Goal: Task Accomplishment & Management: Manage account settings

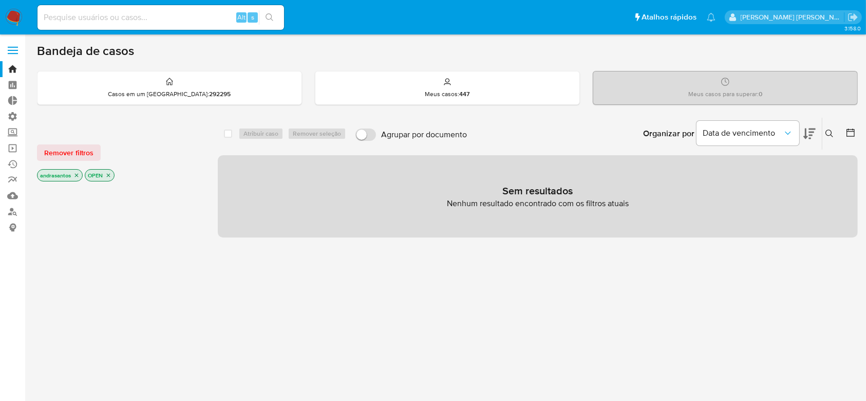
click at [78, 176] on icon "close-filter" at bounding box center [76, 175] width 6 height 6
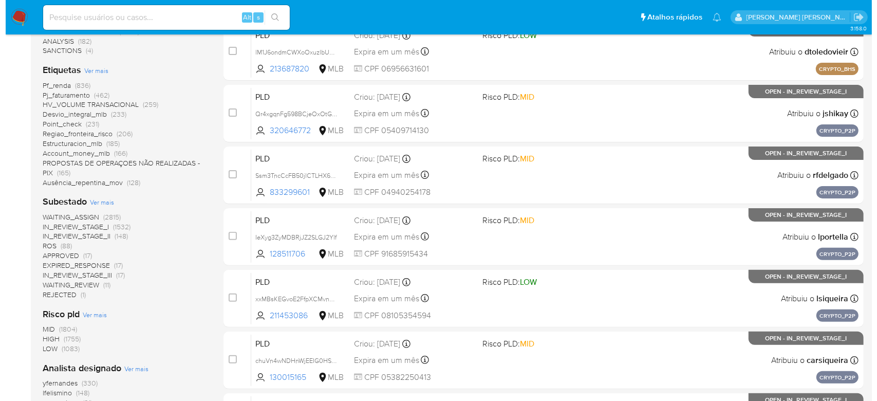
scroll to position [274, 0]
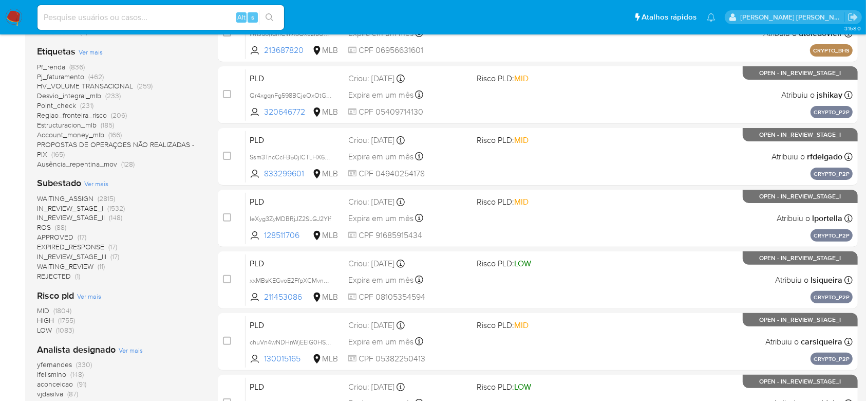
click at [97, 184] on span "Ver mais" at bounding box center [96, 183] width 24 height 9
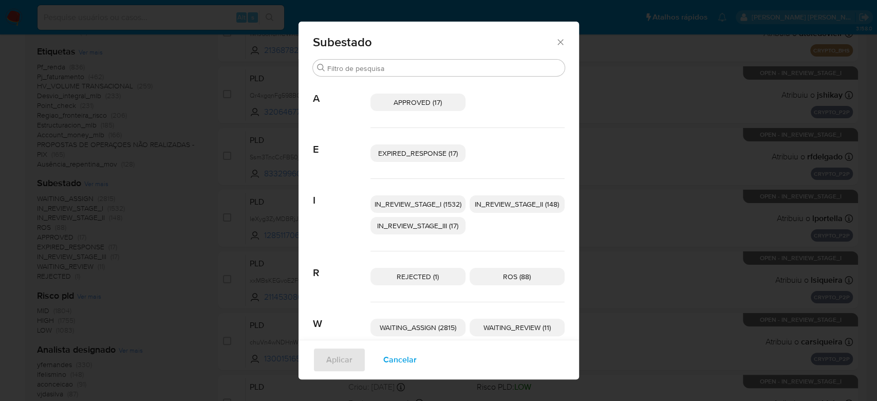
click at [405, 203] on span "IN_REVIEW_STAGE_I (1532)" at bounding box center [418, 204] width 87 height 10
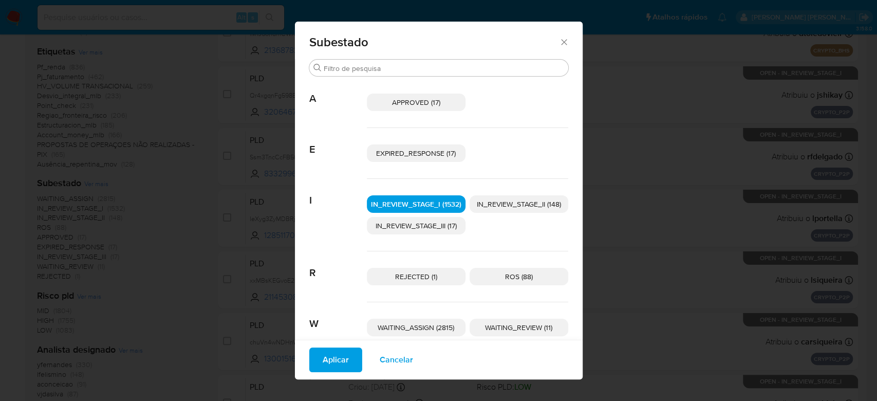
click at [489, 200] on span "IN_REVIEW_STAGE_II (148)" at bounding box center [519, 204] width 84 height 10
click at [323, 357] on span "Aplicar" at bounding box center [336, 359] width 26 height 23
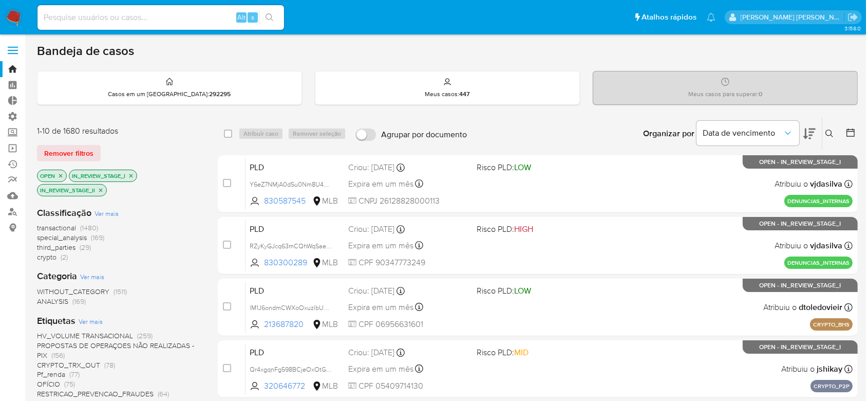
click at [853, 130] on icon at bounding box center [851, 132] width 8 height 8
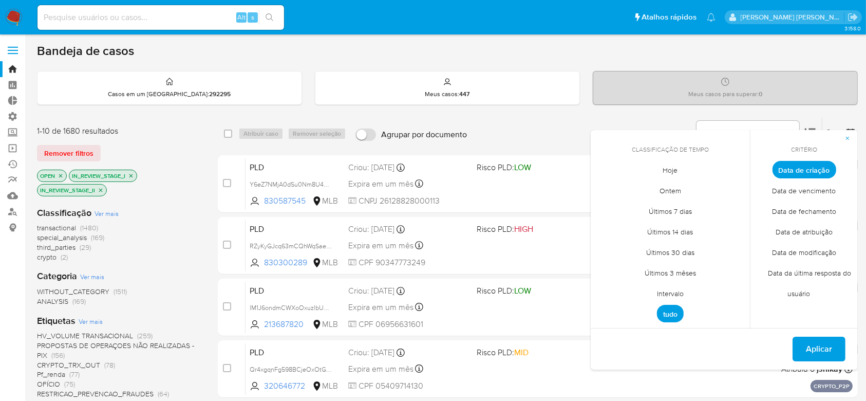
click at [673, 293] on span "Intervalo" at bounding box center [670, 293] width 48 height 21
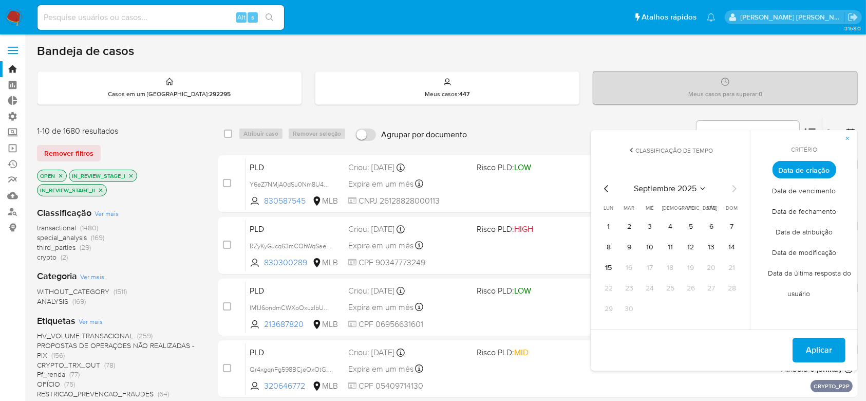
click at [603, 186] on icon "Mes anterior" at bounding box center [607, 188] width 12 height 12
click at [690, 227] on button "1" at bounding box center [691, 226] width 16 height 16
click at [734, 189] on icon "Mes siguiente" at bounding box center [734, 188] width 12 height 12
click at [628, 250] on button "9" at bounding box center [629, 247] width 16 height 16
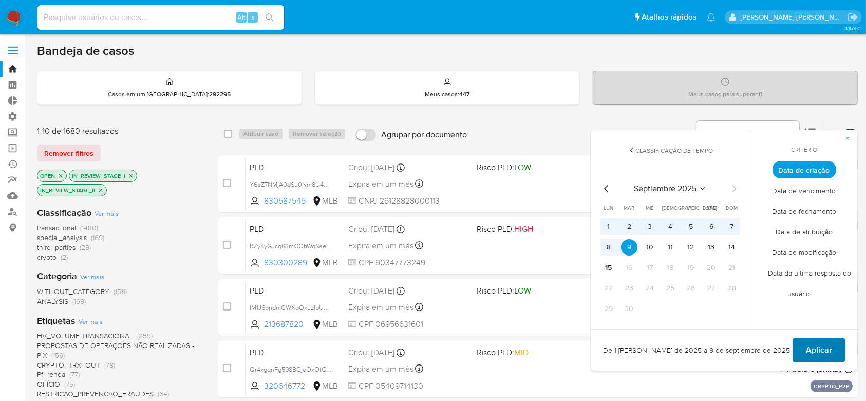
click at [814, 352] on span "Aplicar" at bounding box center [819, 350] width 26 height 23
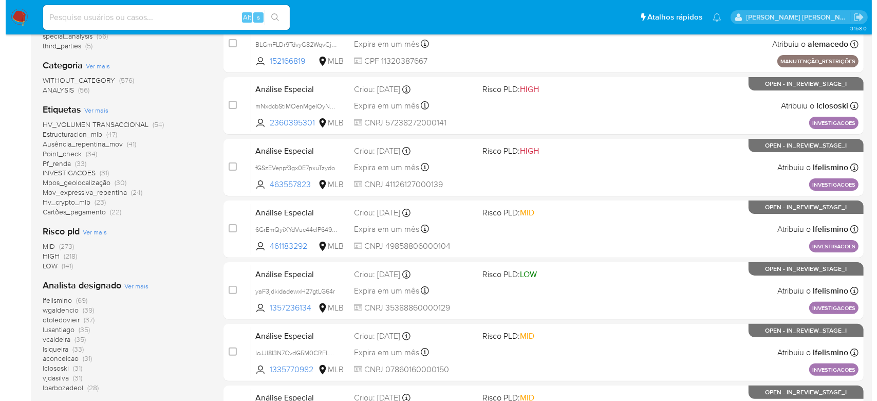
scroll to position [206, 0]
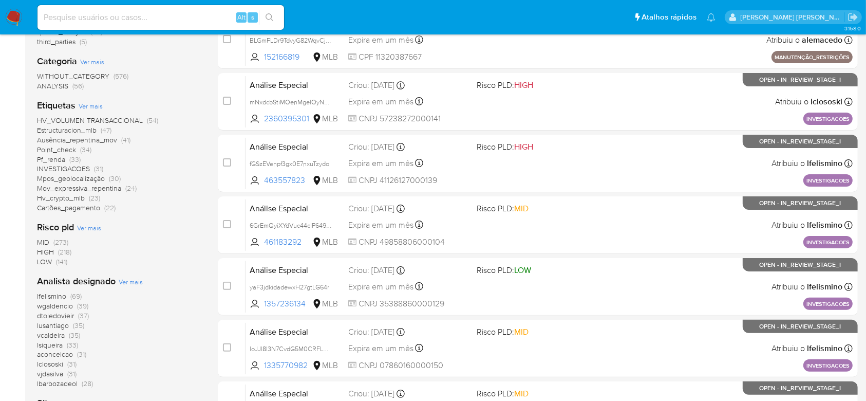
click at [138, 279] on span "Ver mais" at bounding box center [131, 281] width 24 height 9
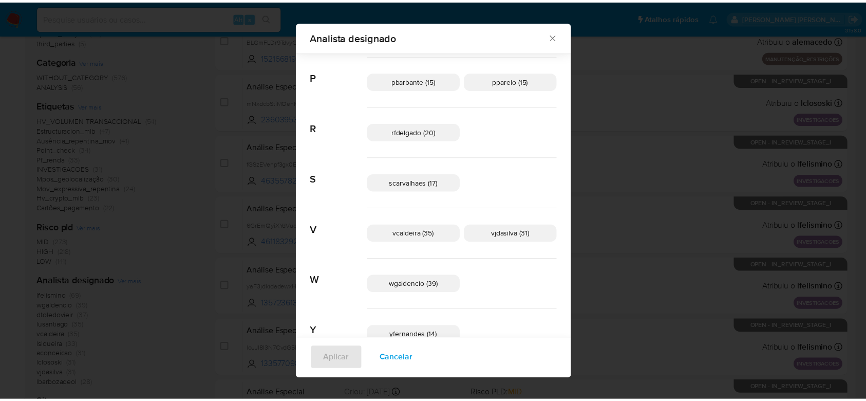
scroll to position [534, 0]
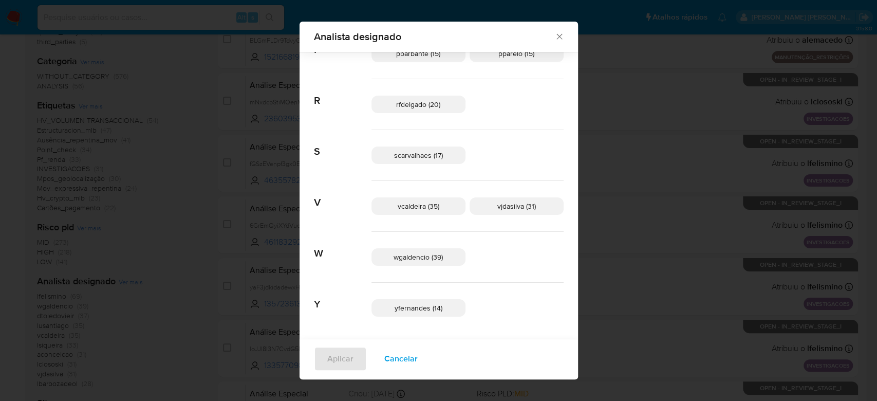
click at [554, 36] on icon "Fechar" at bounding box center [559, 36] width 10 height 10
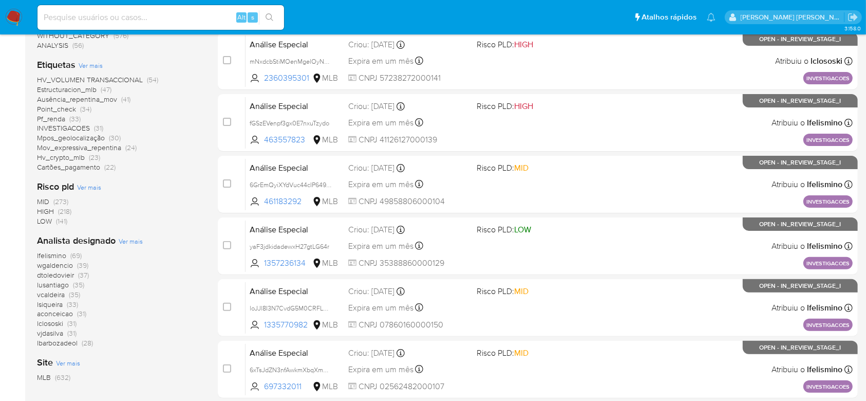
scroll to position [274, 0]
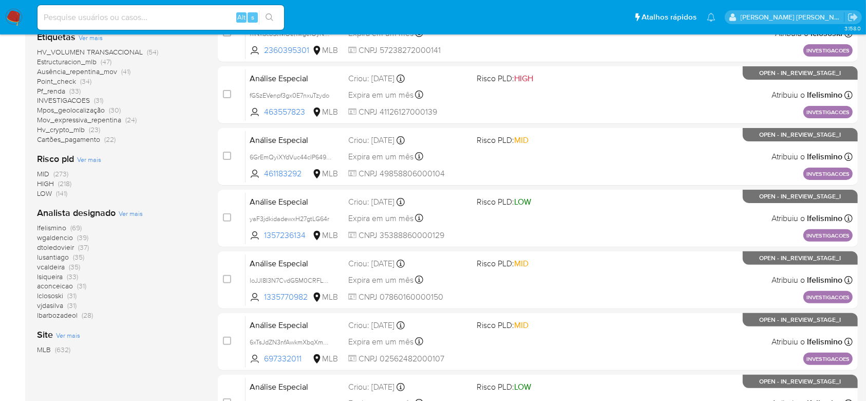
click at [130, 213] on span "Ver mais" at bounding box center [131, 213] width 24 height 9
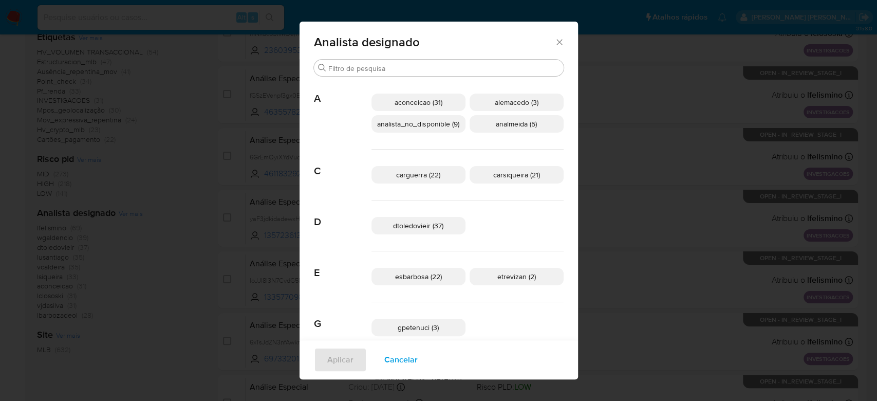
click at [556, 43] on icon "Fechar" at bounding box center [559, 42] width 6 height 6
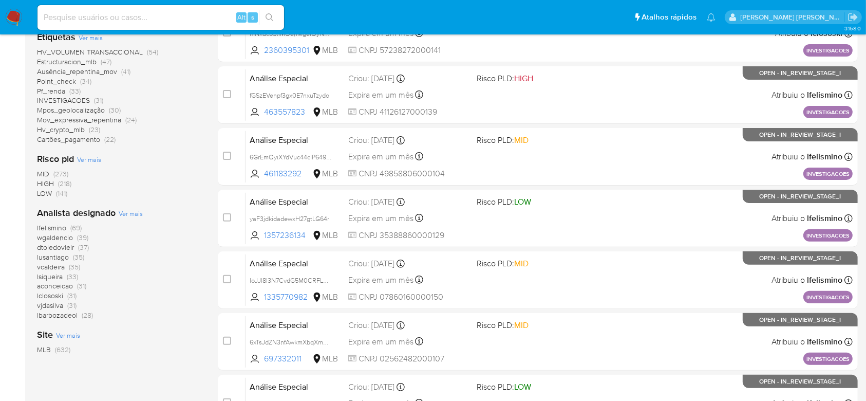
scroll to position [0, 0]
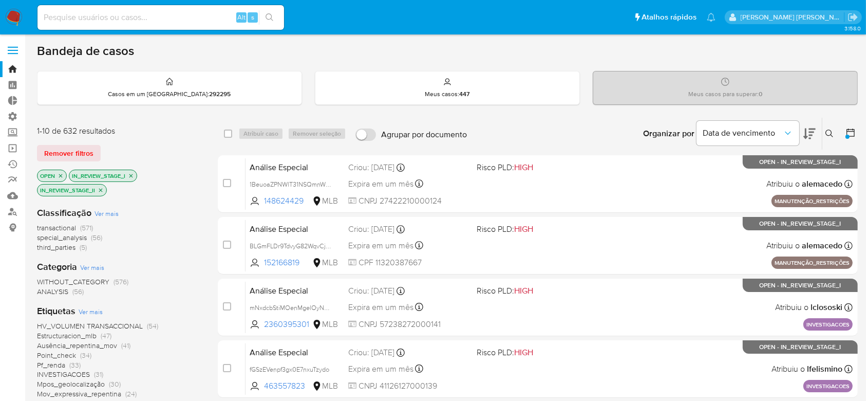
click at [126, 23] on input at bounding box center [161, 17] width 247 height 13
paste input "152166819"
type input "152166819"
click at [277, 18] on button "search-icon" at bounding box center [269, 17] width 21 height 14
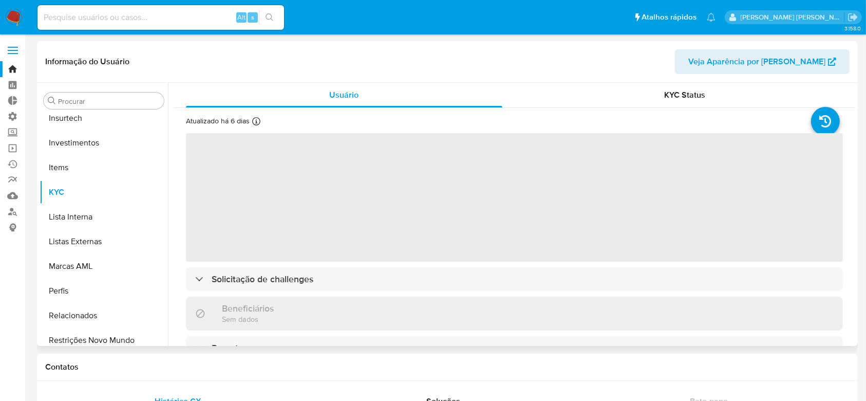
scroll to position [483, 0]
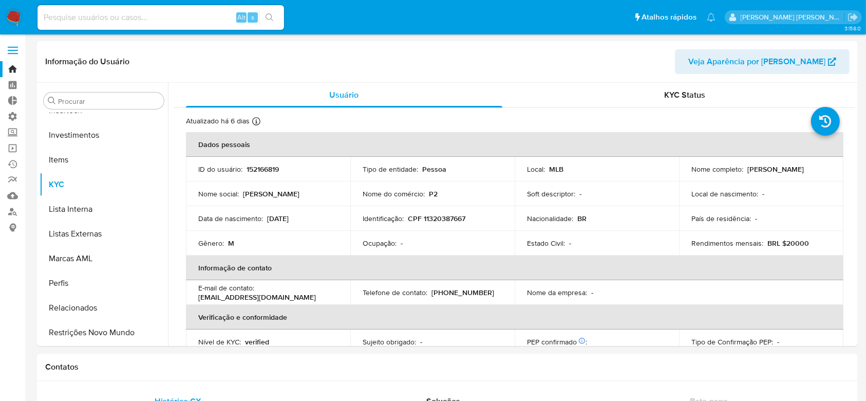
select select "10"
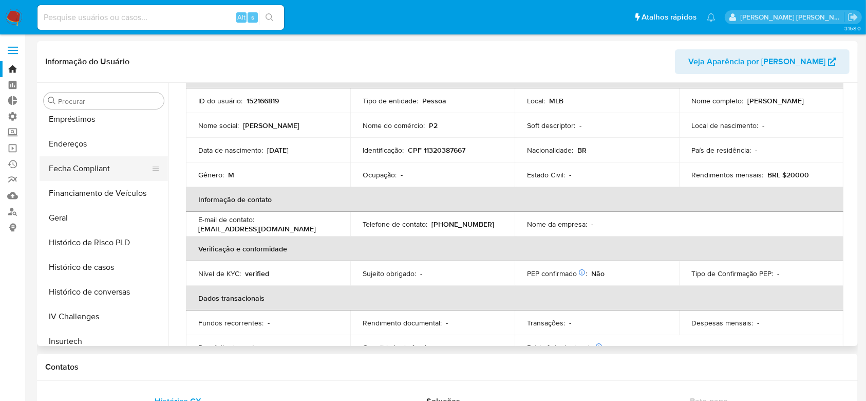
scroll to position [342, 0]
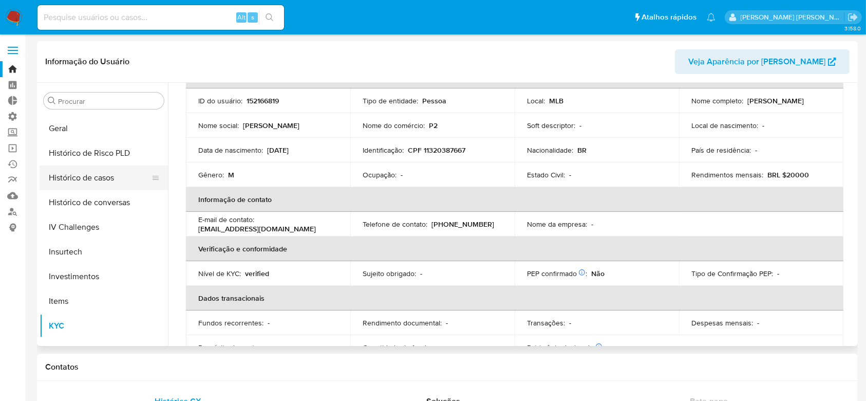
click at [106, 179] on button "Histórico de casos" at bounding box center [100, 177] width 120 height 25
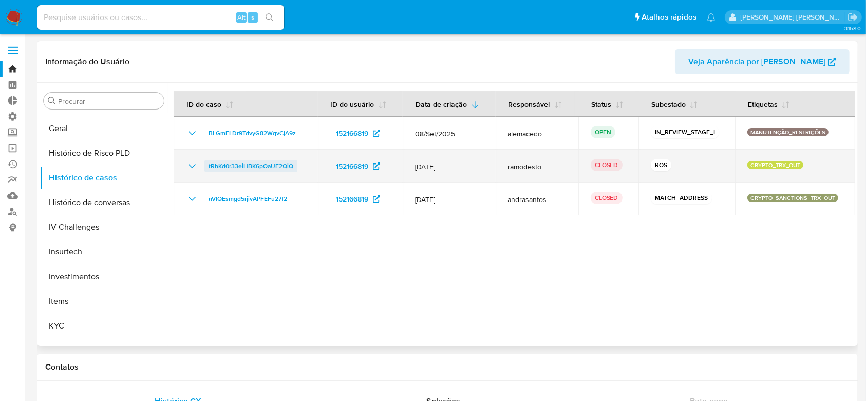
click at [257, 170] on span "tRhKd0r33eiHBK6pQaUF2QiQ" at bounding box center [251, 166] width 85 height 12
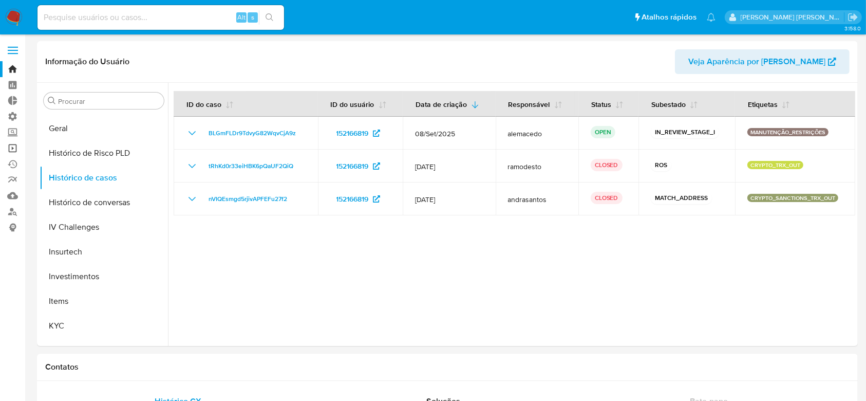
click at [8, 149] on link "Operações em massa" at bounding box center [61, 148] width 122 height 16
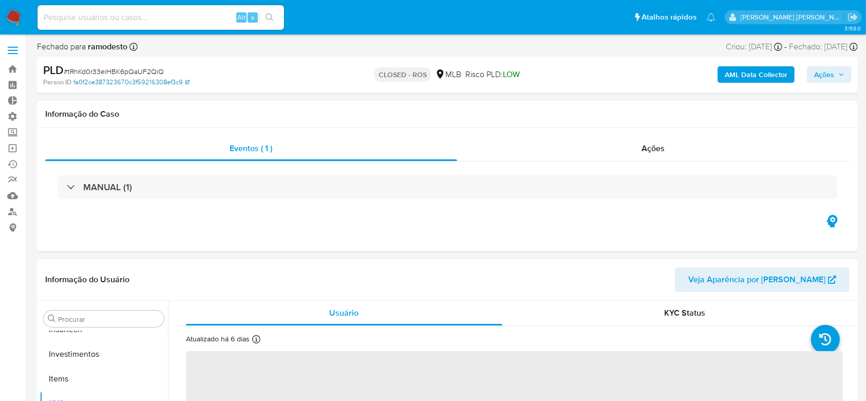
scroll to position [483, 0]
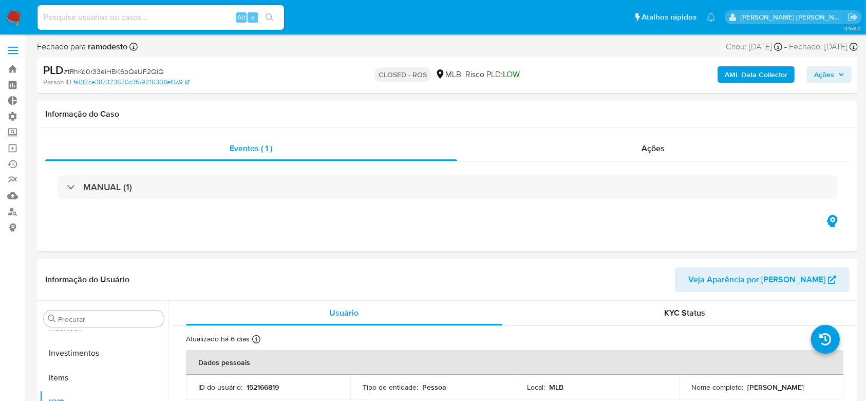
click at [129, 70] on span "# tRhKd0r33eiHBK6pQaUF2QiQ" at bounding box center [114, 71] width 100 height 10
select select "10"
copy span "tRhKd0r33eiHBK6pQaUF2QiQ"
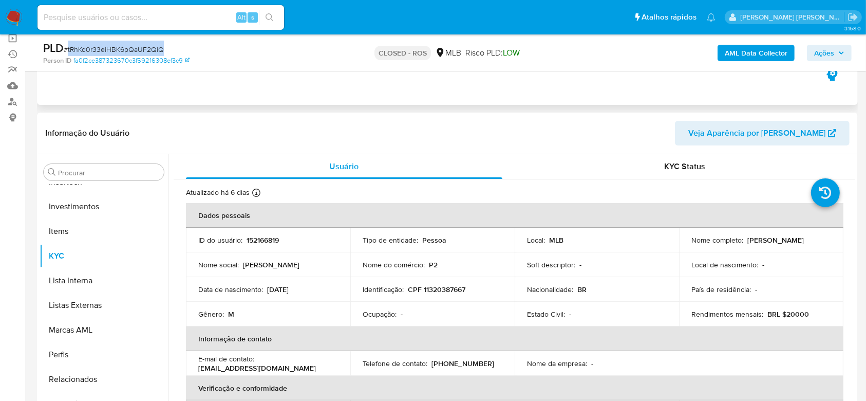
scroll to position [0, 0]
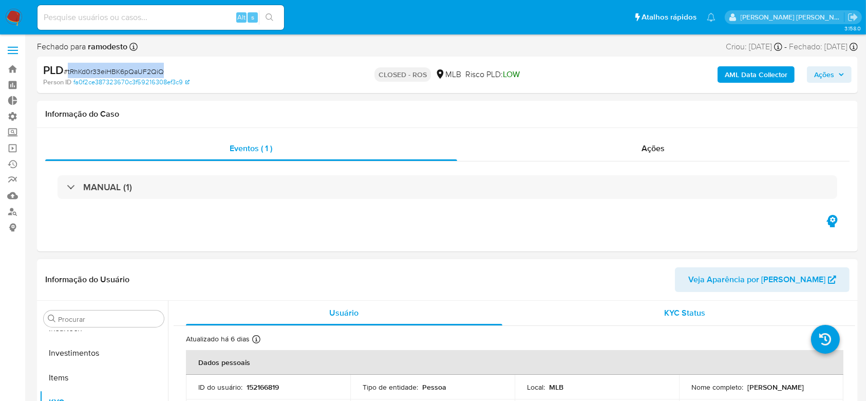
click at [673, 309] on span "KYC Status" at bounding box center [684, 313] width 41 height 12
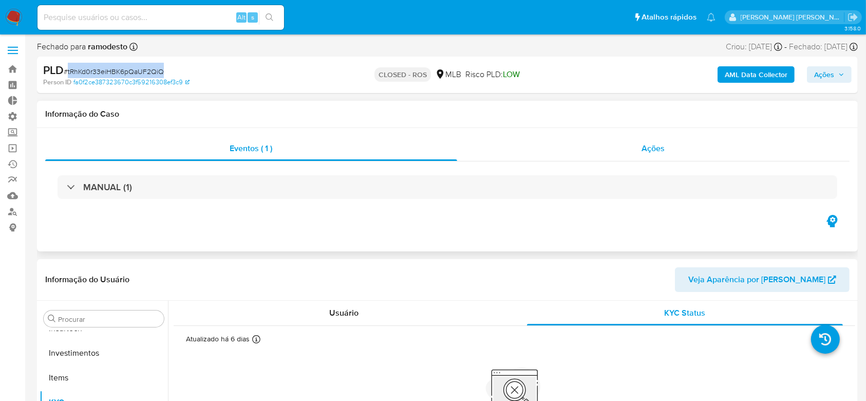
click at [661, 152] on span "Ações" at bounding box center [653, 148] width 23 height 12
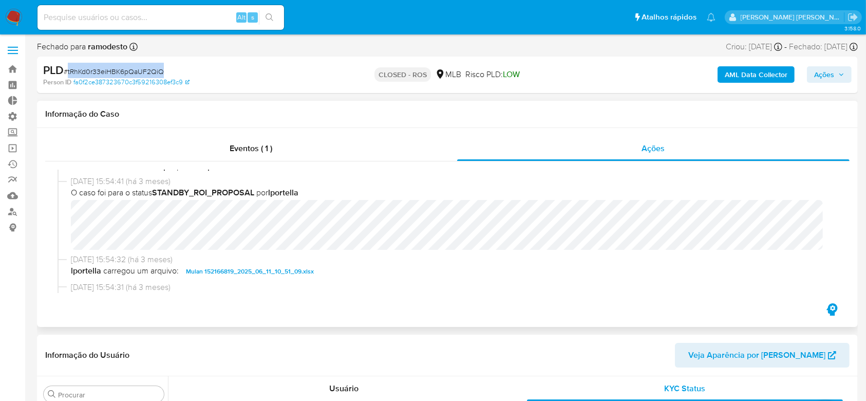
scroll to position [685, 0]
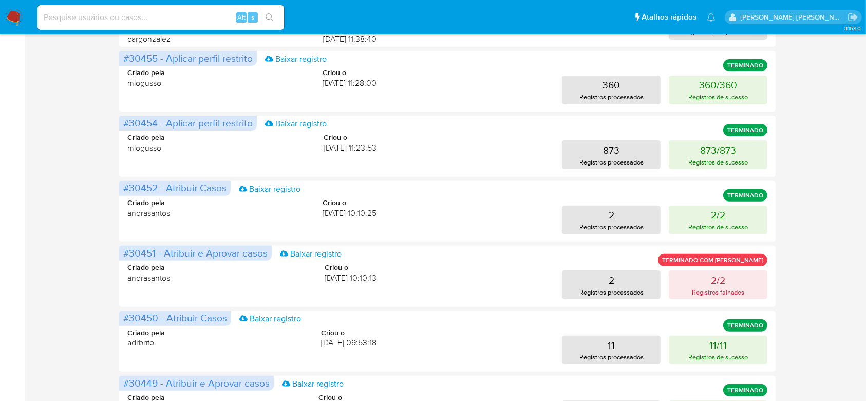
scroll to position [411, 0]
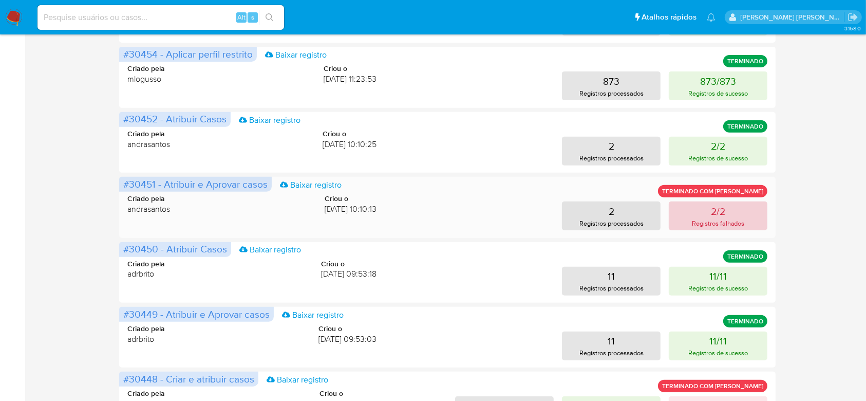
click at [721, 225] on p "Registros falhados" at bounding box center [718, 223] width 53 height 10
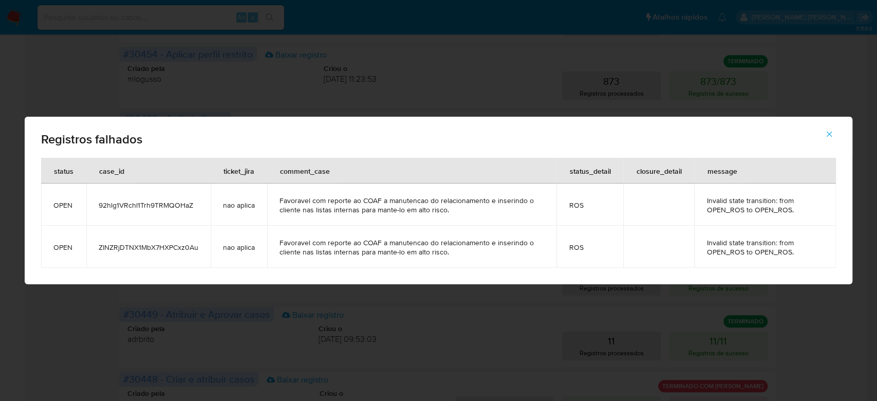
click at [833, 136] on icon "button" at bounding box center [829, 133] width 9 height 9
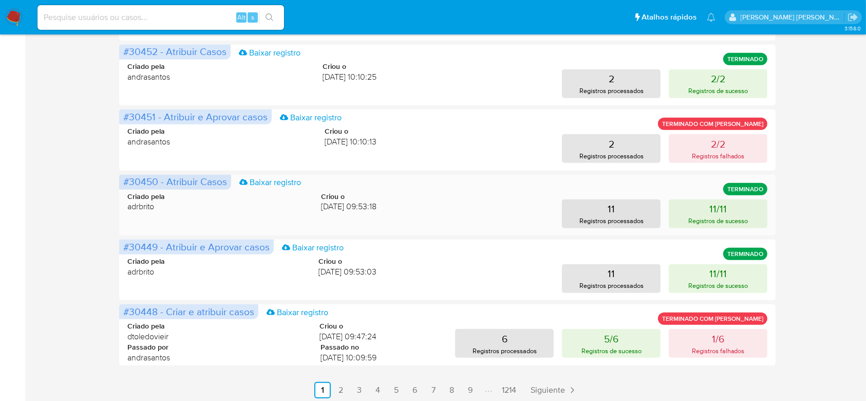
scroll to position [518, 0]
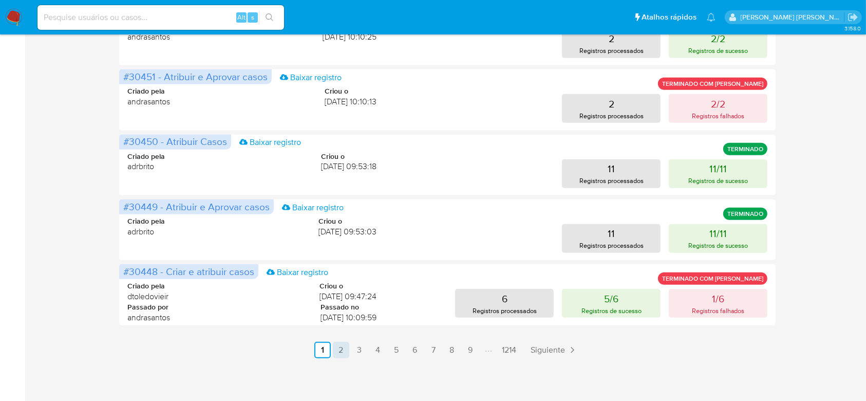
click at [340, 350] on link "2" at bounding box center [341, 350] width 16 height 16
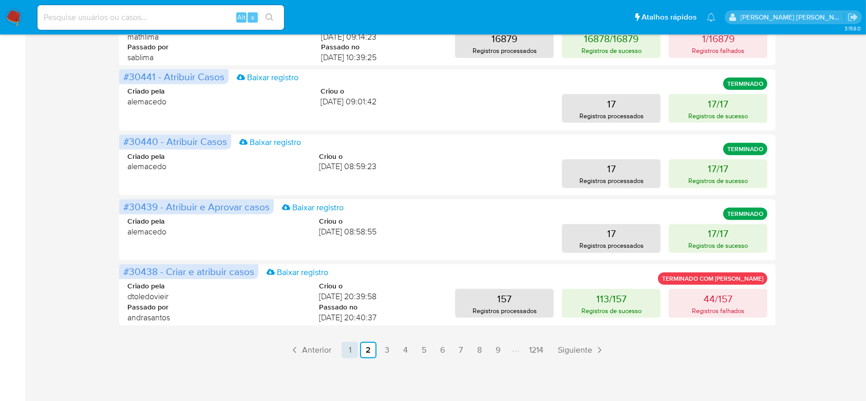
click at [348, 348] on link "1" at bounding box center [350, 350] width 16 height 16
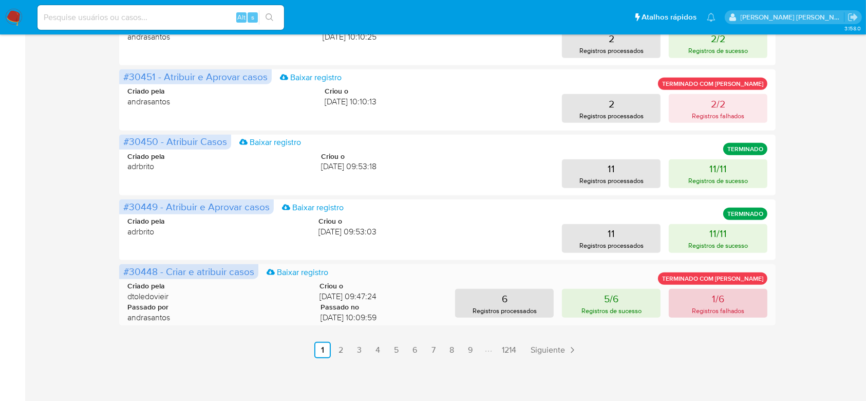
click at [695, 310] on p "Registros falhados" at bounding box center [718, 311] width 53 height 10
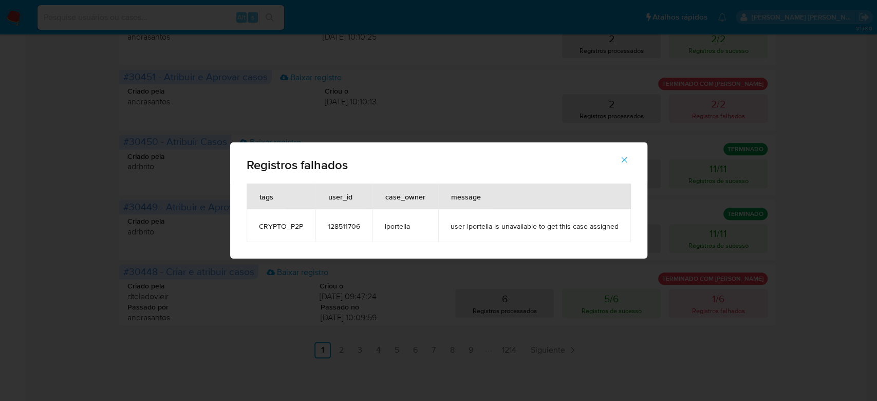
click at [622, 162] on icon "button" at bounding box center [624, 159] width 9 height 9
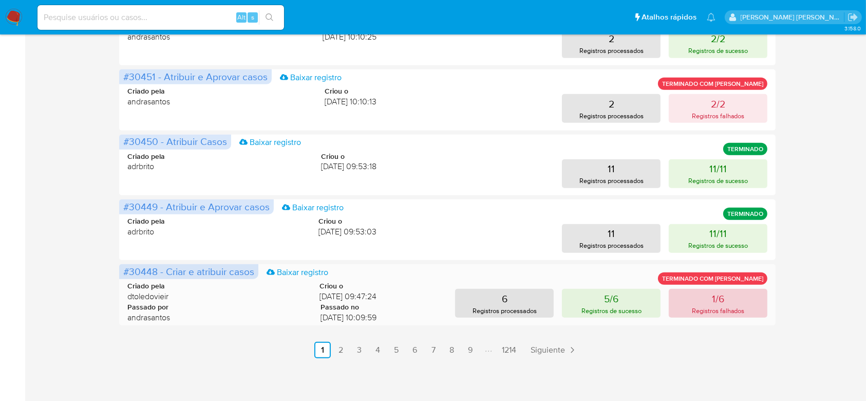
click at [726, 298] on button "1/6 Registros falhados" at bounding box center [718, 303] width 99 height 29
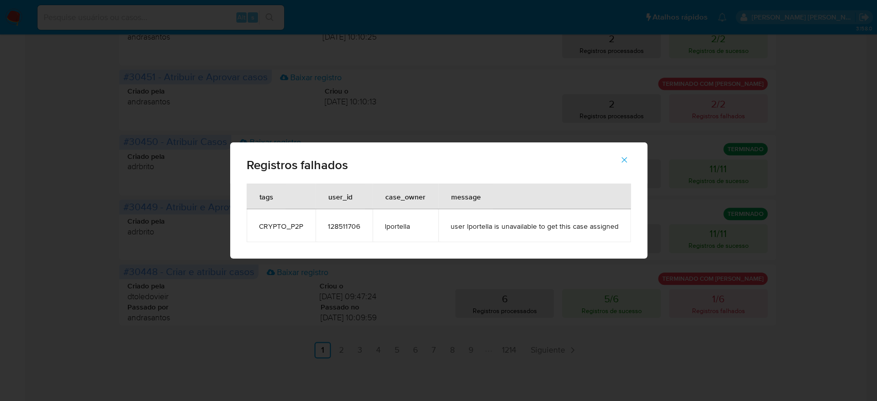
click at [347, 225] on span "128511706" at bounding box center [344, 225] width 32 height 9
click at [624, 163] on icon "button" at bounding box center [624, 159] width 9 height 9
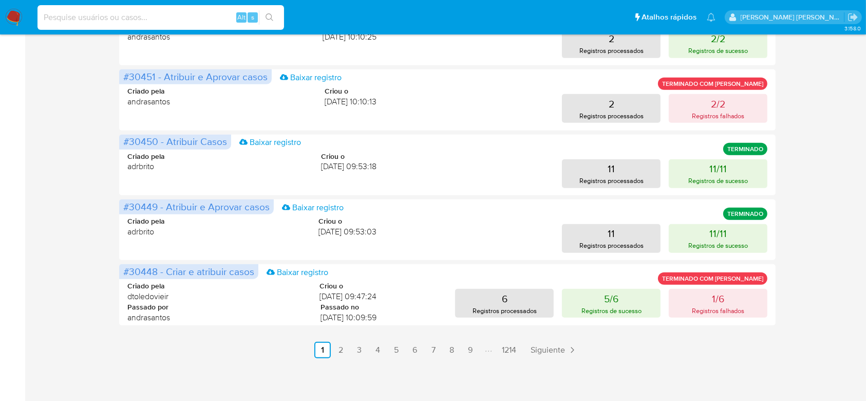
click at [124, 14] on input at bounding box center [161, 17] width 247 height 13
paste input "128511706"
type input "128511706"
click at [271, 18] on icon "search-icon" at bounding box center [270, 17] width 8 height 8
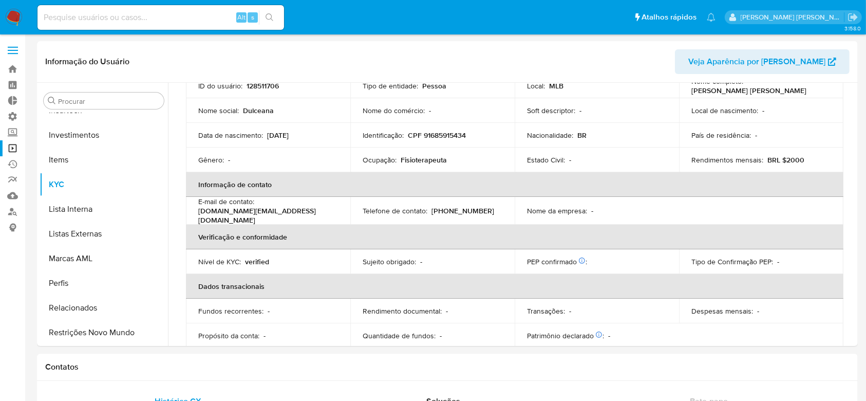
scroll to position [137, 0]
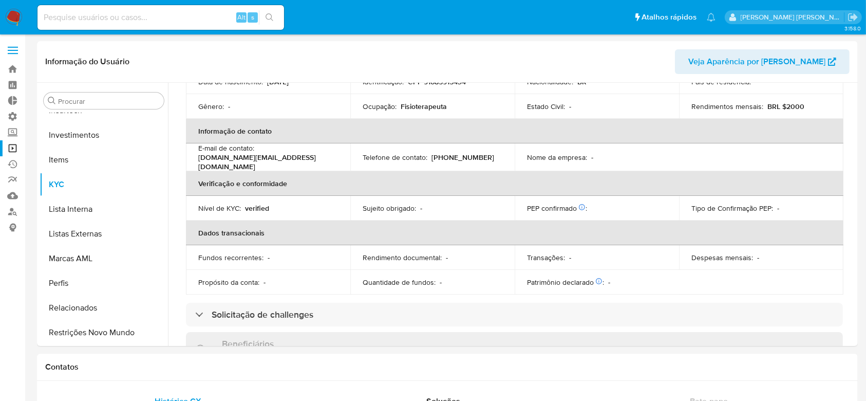
select select "10"
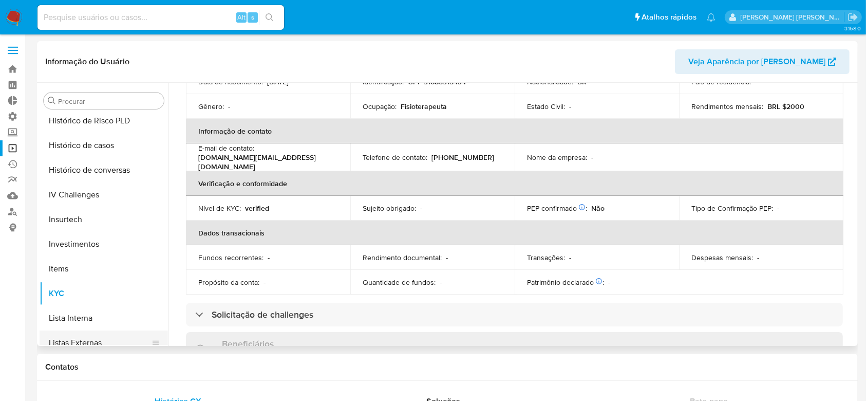
scroll to position [346, 0]
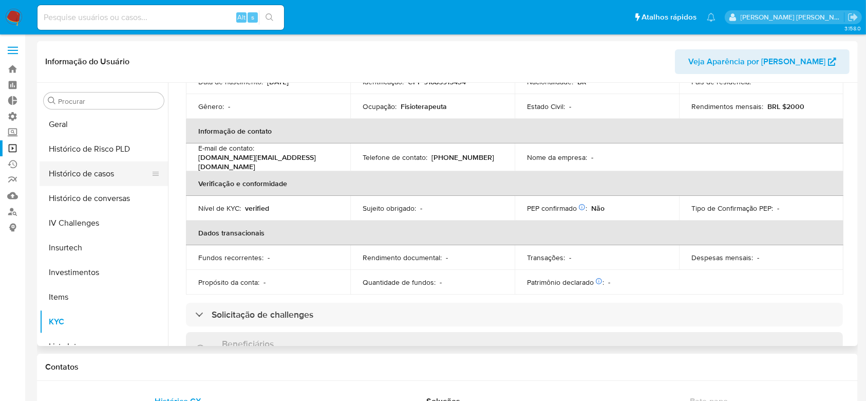
click at [90, 177] on button "Histórico de casos" at bounding box center [100, 173] width 120 height 25
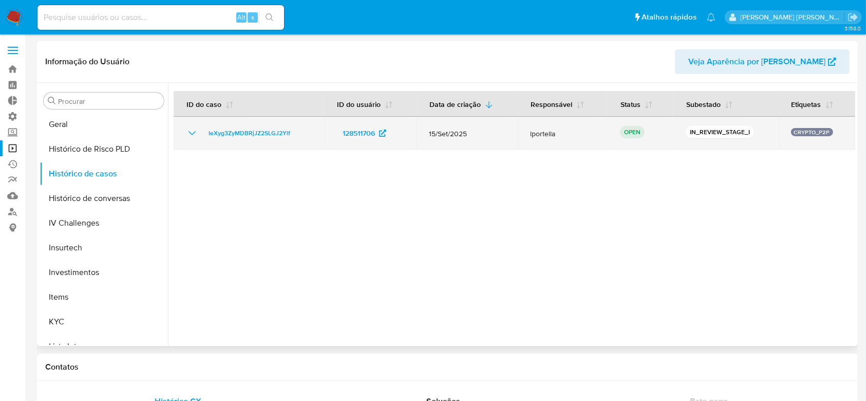
click at [189, 132] on icon "Mostrar/Ocultar" at bounding box center [192, 133] width 12 height 12
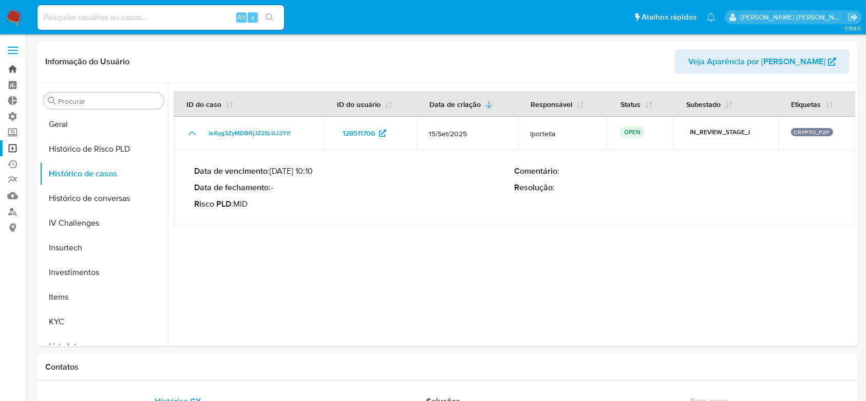
click at [18, 69] on link "Bandeja" at bounding box center [61, 69] width 122 height 16
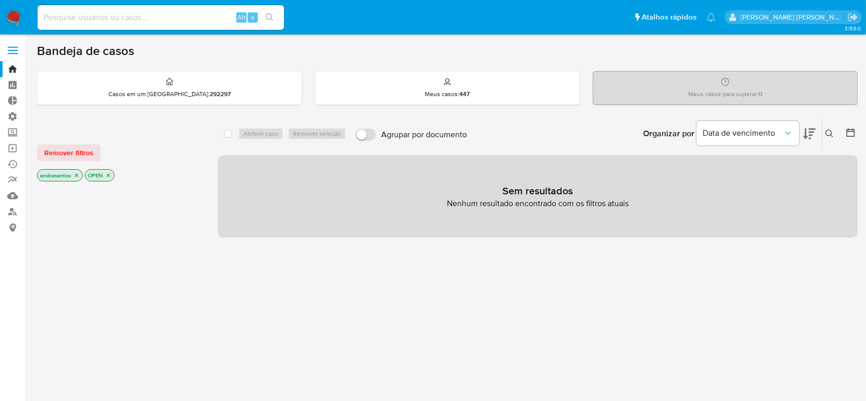
click at [74, 172] on icon "close-filter" at bounding box center [76, 175] width 6 height 6
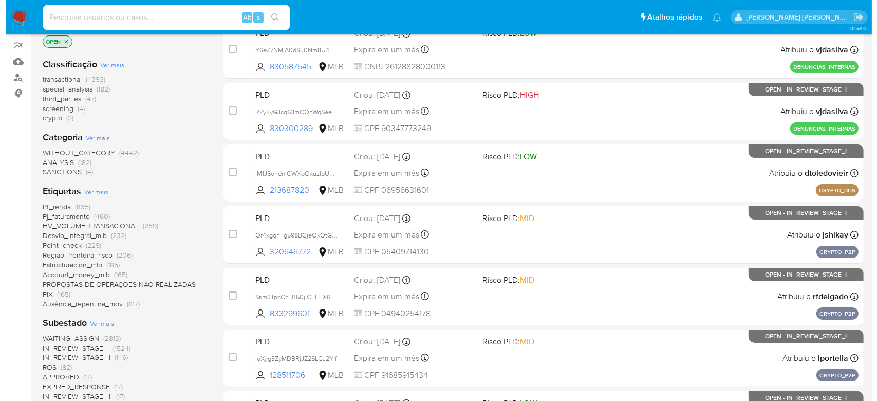
scroll to position [137, 0]
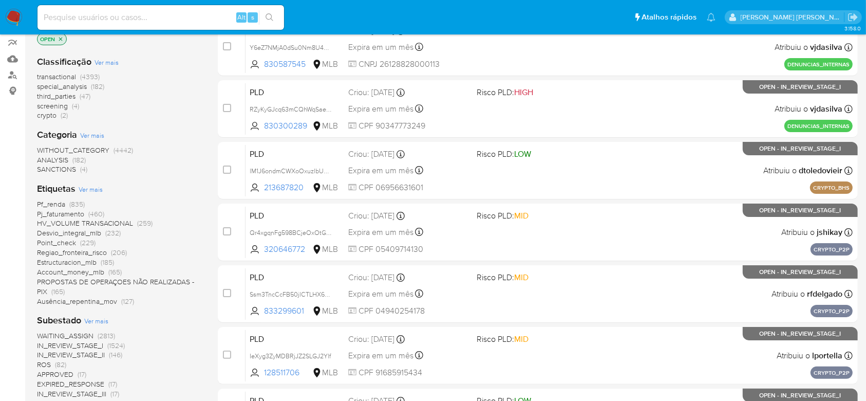
click at [95, 320] on span "Ver mais" at bounding box center [96, 320] width 24 height 9
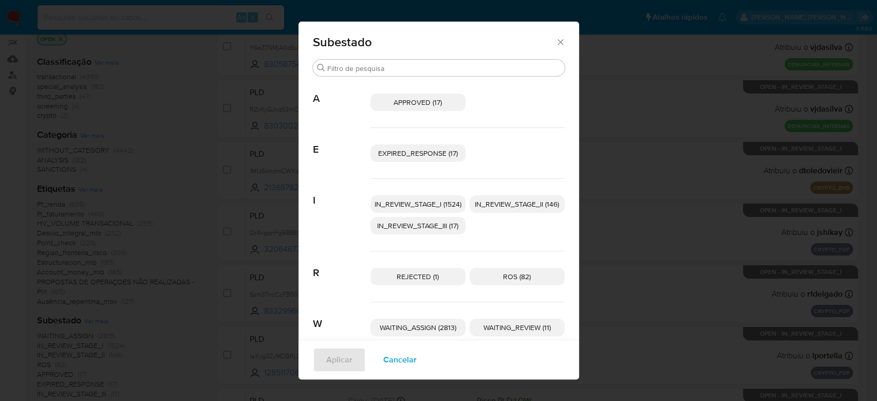
click at [428, 207] on span "IN_REVIEW_STAGE_I (1524)" at bounding box center [418, 204] width 87 height 10
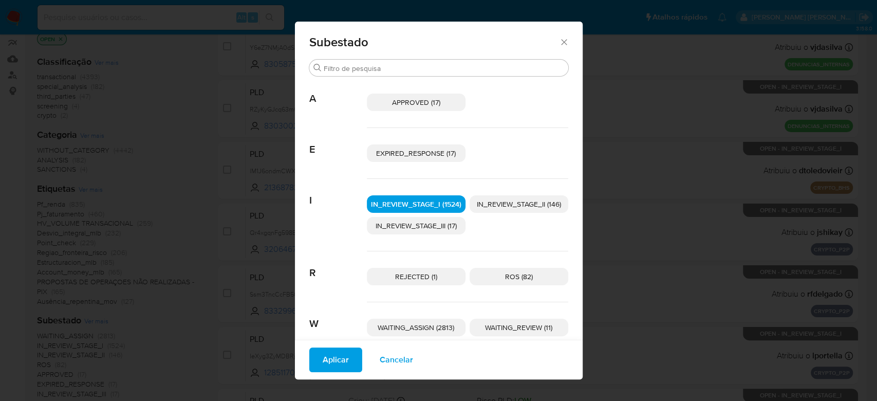
click at [499, 205] on span "IN_REVIEW_STAGE_II (146)" at bounding box center [519, 204] width 84 height 10
click at [330, 361] on span "Aplicar" at bounding box center [336, 359] width 26 height 23
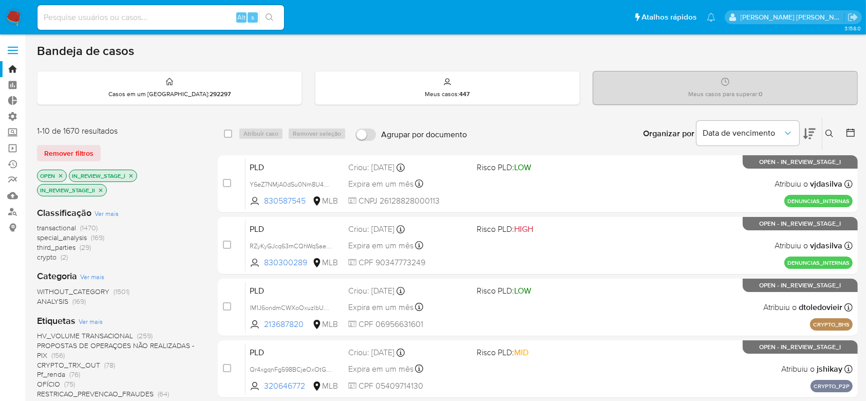
click at [856, 135] on button at bounding box center [852, 133] width 12 height 12
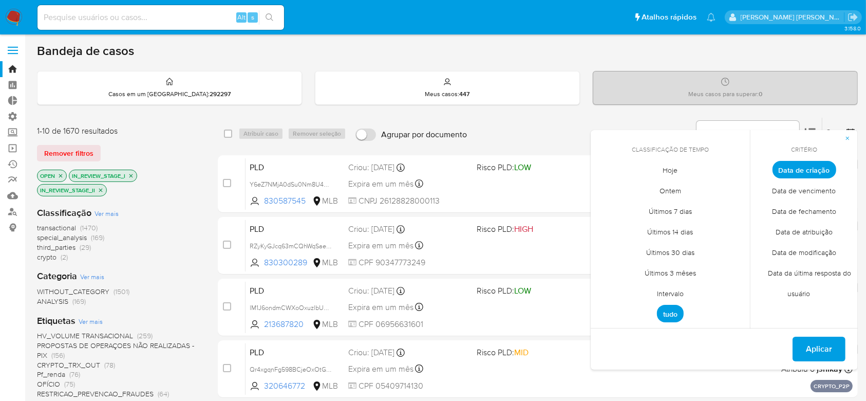
click at [675, 295] on span "Intervalo" at bounding box center [670, 293] width 48 height 21
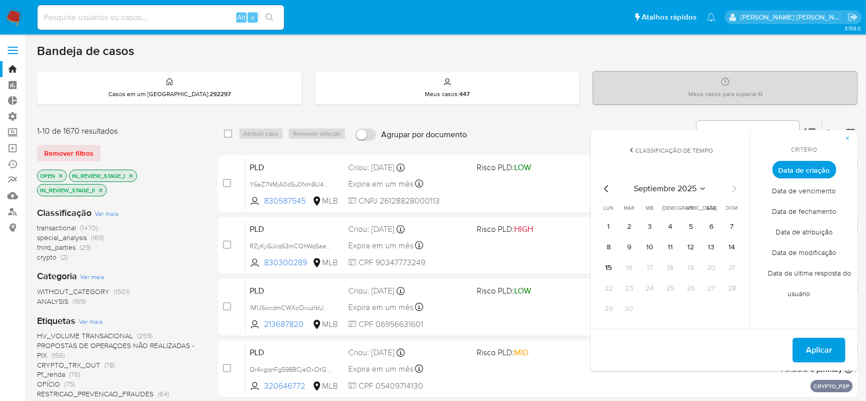
click at [599, 186] on div "septiembre 2025 septiembre 2025 lun lunes mar martes mié miércoles jue jueves v…" at bounding box center [670, 248] width 164 height 162
click at [603, 186] on icon "Mes anterior" at bounding box center [607, 188] width 12 height 12
click at [692, 226] on button "1" at bounding box center [691, 226] width 16 height 16
click at [736, 189] on icon "Mes siguiente" at bounding box center [734, 188] width 12 height 12
click at [638, 246] on tr "8 9 10 11 12 13 14" at bounding box center [671, 247] width 140 height 16
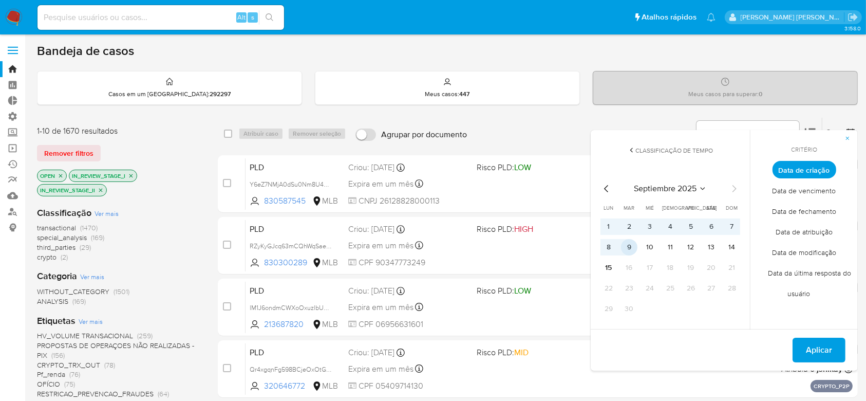
click at [627, 247] on button "9" at bounding box center [629, 247] width 16 height 16
click at [830, 358] on span "Aplicar" at bounding box center [819, 350] width 26 height 23
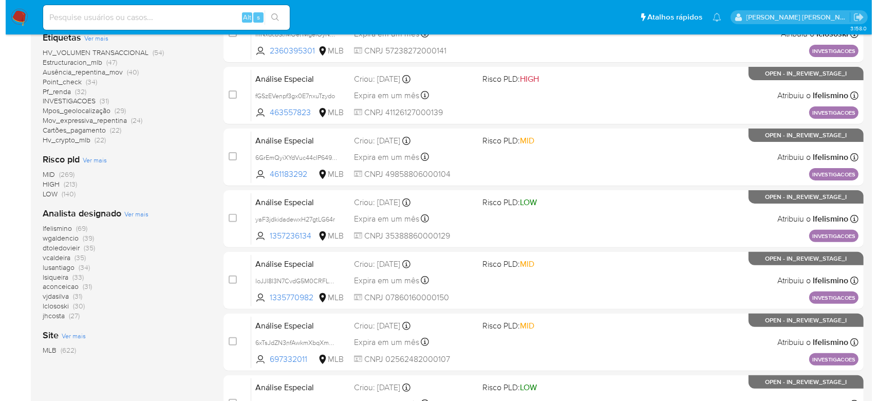
scroll to position [274, 0]
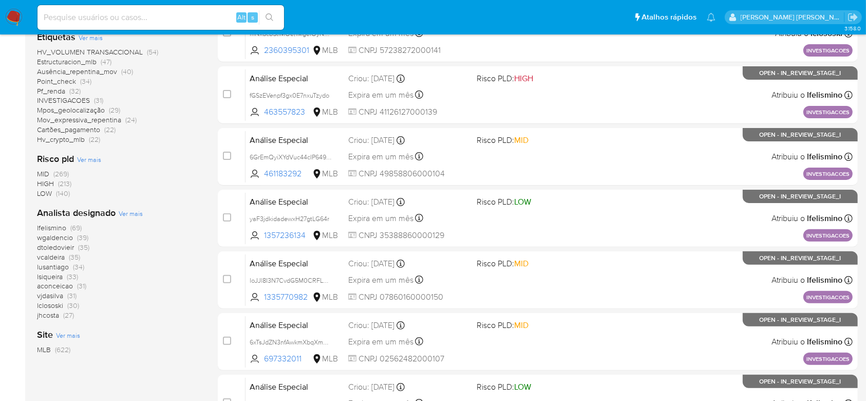
click at [131, 212] on span "Ver mais" at bounding box center [131, 213] width 24 height 9
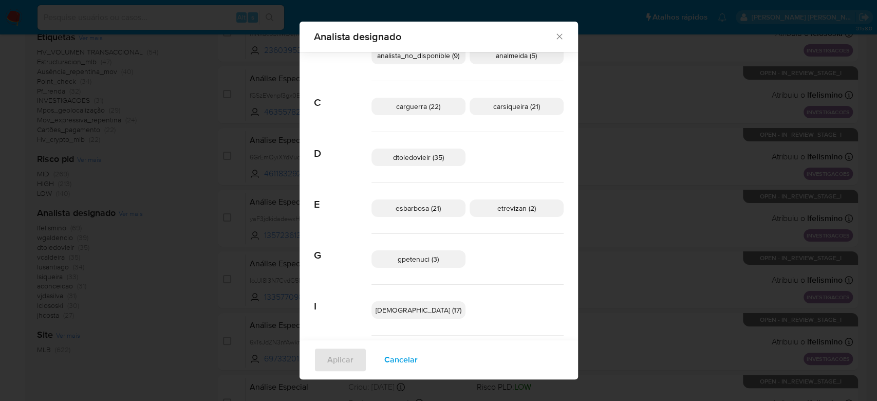
scroll to position [129, 0]
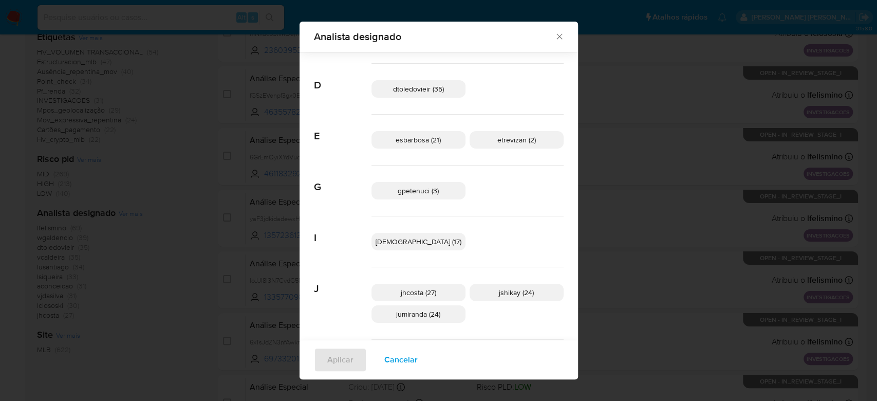
click at [417, 193] on span "gpetenuci (3)" at bounding box center [418, 190] width 41 height 10
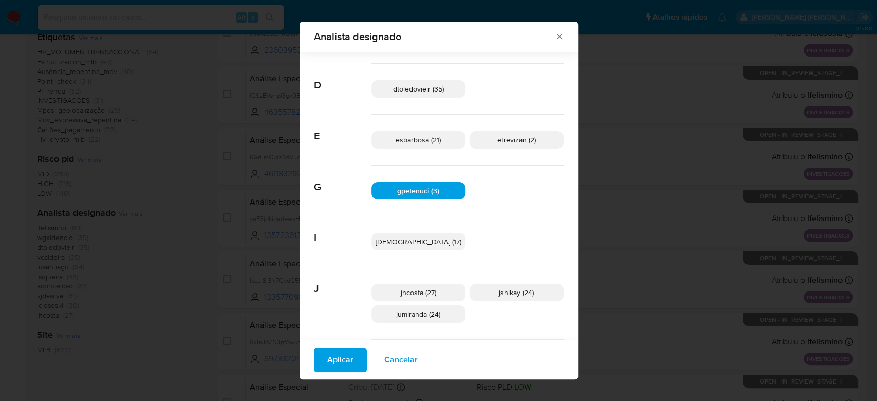
click at [341, 360] on span "Aplicar" at bounding box center [340, 359] width 26 height 23
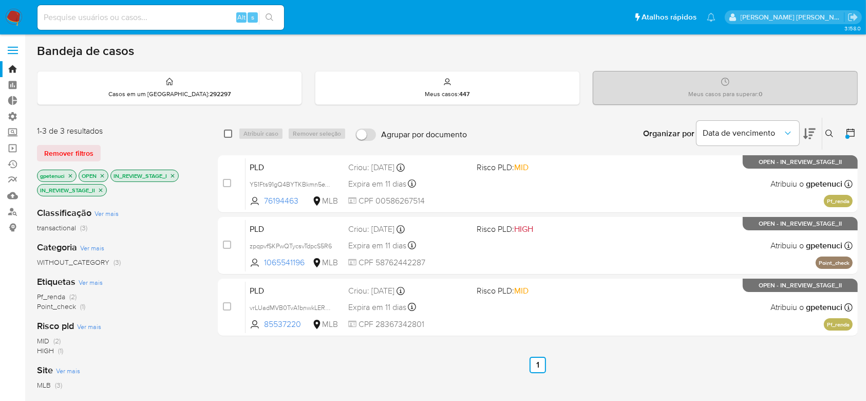
click at [228, 132] on input "checkbox" at bounding box center [228, 133] width 8 height 8
checkbox input "true"
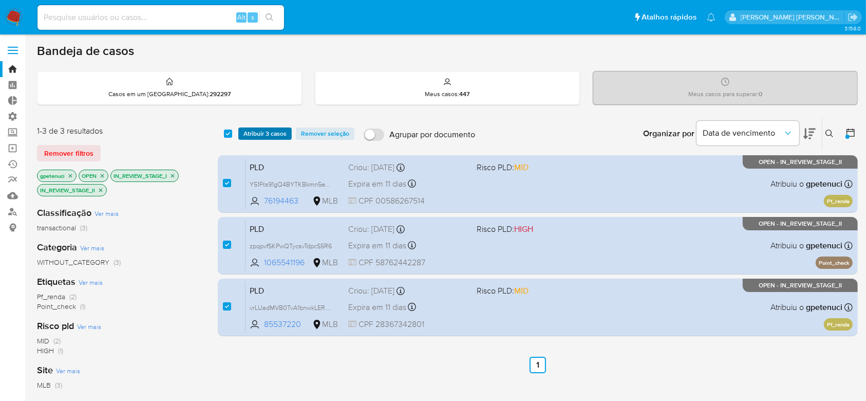
click at [258, 133] on span "Atribuir 3 casos" at bounding box center [265, 133] width 43 height 10
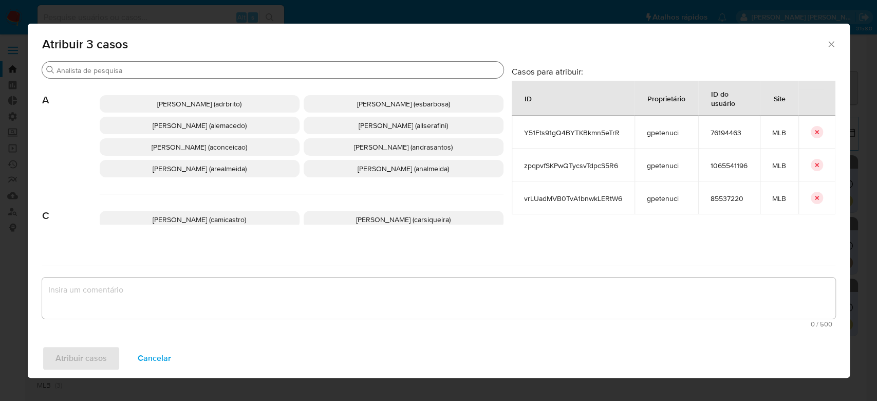
click at [243, 69] on input "Procurar" at bounding box center [278, 70] width 443 height 9
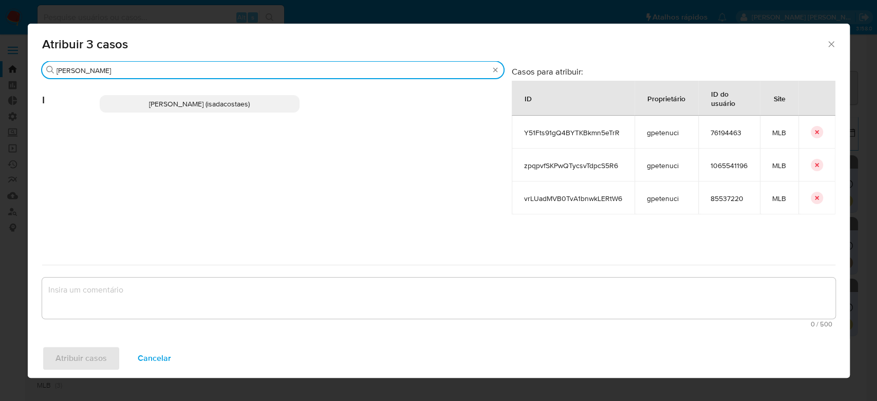
type input "igor"
click at [216, 99] on span "[PERSON_NAME] (isadacostaes)" at bounding box center [199, 104] width 101 height 10
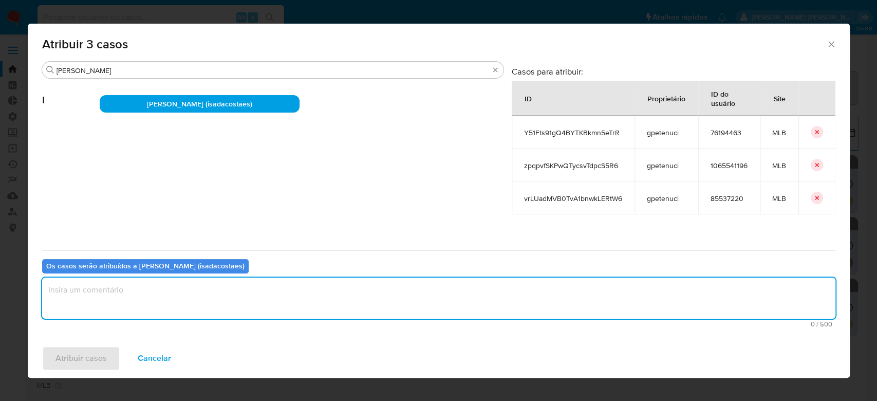
click at [183, 305] on textarea "assign-modal" at bounding box center [438, 297] width 793 height 41
type textarea "Para tratamento."
click at [96, 363] on span "Atribuir casos" at bounding box center [80, 358] width 51 height 23
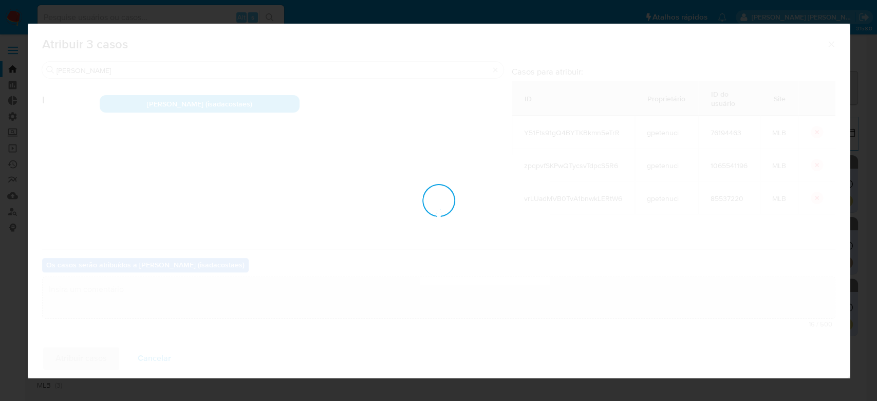
checkbox input "false"
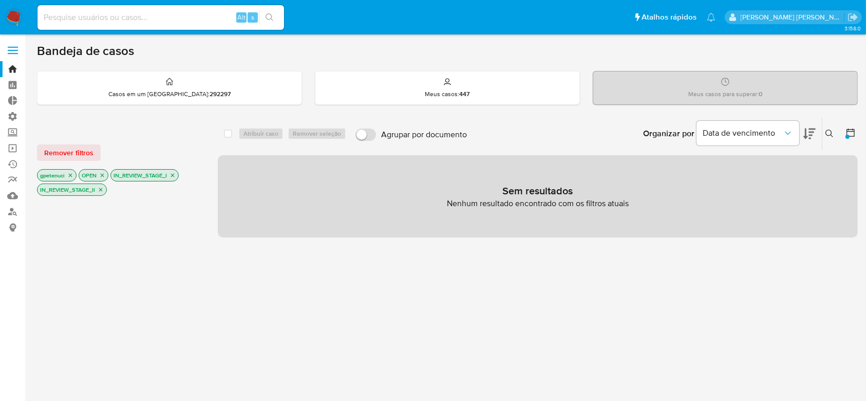
click at [68, 173] on icon "close-filter" at bounding box center [70, 175] width 6 height 6
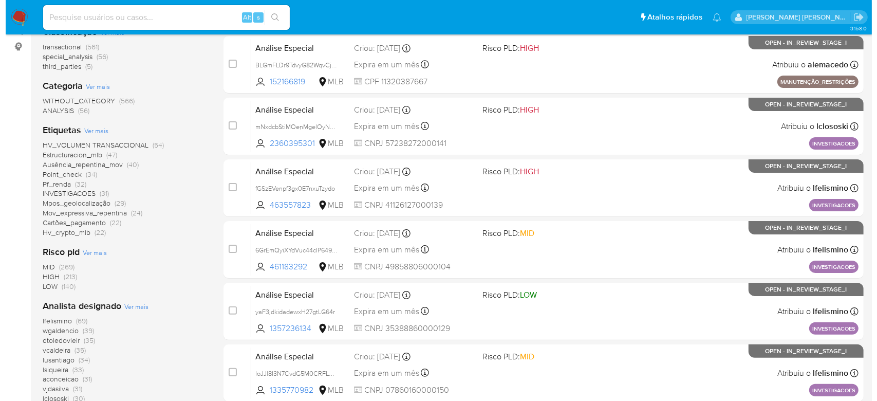
scroll to position [342, 0]
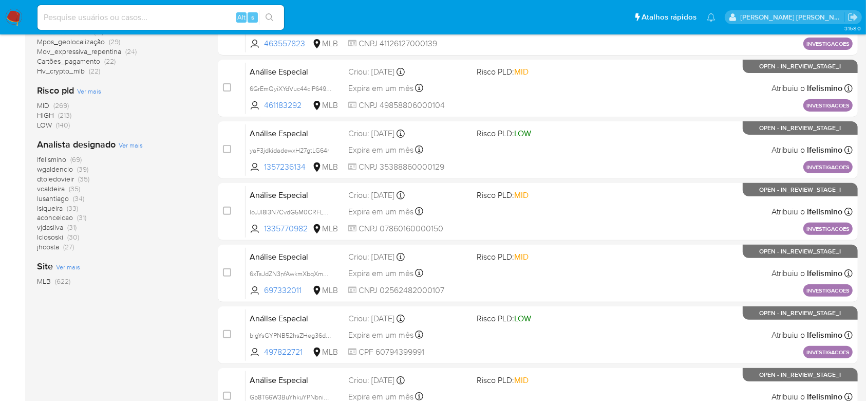
click at [138, 145] on span "Ver mais" at bounding box center [131, 144] width 24 height 9
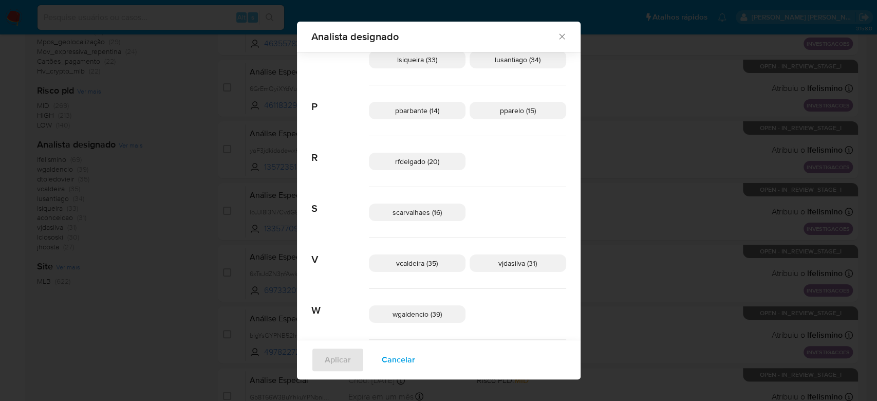
scroll to position [482, 0]
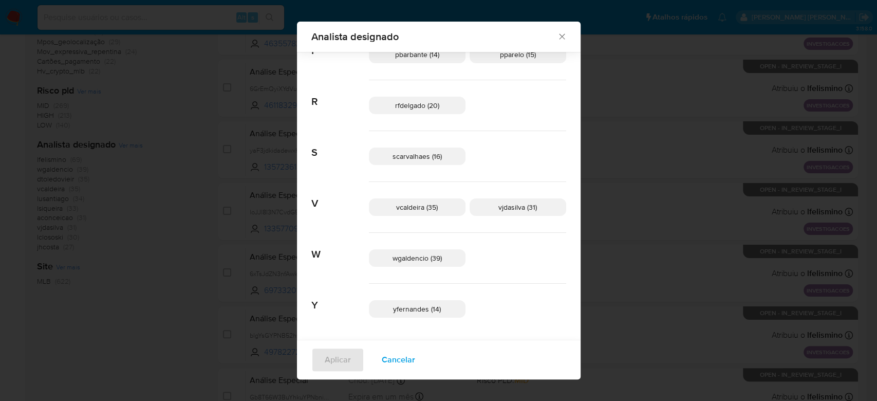
click at [416, 307] on span "yfernandes (14)" at bounding box center [417, 309] width 48 height 10
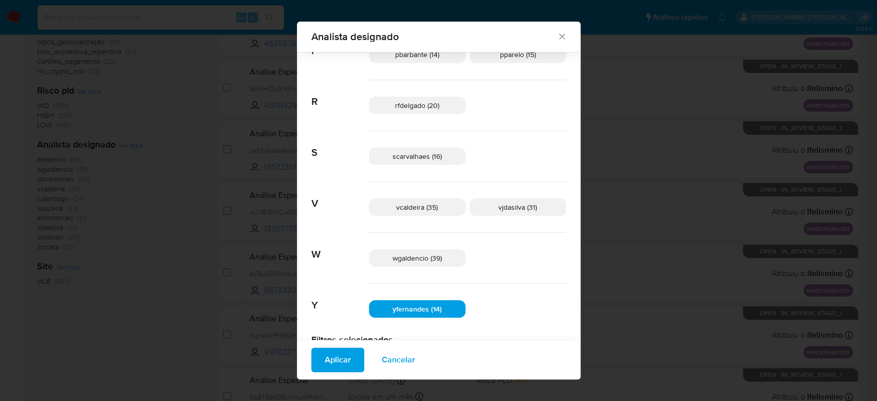
click at [329, 363] on span "Aplicar" at bounding box center [338, 359] width 26 height 23
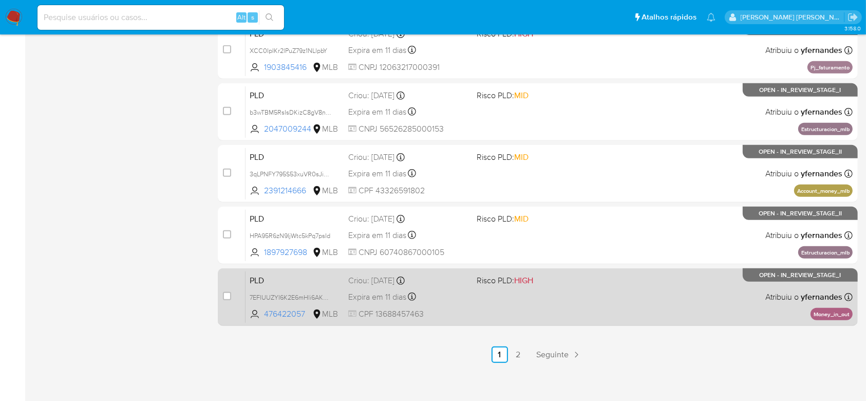
scroll to position [443, 0]
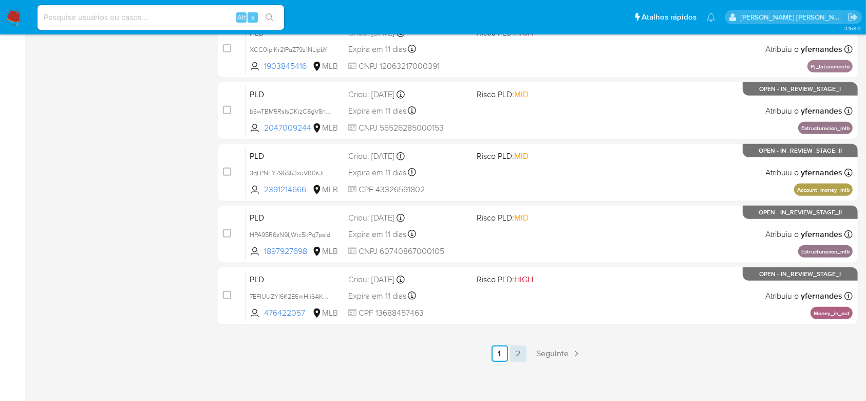
click at [514, 352] on link "2" at bounding box center [518, 353] width 16 height 16
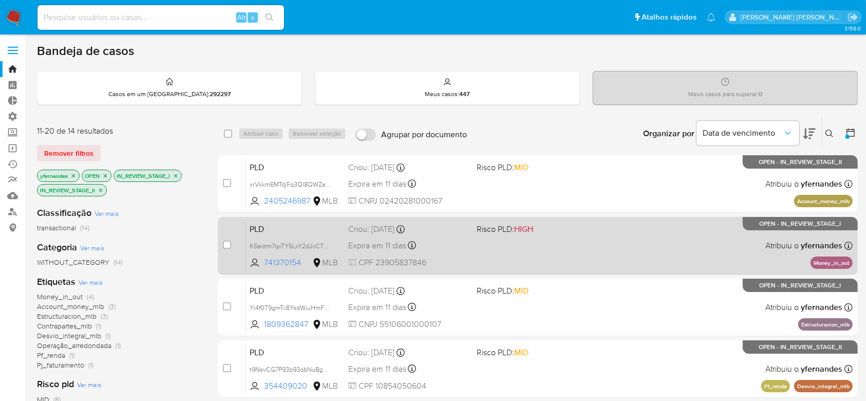
scroll to position [68, 0]
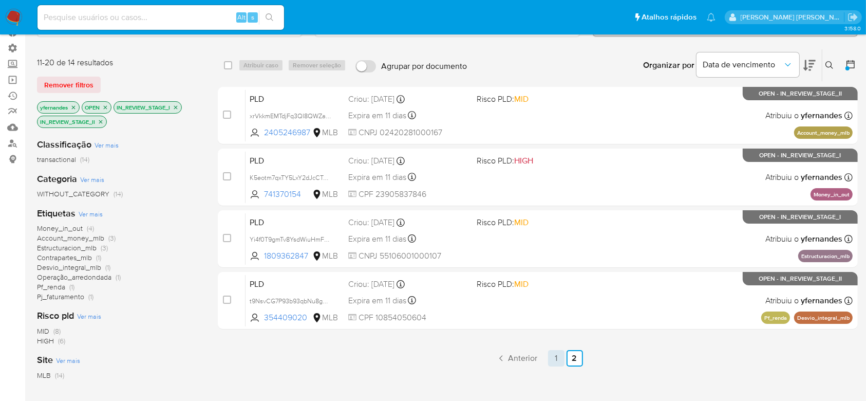
click at [555, 358] on link "1" at bounding box center [556, 358] width 16 height 16
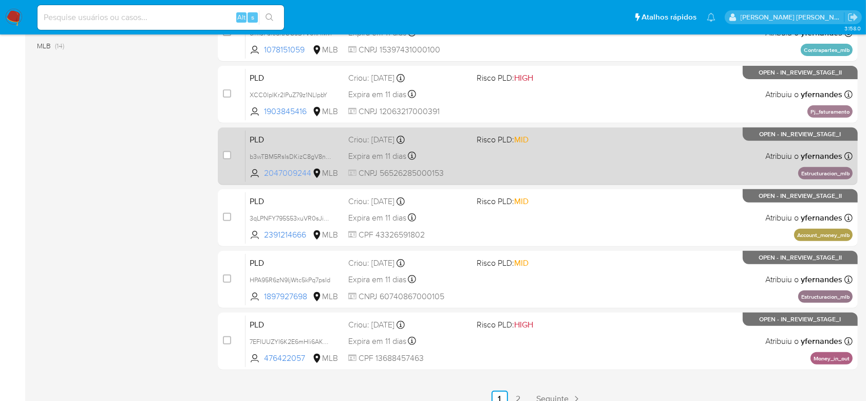
scroll to position [446, 0]
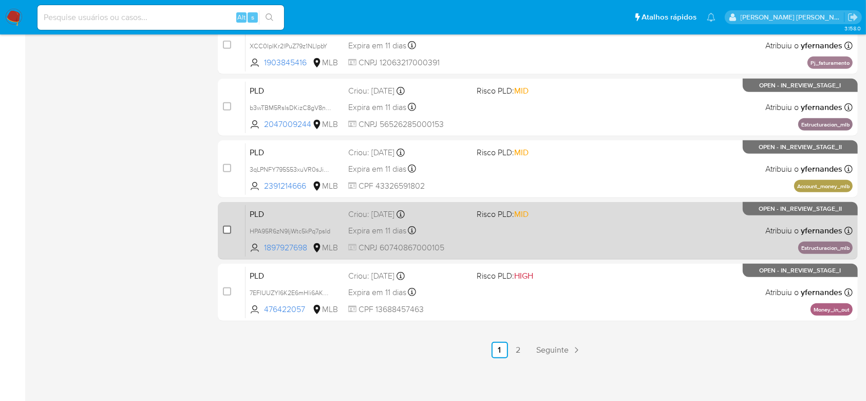
click at [227, 232] on input "checkbox" at bounding box center [227, 230] width 8 height 8
checkbox input "true"
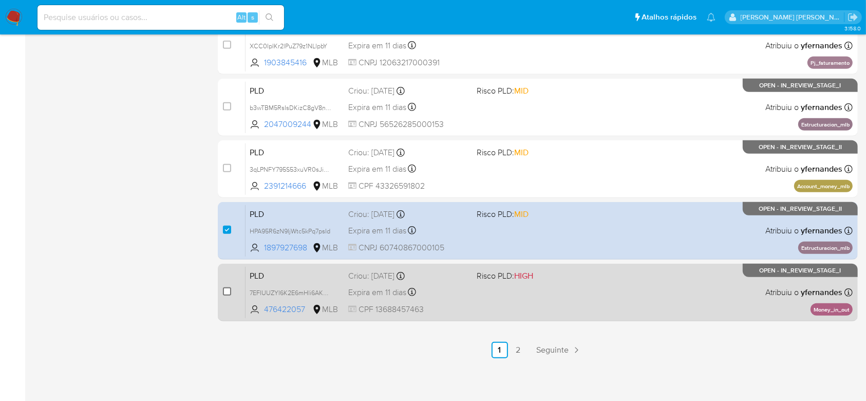
click at [226, 294] on input "checkbox" at bounding box center [227, 291] width 8 height 8
checkbox input "true"
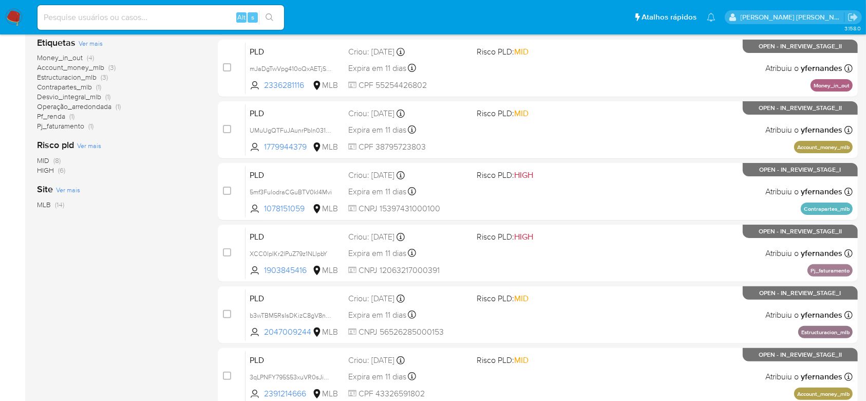
scroll to position [0, 0]
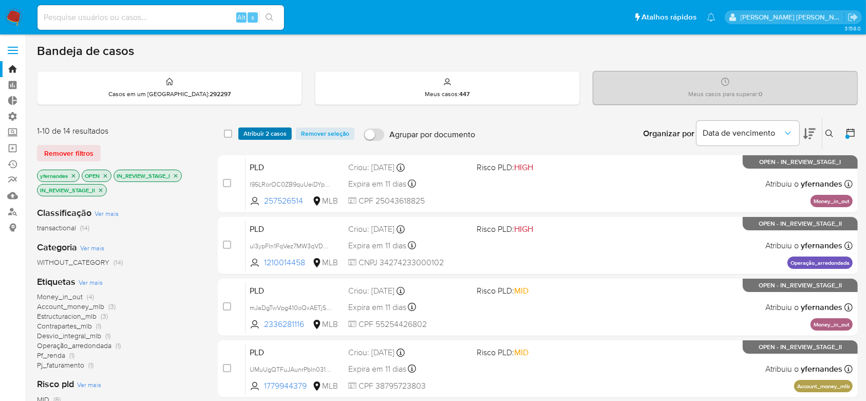
click at [273, 132] on span "Atribuir 2 casos" at bounding box center [265, 133] width 43 height 10
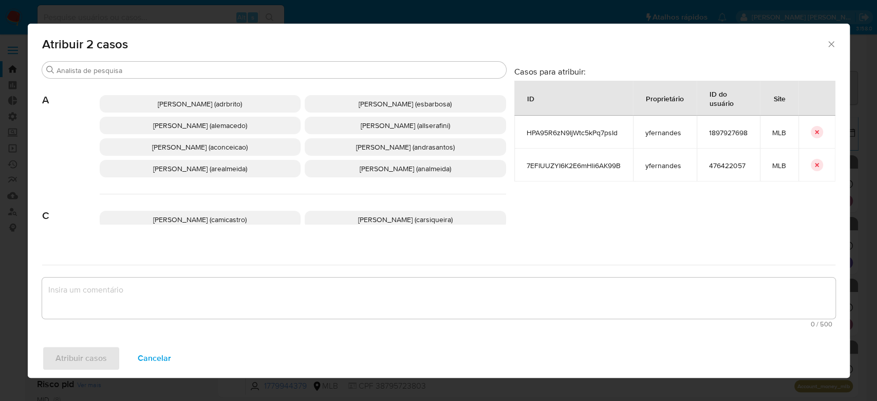
click at [255, 60] on div "Atribuir 2 casos" at bounding box center [439, 43] width 822 height 38
click at [251, 68] on input "Procurar" at bounding box center [279, 70] width 445 height 9
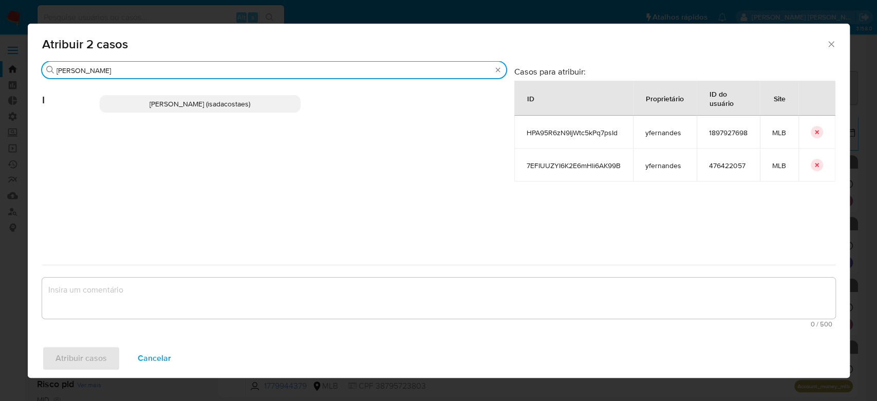
type input "igor"
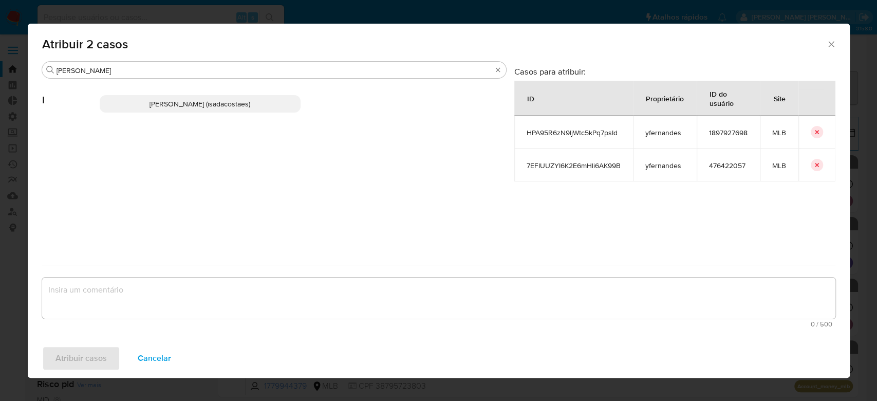
click at [223, 109] on p "Igor Sa Da Costa E Silva (isadacostaes)" at bounding box center [200, 103] width 201 height 17
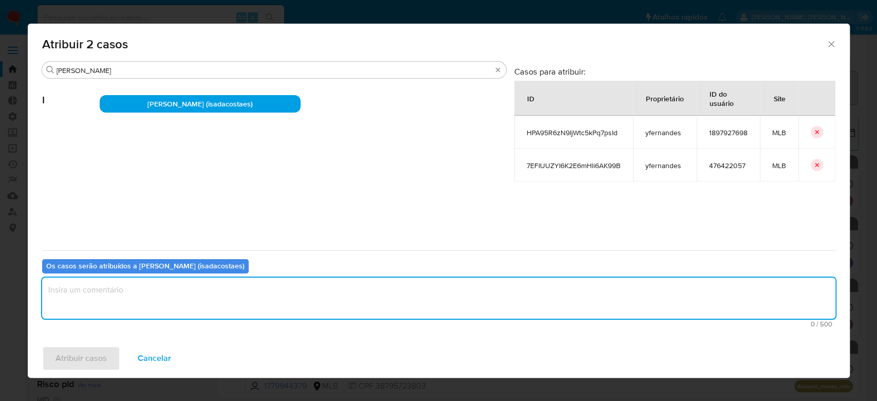
click at [181, 292] on textarea "assign-modal" at bounding box center [438, 297] width 793 height 41
type textarea "Para tratamento."
click at [82, 361] on span "Atribuir casos" at bounding box center [80, 358] width 51 height 23
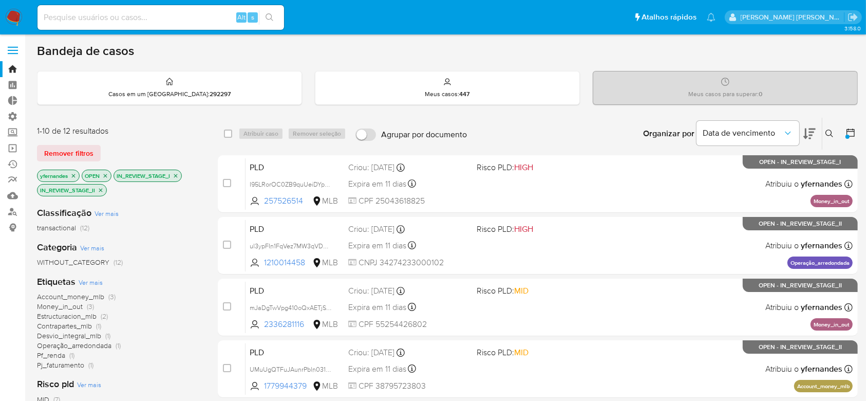
click at [234, 133] on div "select-all-cases-checkbox" at bounding box center [230, 133] width 12 height 12
click at [227, 133] on input "checkbox" at bounding box center [228, 133] width 8 height 8
checkbox input "true"
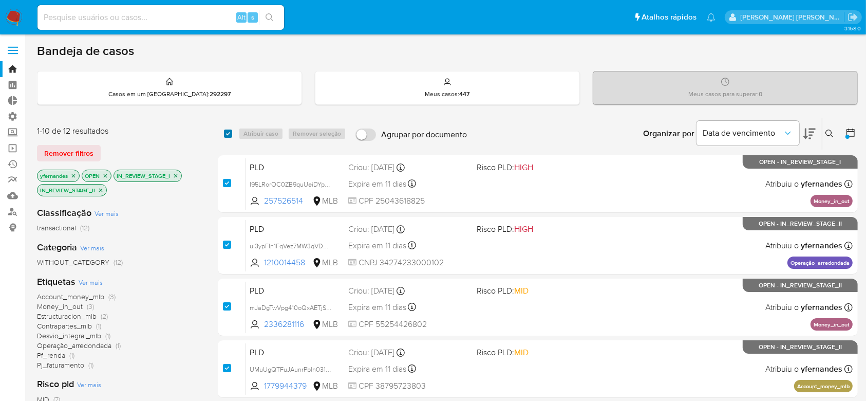
checkbox input "true"
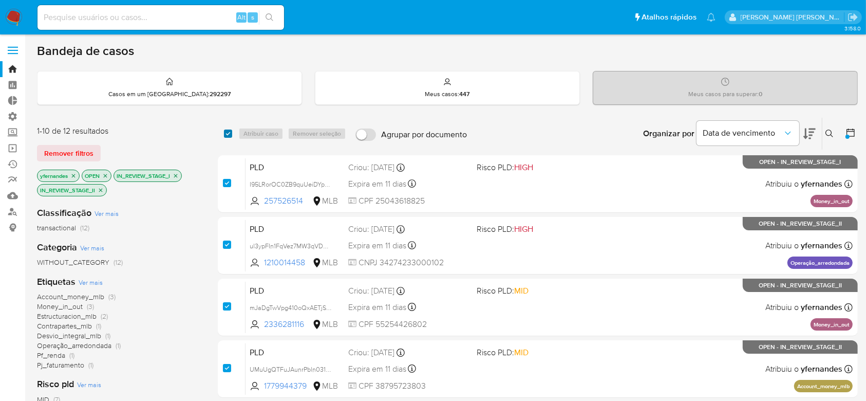
checkbox input "true"
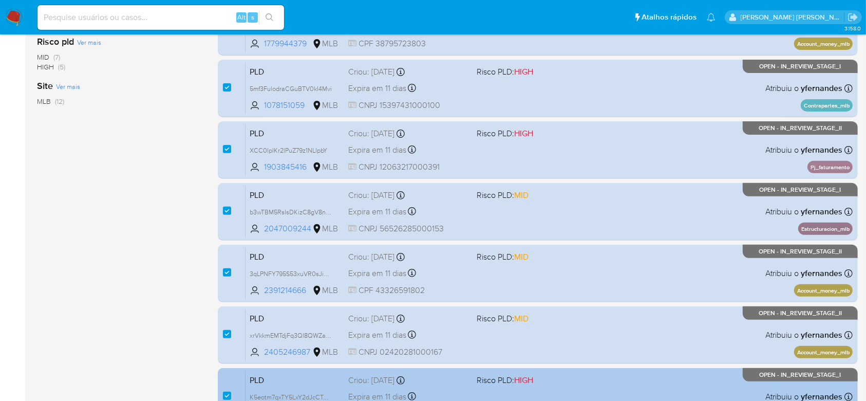
scroll to position [446, 0]
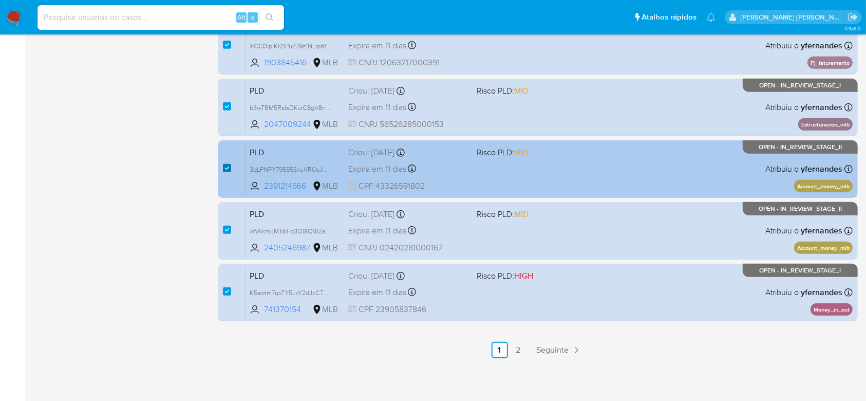
click at [227, 167] on input "checkbox" at bounding box center [227, 168] width 8 height 8
checkbox input "false"
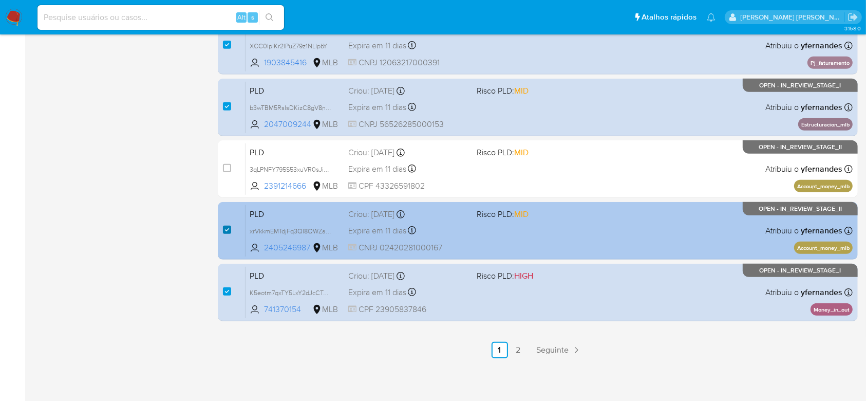
click at [226, 229] on input "checkbox" at bounding box center [227, 230] width 8 height 8
checkbox input "false"
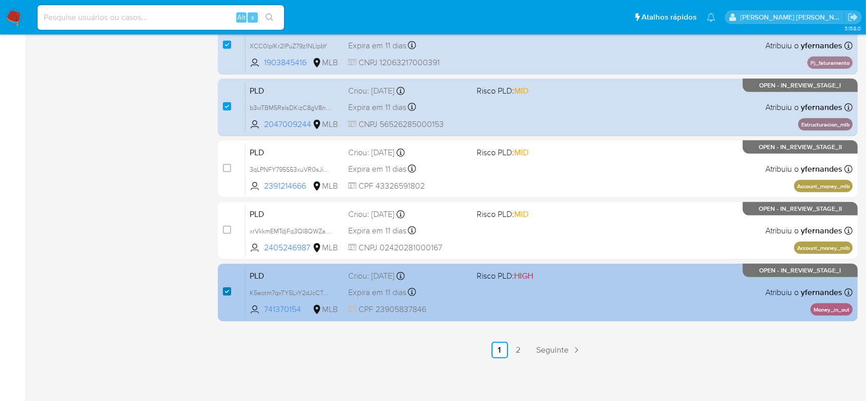
click at [227, 291] on input "checkbox" at bounding box center [227, 291] width 8 height 8
checkbox input "false"
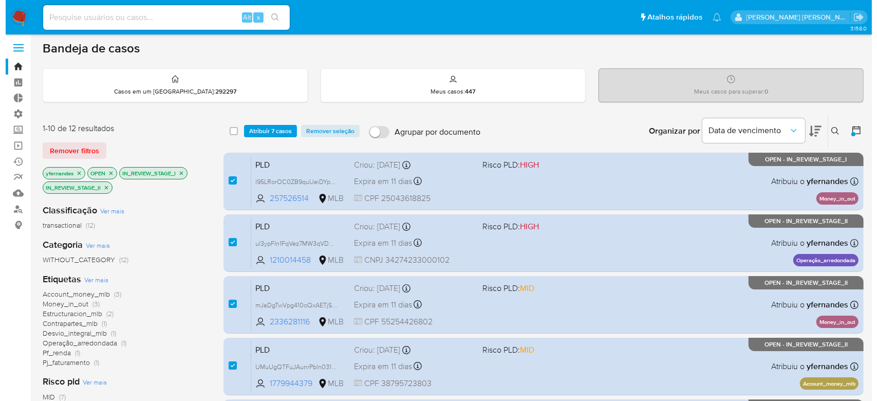
scroll to position [0, 0]
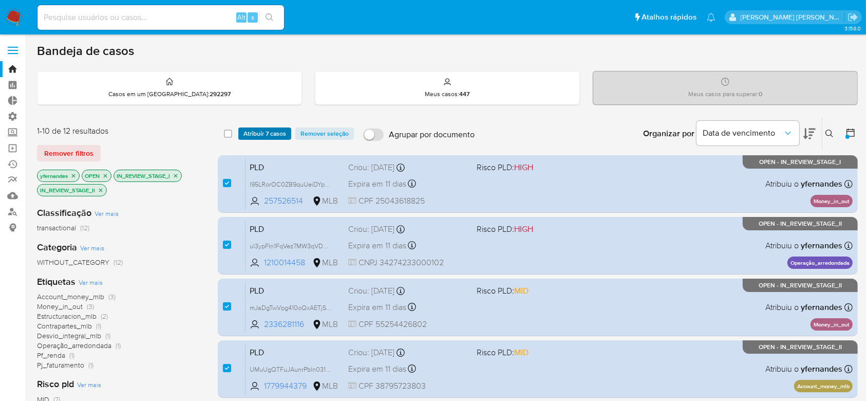
click at [273, 135] on span "Atribuir 7 casos" at bounding box center [265, 133] width 43 height 10
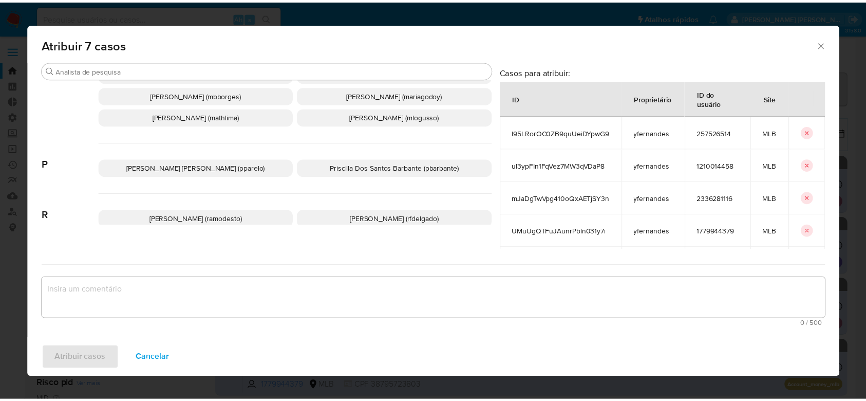
scroll to position [731, 0]
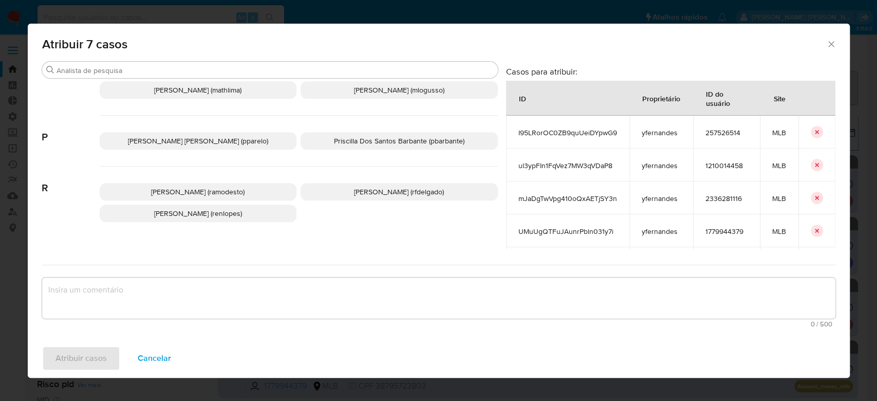
click at [399, 146] on span "Priscilla Dos Santos Barbante (pbarbante)" at bounding box center [399, 141] width 130 height 10
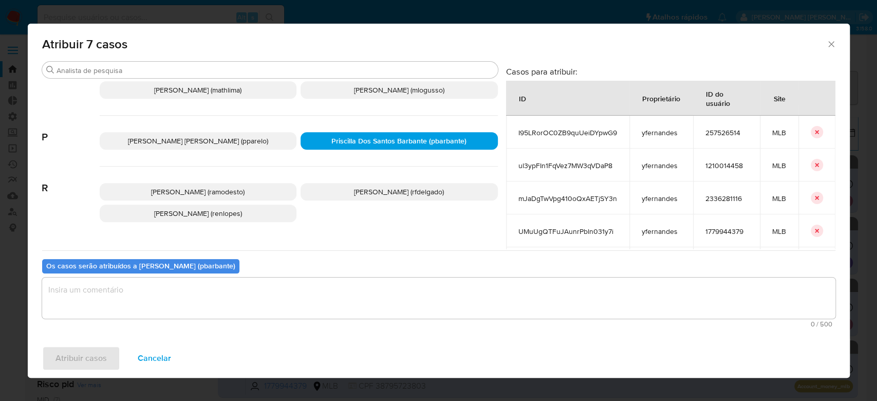
click at [288, 285] on textarea "assign-modal" at bounding box center [438, 297] width 793 height 41
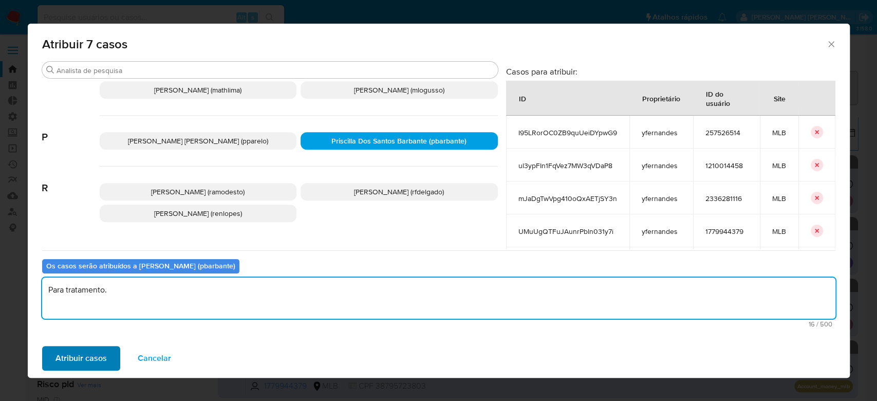
type textarea "Para tratamento."
click at [90, 356] on span "Atribuir casos" at bounding box center [80, 358] width 51 height 23
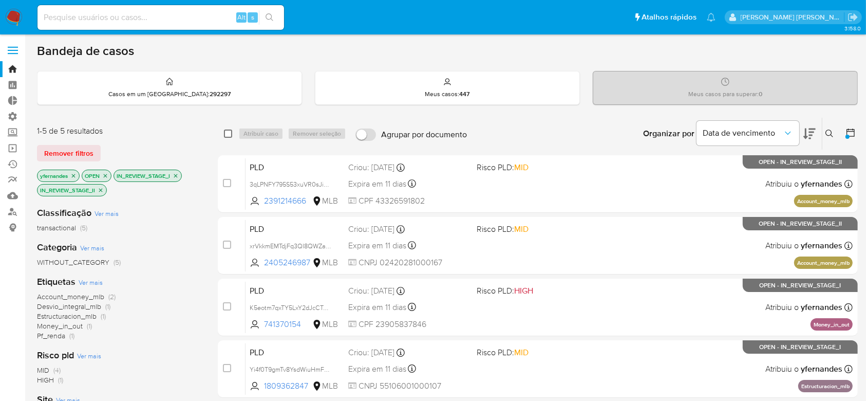
click at [226, 128] on div "select-all-cases-checkbox" at bounding box center [228, 133] width 8 height 10
click at [228, 133] on input "checkbox" at bounding box center [228, 133] width 8 height 8
checkbox input "true"
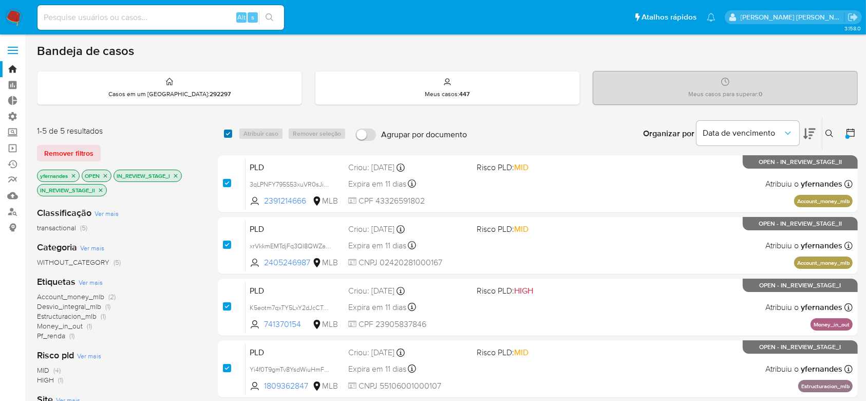
checkbox input "true"
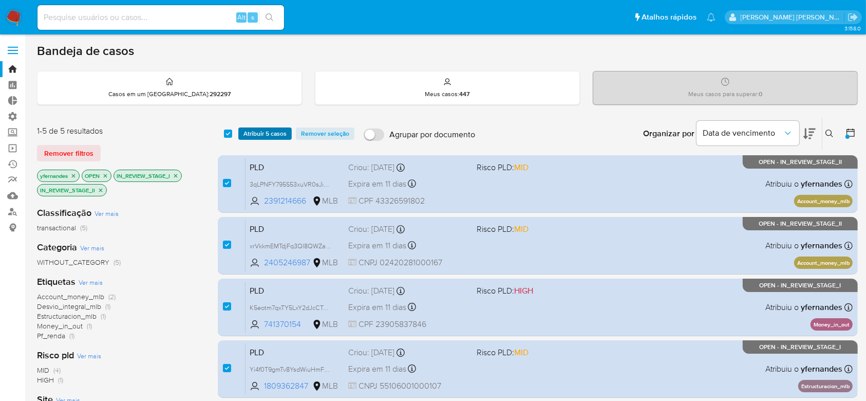
click at [266, 133] on span "Atribuir 5 casos" at bounding box center [265, 133] width 43 height 10
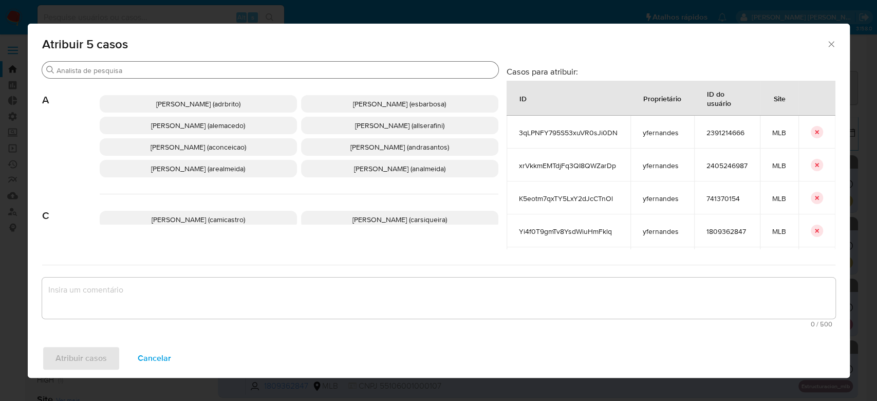
click at [256, 62] on div "Procurar" at bounding box center [270, 70] width 456 height 16
click at [251, 73] on input "Procurar" at bounding box center [276, 70] width 438 height 9
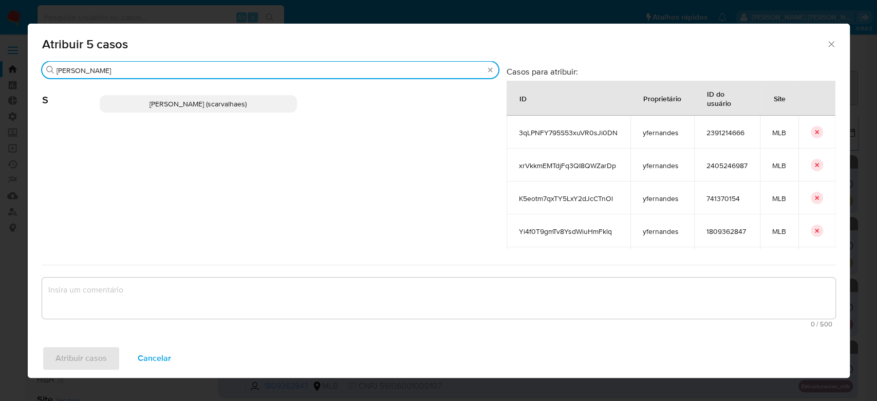
type input "sara"
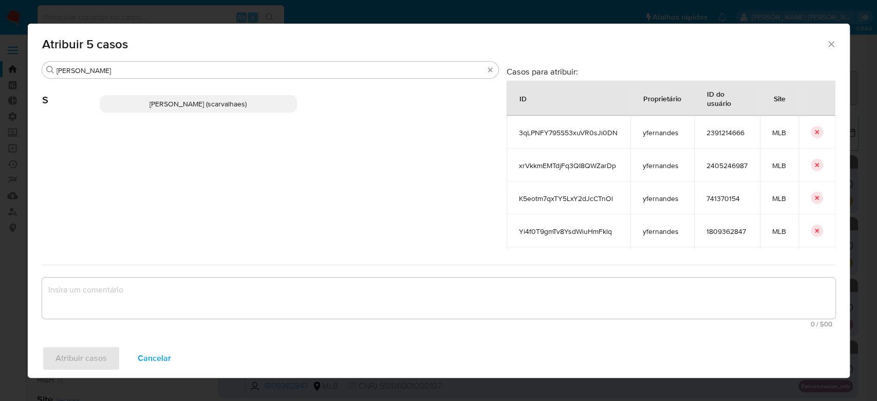
click at [206, 105] on span "Sara Heide Carvalhaes Gomes Teixeira (scarvalhaes)" at bounding box center [198, 104] width 97 height 10
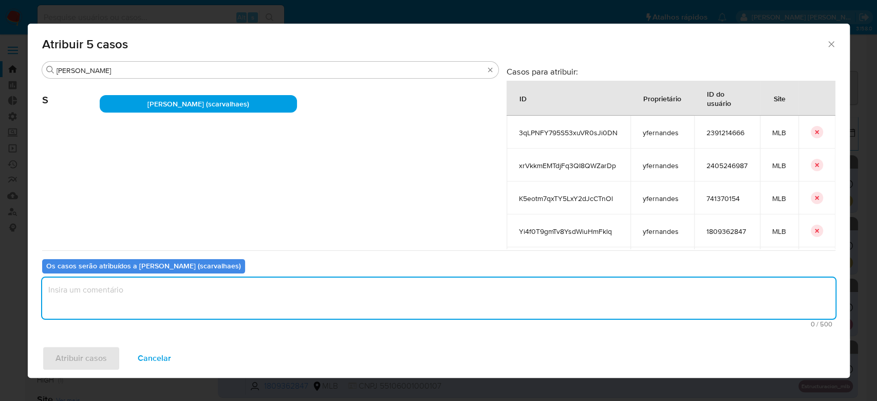
click at [163, 298] on textarea "assign-modal" at bounding box center [438, 297] width 793 height 41
type textarea "Para tratamento."
click at [100, 357] on span "Atribuir casos" at bounding box center [80, 358] width 51 height 23
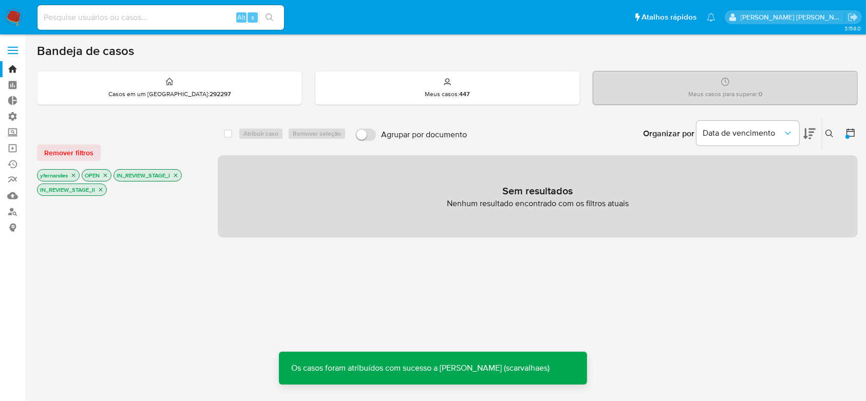
click at [76, 174] on icon "close-filter" at bounding box center [73, 175] width 6 height 6
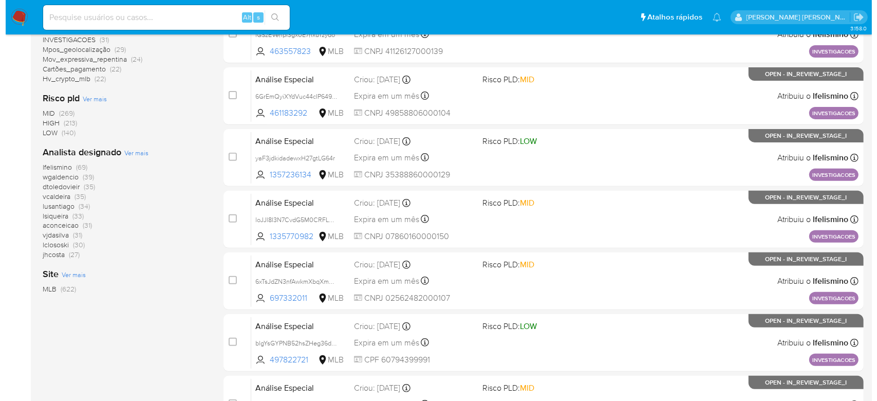
scroll to position [342, 0]
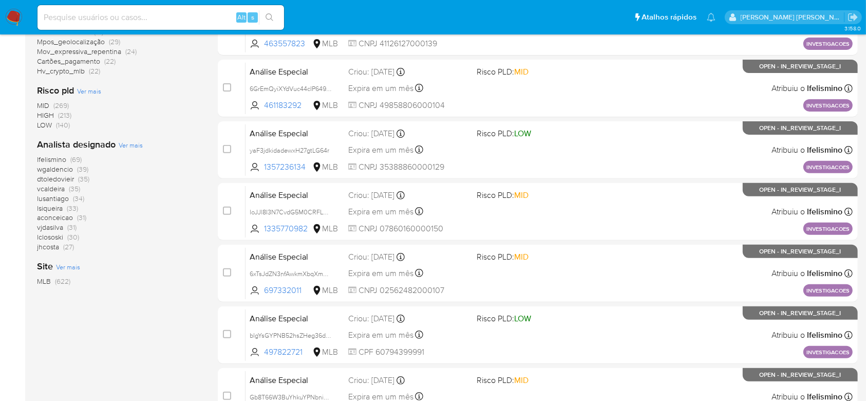
click at [135, 145] on span "Ver mais" at bounding box center [131, 144] width 24 height 9
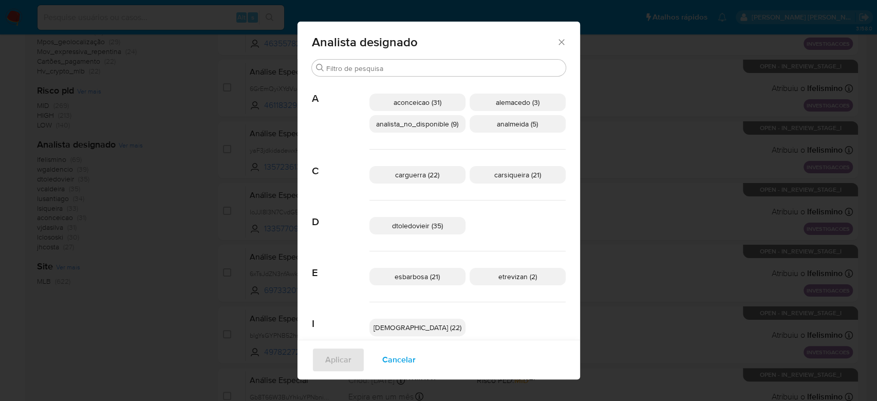
click at [405, 122] on span "analista_no_disponible (9)" at bounding box center [417, 124] width 82 height 10
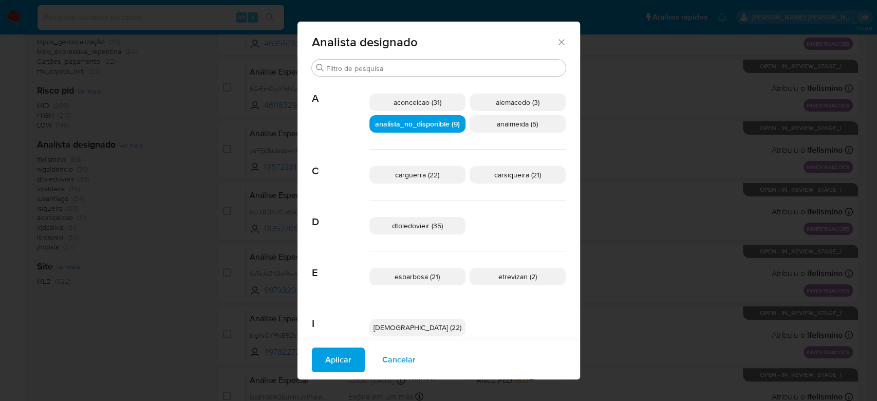
click at [327, 351] on span "Aplicar" at bounding box center [338, 359] width 26 height 23
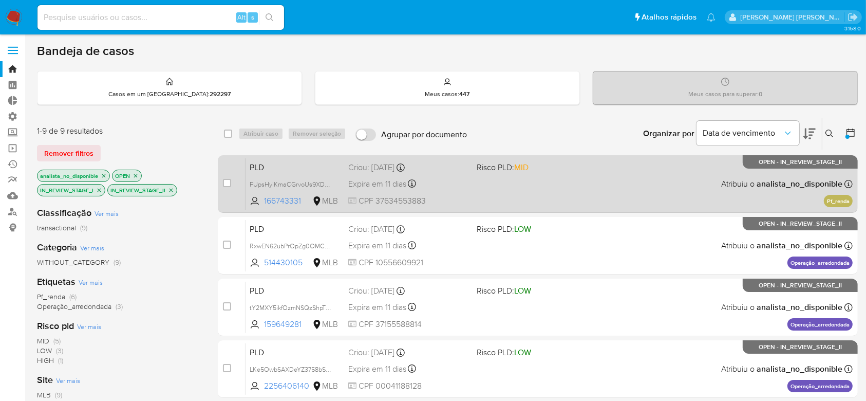
click at [481, 187] on div "PLD FUpsHyiKmaCGrvoUs9XDtVU6 166743331 MLB Risco PLD: MID Criou: 12/08/2025 Cri…" at bounding box center [549, 184] width 607 height 52
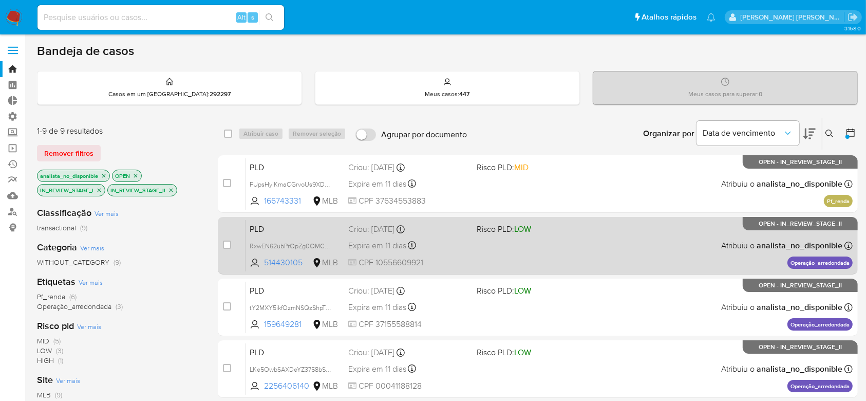
click at [577, 244] on div "PLD RxwEN62ubPrQpZg0OMCP5q6A 514430105 MLB Risco PLD: LOW Criou: 12/08/2025 Cri…" at bounding box center [549, 245] width 607 height 52
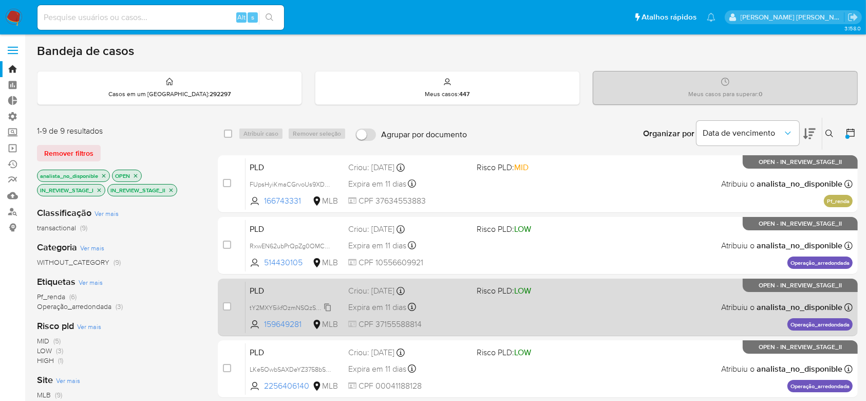
click at [315, 302] on div "tY2MXY5ikfOzmNSQzShpTU8N" at bounding box center [291, 307] width 82 height 11
click at [548, 316] on div "PLD tY2MXY5ikfOzmNSQzShpTU8N Copiado Copiado 159649281 MLB Risco PLD: LOW Criou…" at bounding box center [549, 307] width 607 height 52
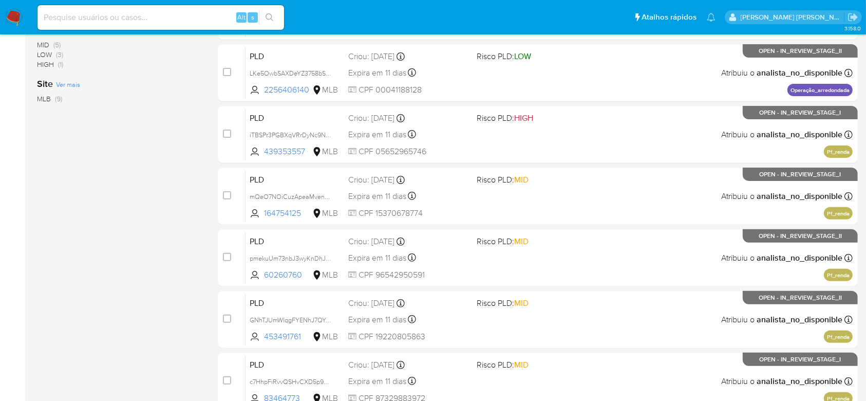
scroll to position [298, 0]
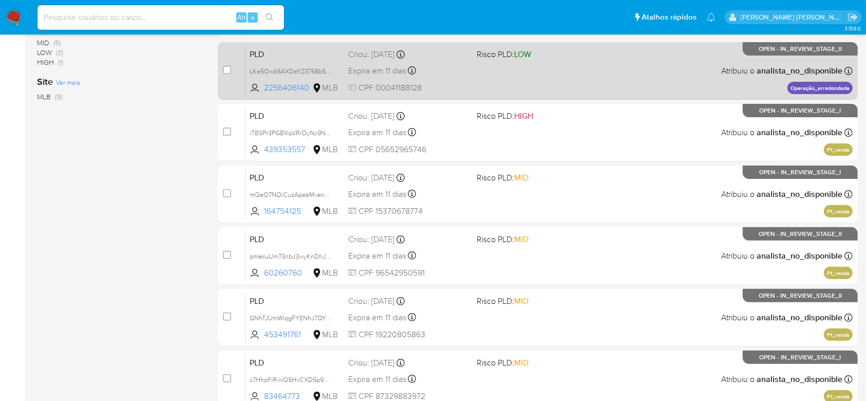
click at [464, 74] on div "Expira em 11 dias Expira em 26/09/2025 00:24:23" at bounding box center [408, 71] width 120 height 14
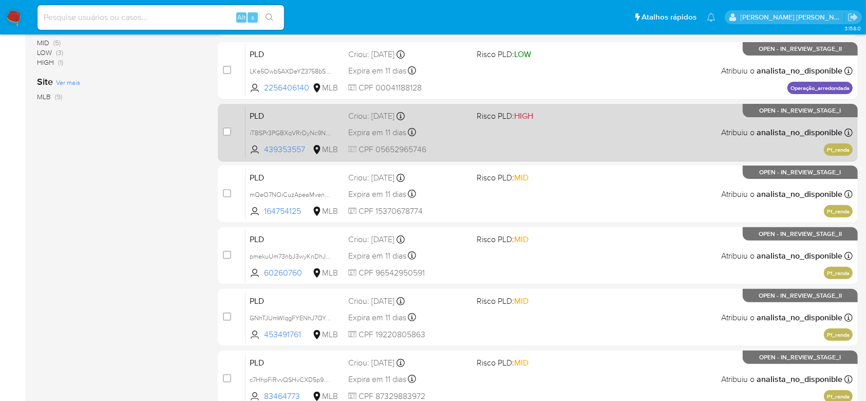
click at [539, 134] on div "PLD iTBSPr3PGBXqVRrDyNc9NyaQ 439353557 MLB Risco PLD: HIGH Criou: 12/08/2025 Cr…" at bounding box center [549, 132] width 607 height 52
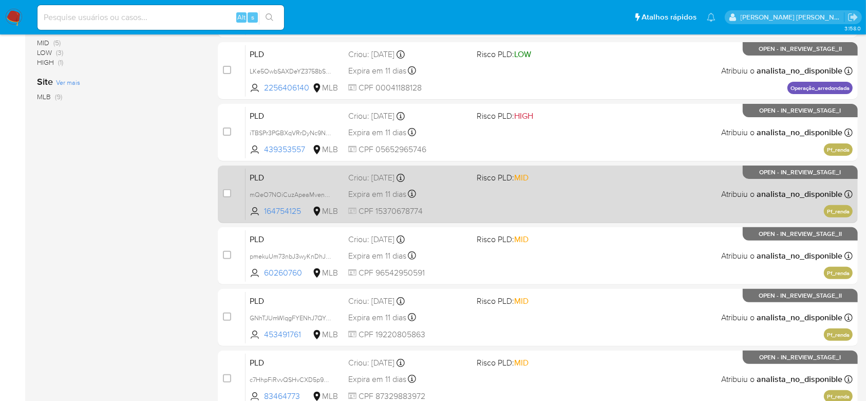
click at [578, 195] on div "PLD mQeO7NOiCuzApeaMvenqUpHC 164754125 MLB Risco PLD: MID Criou: 12/08/2025 Cri…" at bounding box center [549, 194] width 607 height 52
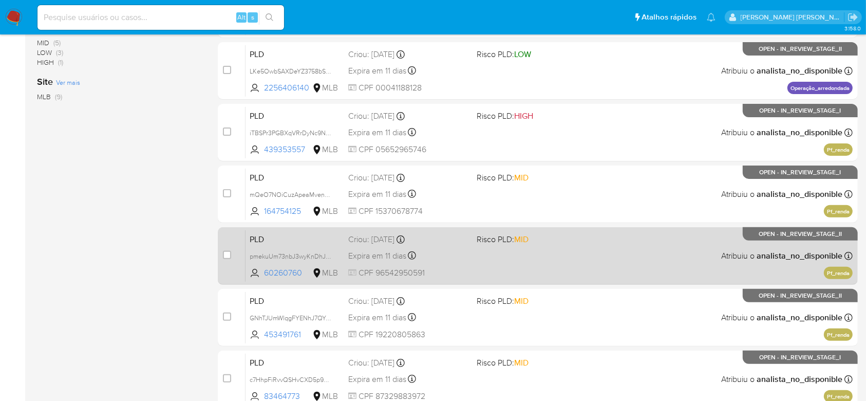
click at [557, 259] on div "PLD pmekuUm73nbJ3wyKnDhJUxFp 60260760 MLB Risco PLD: MID Criou: 12/08/2025 Crio…" at bounding box center [549, 256] width 607 height 52
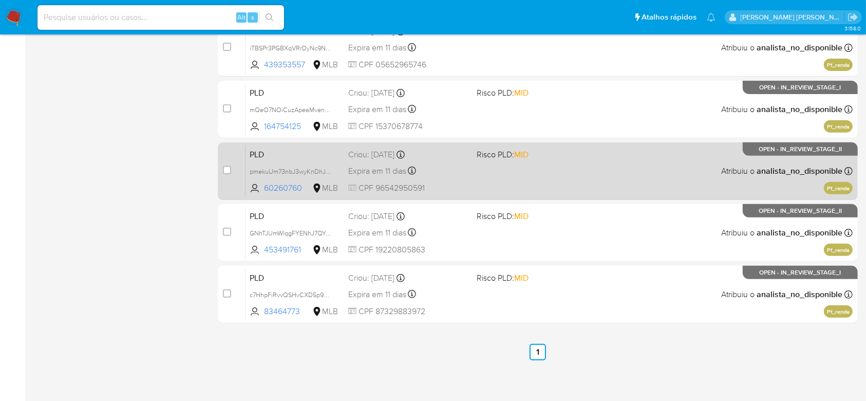
scroll to position [385, 0]
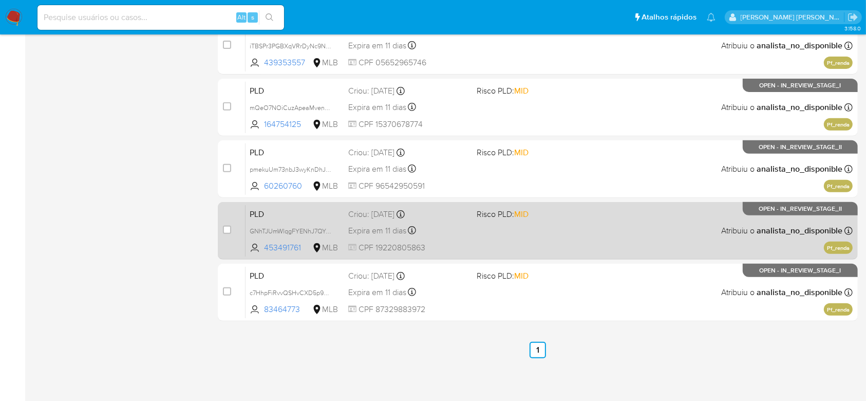
click at [523, 239] on div "PLD GNhTJUmWlqgFYENhJ7QYx3EK 453491761 MLB Risco PLD: MID Criou: 12/08/2025 Cri…" at bounding box center [549, 230] width 607 height 52
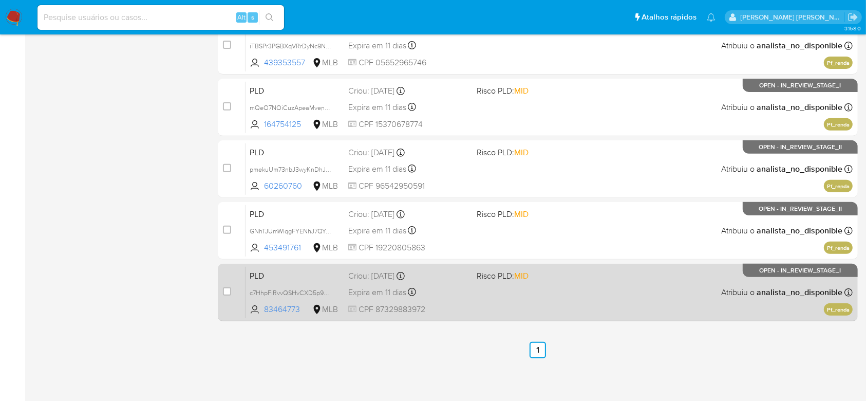
click at [497, 290] on div "PLD c7HhpFiRvvQSHvCXD5p9NOSa 83464773 MLB Risco PLD: MID Criou: 12/08/2025 Crio…" at bounding box center [549, 292] width 607 height 52
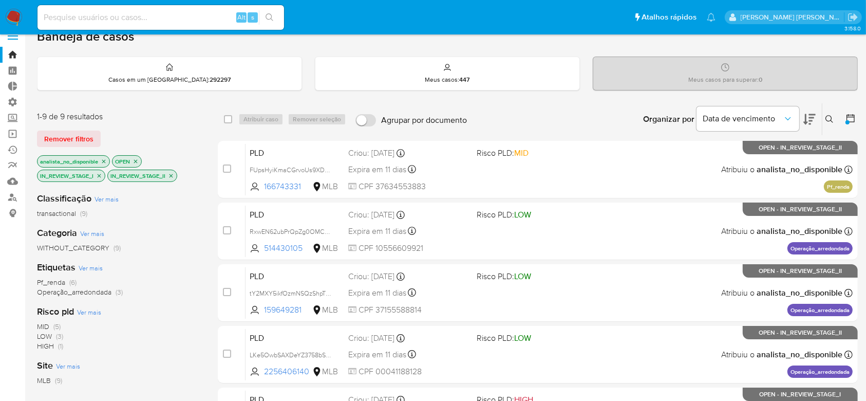
scroll to position [0, 0]
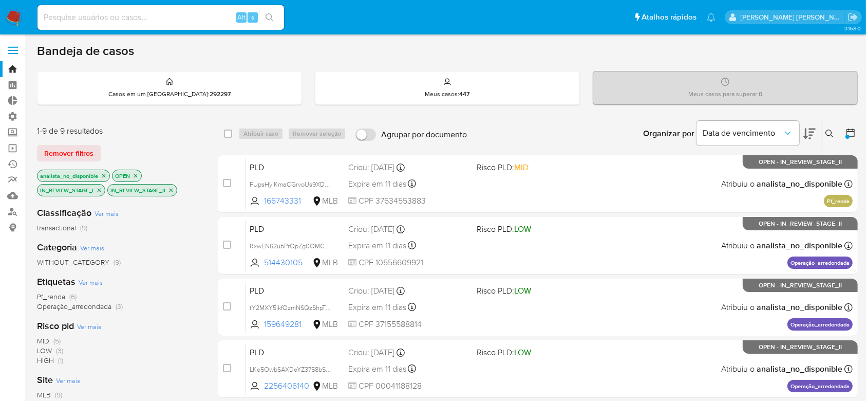
click at [103, 175] on icon "close-filter" at bounding box center [104, 176] width 6 height 6
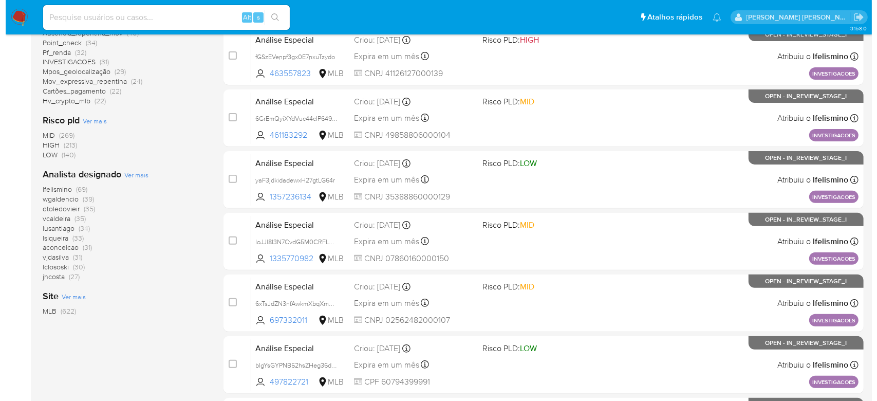
scroll to position [342, 0]
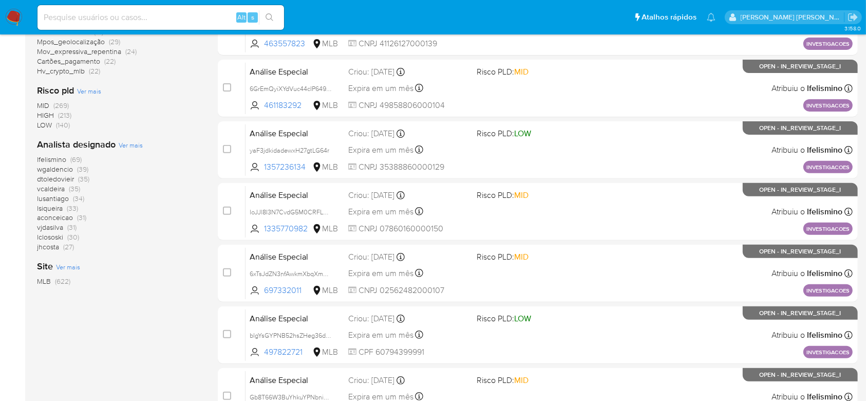
click at [138, 144] on span "Ver mais" at bounding box center [131, 144] width 24 height 9
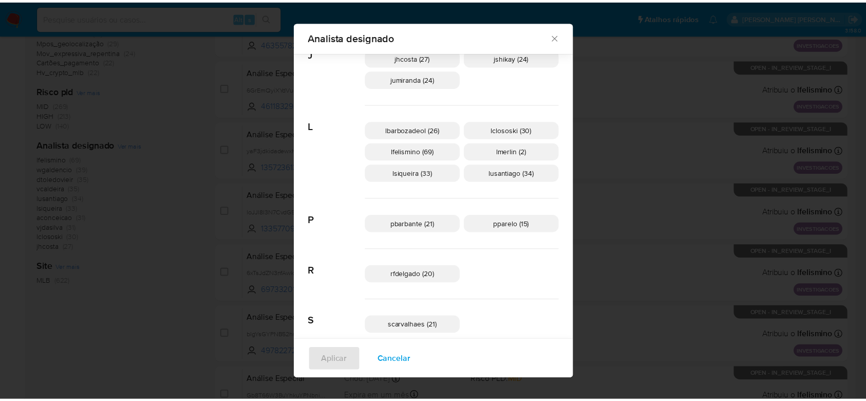
scroll to position [334, 0]
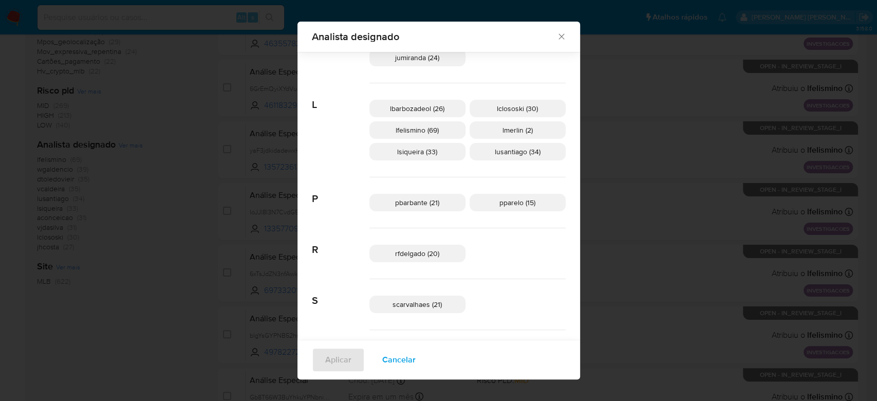
click at [407, 253] on span "rfdelgado (20)" at bounding box center [417, 253] width 44 height 10
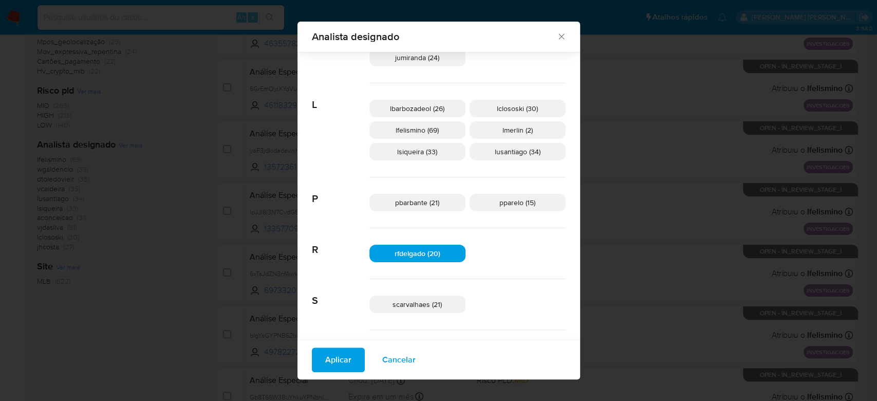
click at [339, 362] on span "Aplicar" at bounding box center [338, 359] width 26 height 23
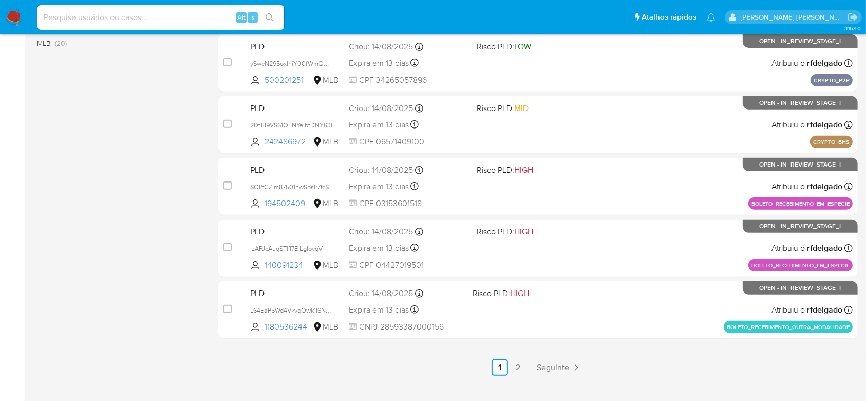
scroll to position [446, 0]
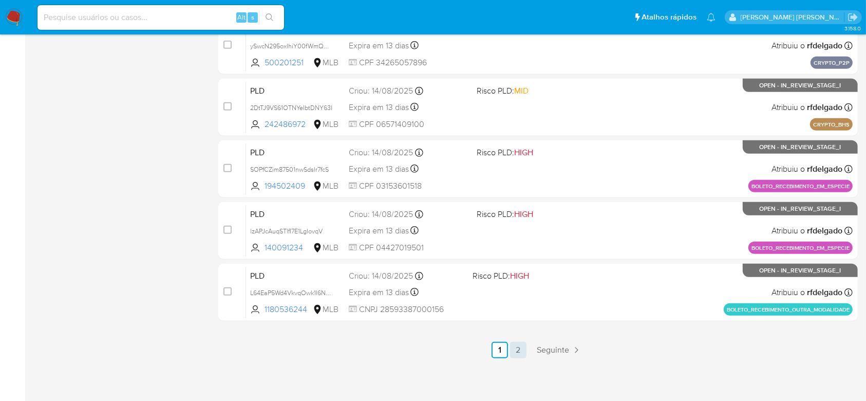
click at [521, 351] on link "2" at bounding box center [518, 350] width 16 height 16
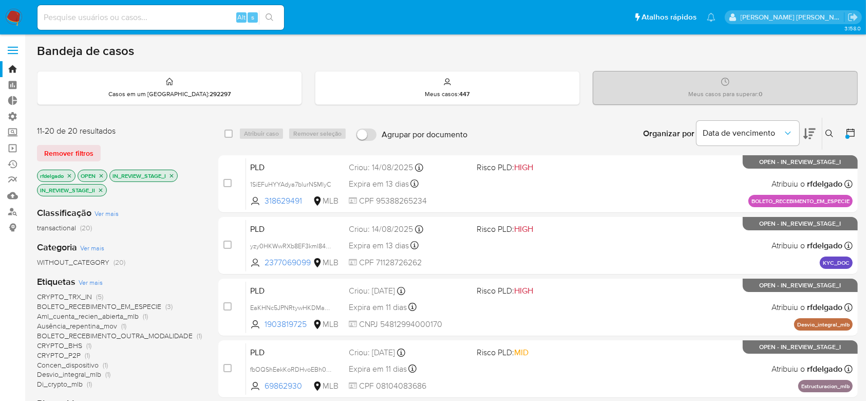
click at [96, 281] on span "Ver mais" at bounding box center [91, 281] width 24 height 9
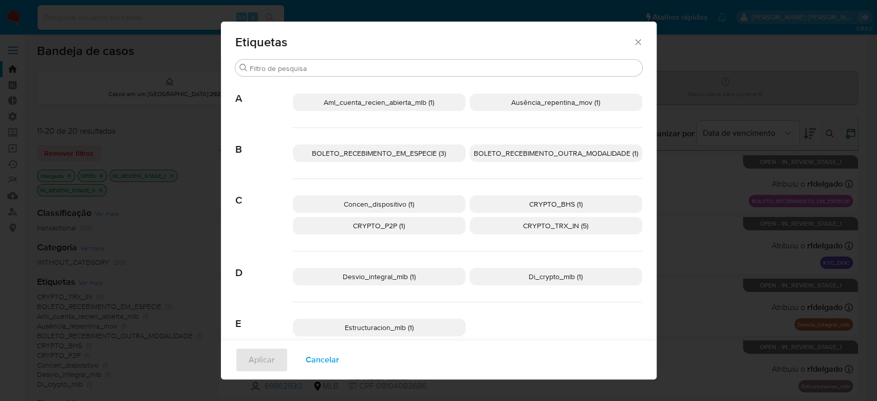
click at [513, 203] on p "CRYPTO_BHS (1)" at bounding box center [556, 203] width 173 height 17
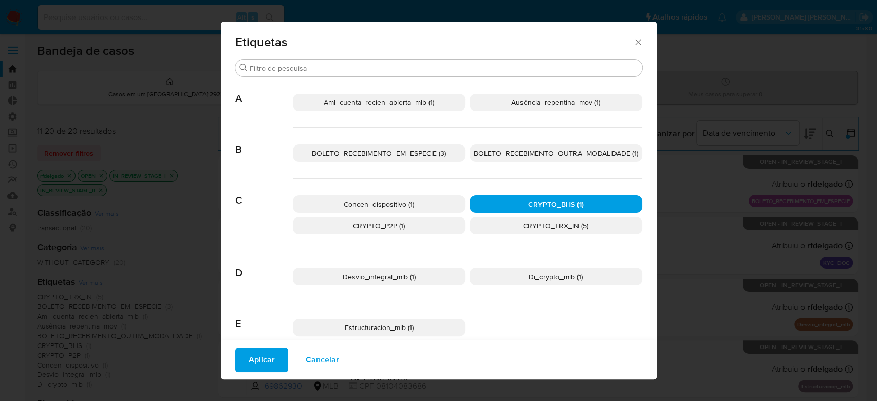
click at [426, 225] on p "CRYPTO_P2P (1)" at bounding box center [379, 225] width 173 height 17
click at [530, 223] on span "CRYPTO_TRX_IN (5)" at bounding box center [555, 225] width 65 height 10
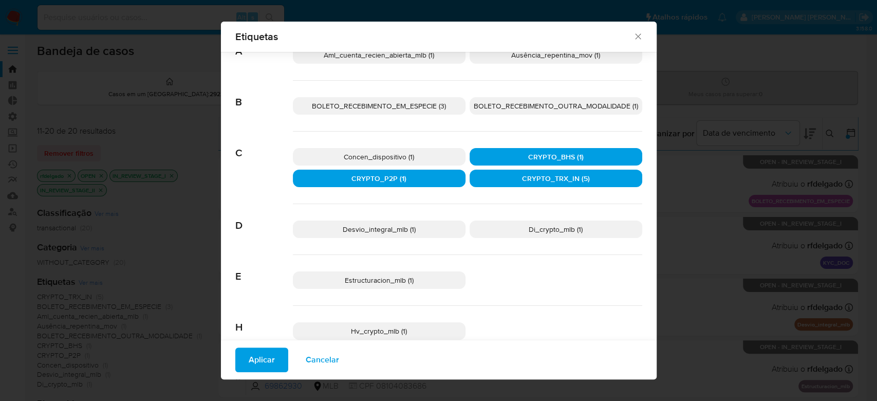
scroll to position [61, 0]
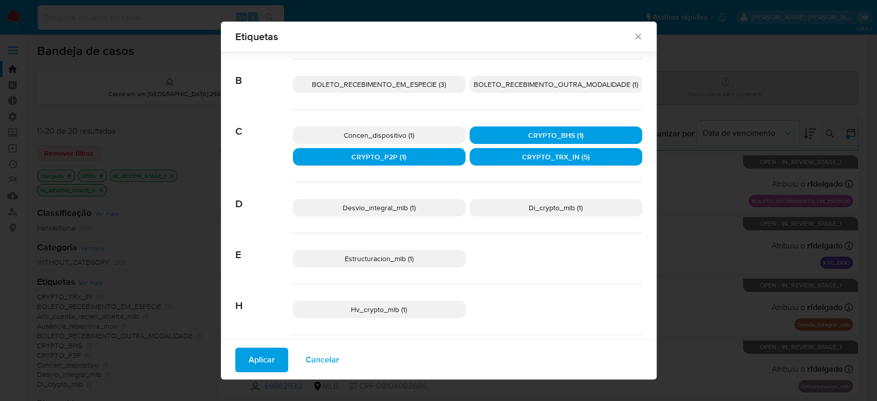
click at [520, 206] on p "Di_crypto_mlb (1)" at bounding box center [556, 207] width 173 height 17
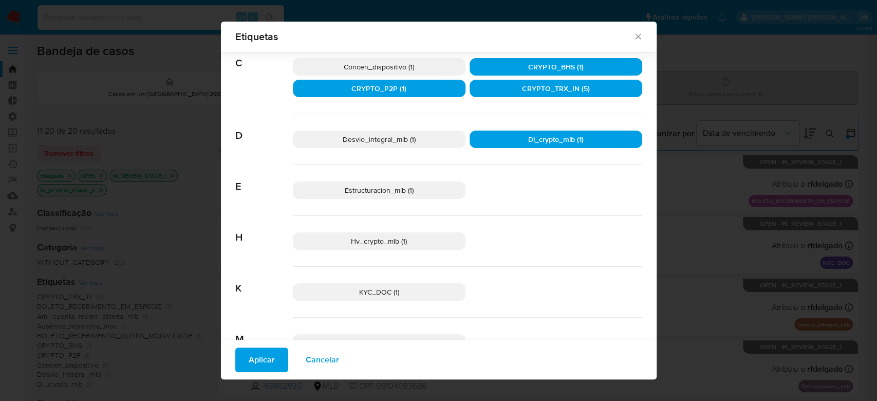
scroll to position [198, 0]
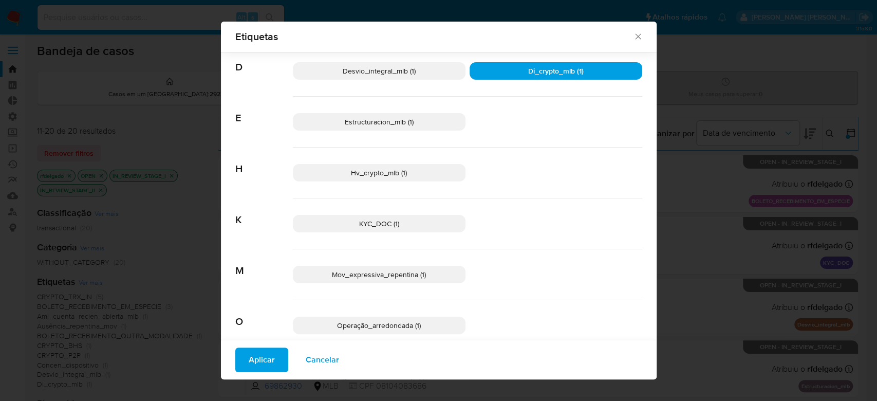
click at [386, 167] on span "Hv_crypto_mlb (1)" at bounding box center [379, 172] width 56 height 10
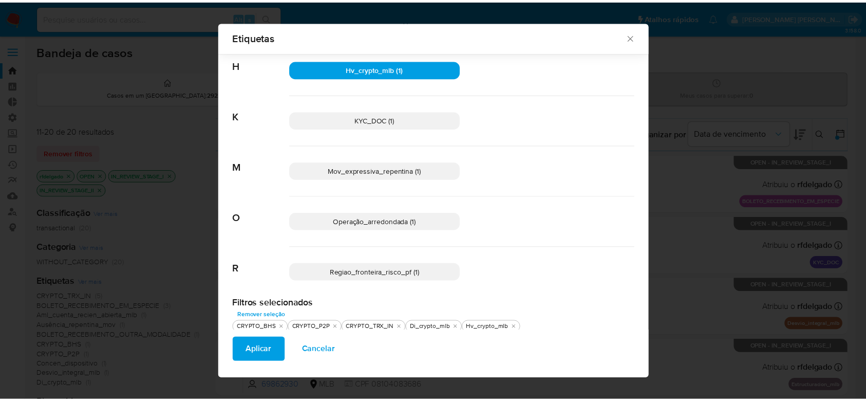
scroll to position [310, 0]
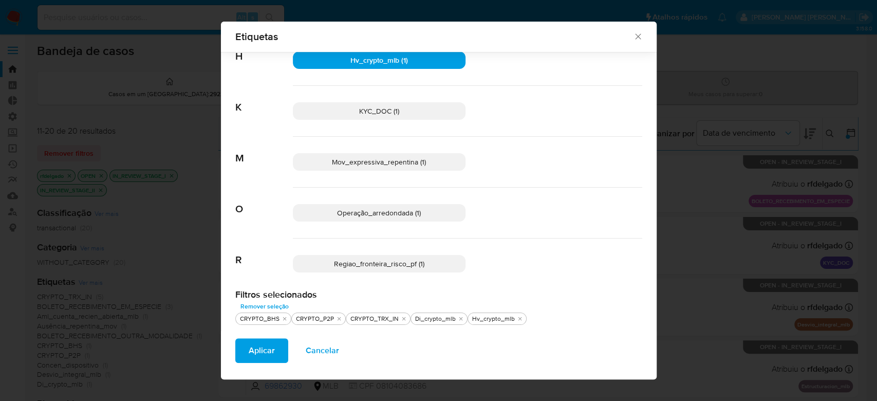
click at [263, 350] on span "Aplicar" at bounding box center [262, 350] width 26 height 23
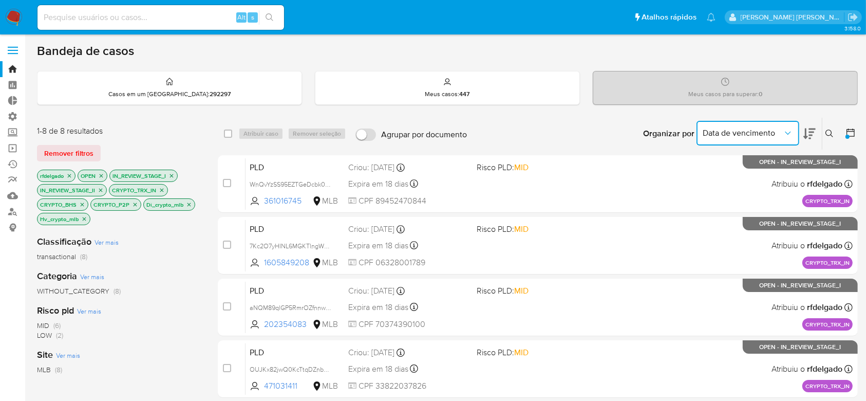
click at [791, 132] on icon "Organizar por" at bounding box center [788, 133] width 10 height 10
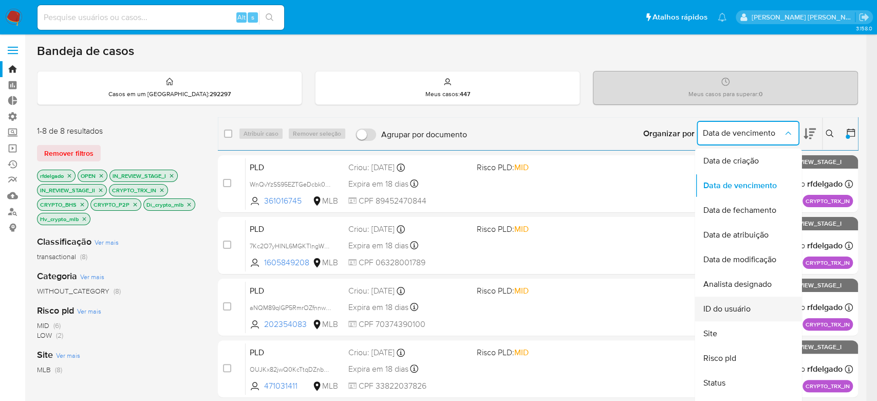
click at [750, 309] on span "ID do usuário" at bounding box center [726, 309] width 47 height 10
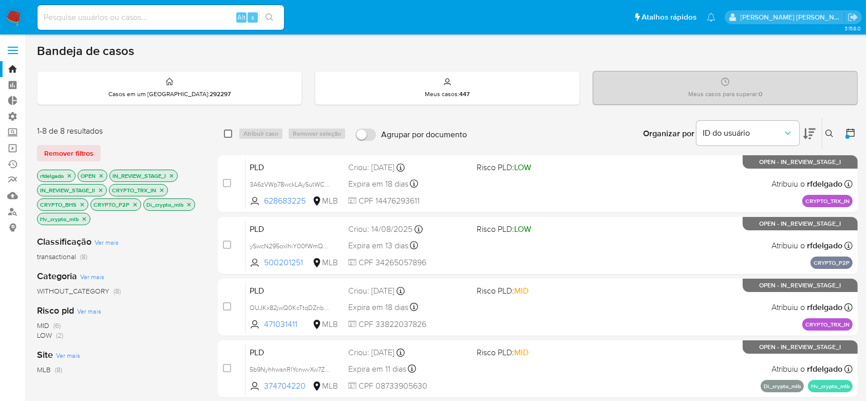
click at [225, 133] on input "checkbox" at bounding box center [228, 133] width 8 height 8
checkbox input "true"
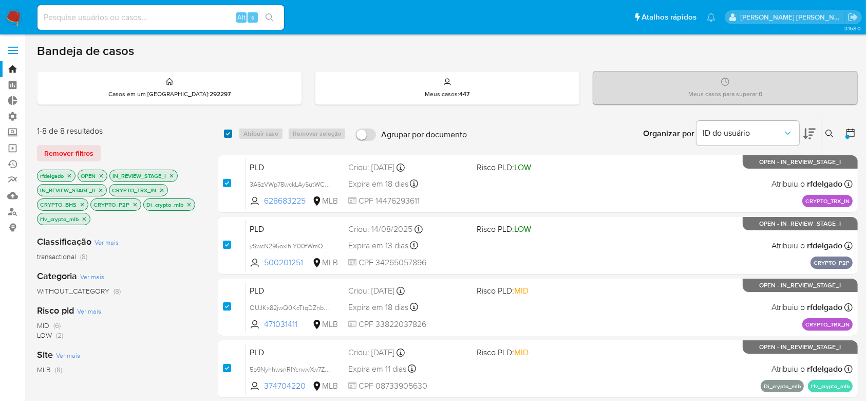
checkbox input "true"
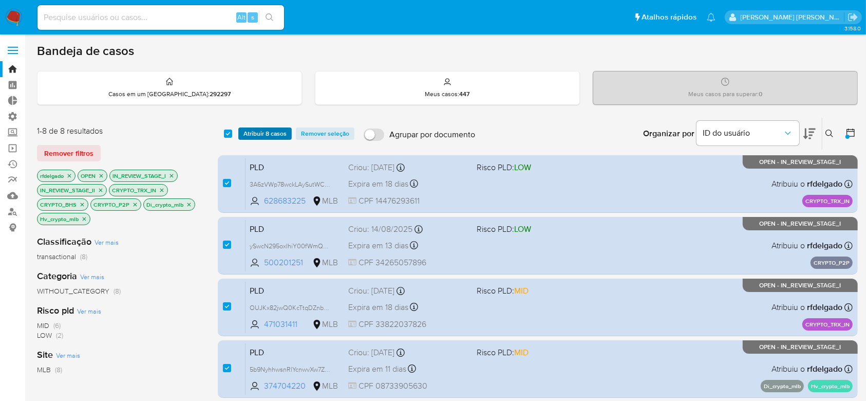
click at [257, 134] on span "Atribuir 8 casos" at bounding box center [265, 133] width 43 height 10
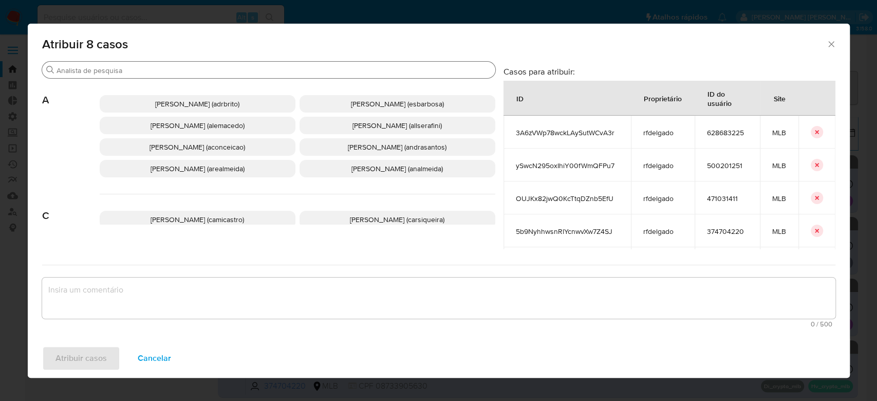
click at [281, 68] on input "Procurar" at bounding box center [274, 70] width 435 height 9
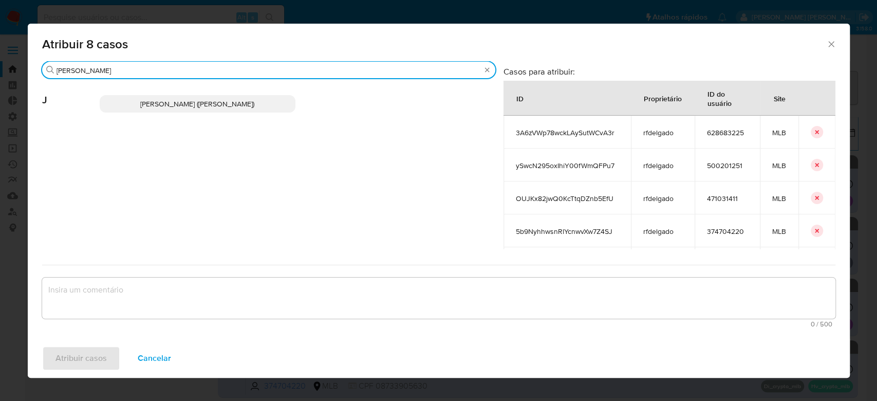
type input "jon"
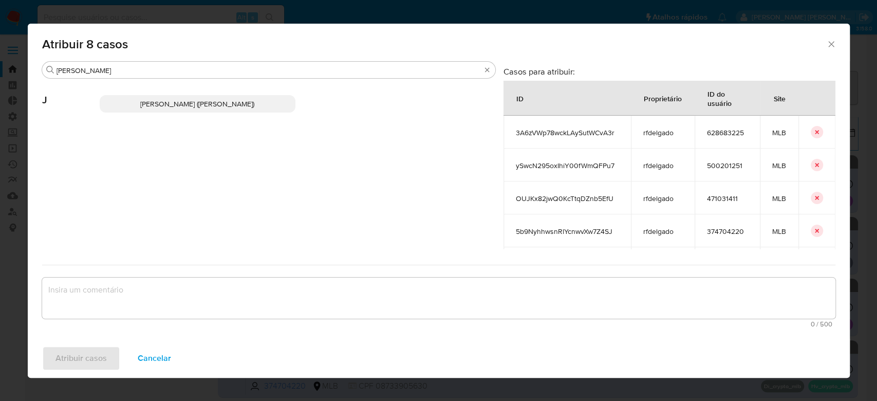
click at [241, 104] on span "Jonathan Hideki Shikay (jshikay)" at bounding box center [197, 104] width 114 height 10
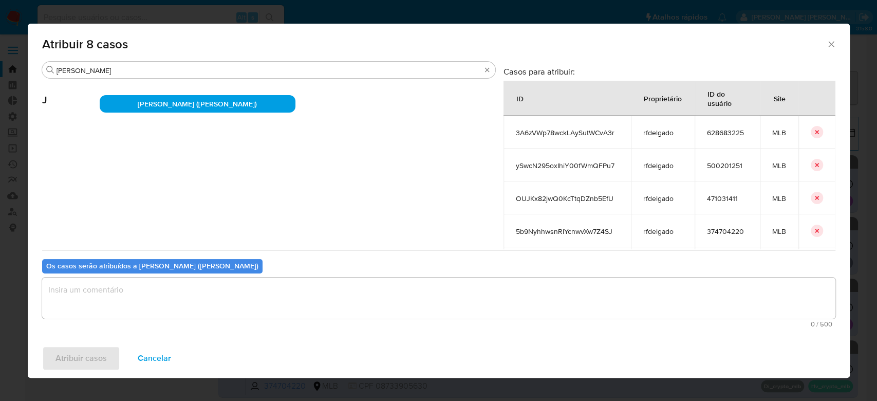
click at [204, 273] on div "Os casos serão atribuídos a Jonathan Hideki Shikay (jshikay) 0 / 500 500 caract…" at bounding box center [438, 290] width 793 height 81
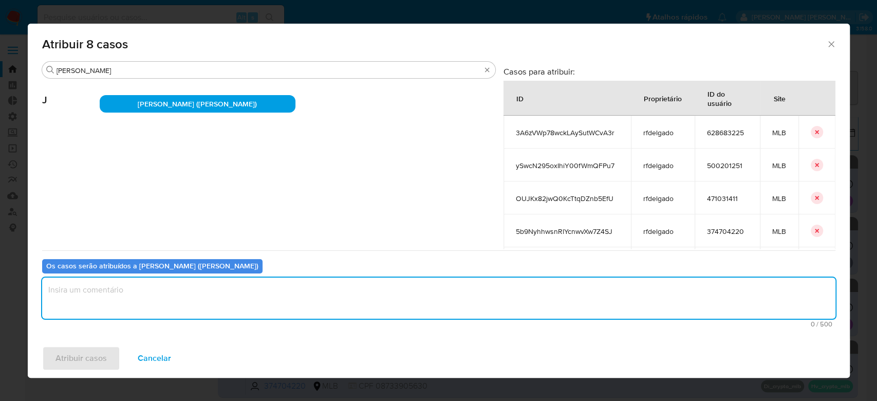
click at [203, 292] on textarea "assign-modal" at bounding box center [438, 297] width 793 height 41
type textarea "Para tratamento."
click at [61, 354] on span "Atribuir casos" at bounding box center [80, 358] width 51 height 23
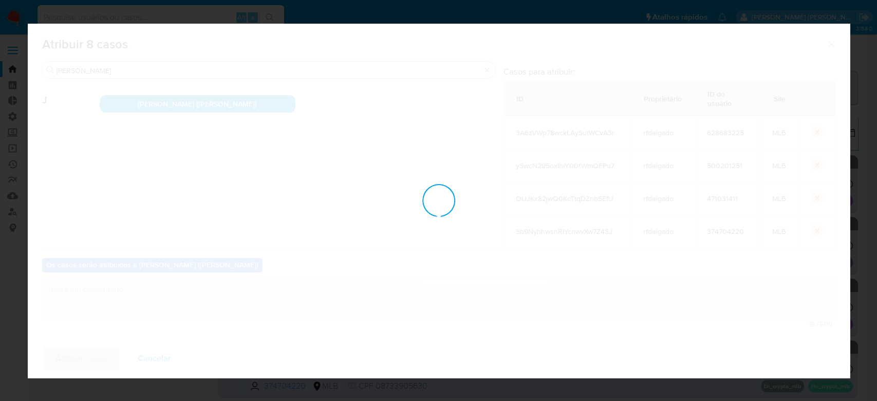
checkbox input "false"
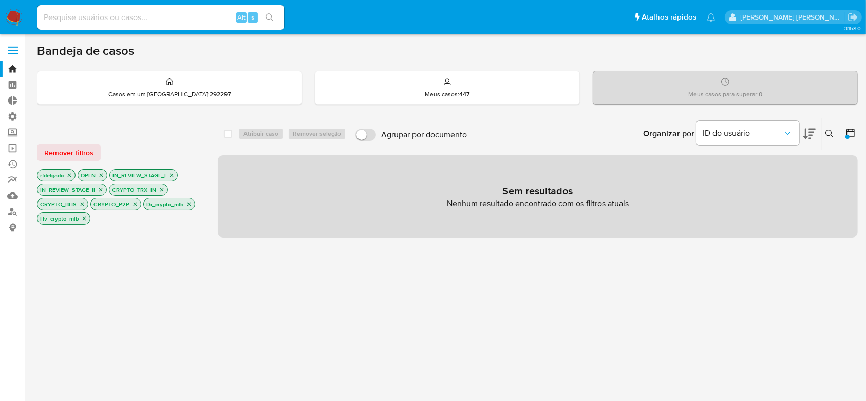
click at [162, 191] on icon "close-filter" at bounding box center [162, 189] width 6 height 6
click at [156, 191] on icon "close-filter" at bounding box center [154, 189] width 6 height 6
click at [154, 191] on icon "close-filter" at bounding box center [154, 189] width 6 height 6
click at [154, 191] on icon "close-filter" at bounding box center [155, 189] width 6 height 6
click at [154, 191] on icon "close-filter" at bounding box center [156, 189] width 6 height 6
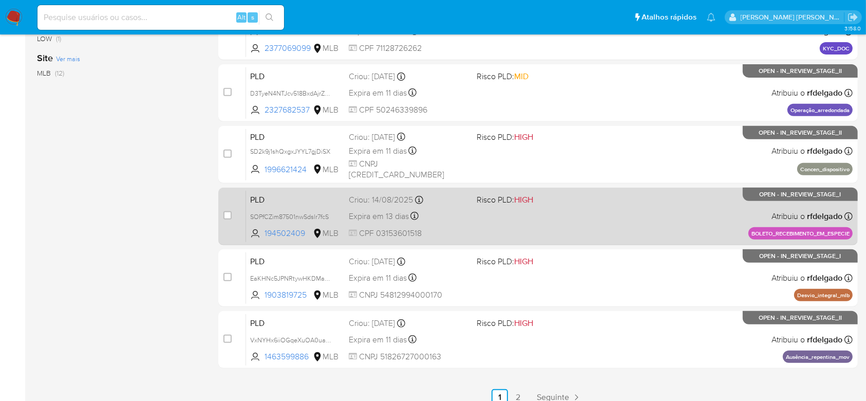
scroll to position [446, 0]
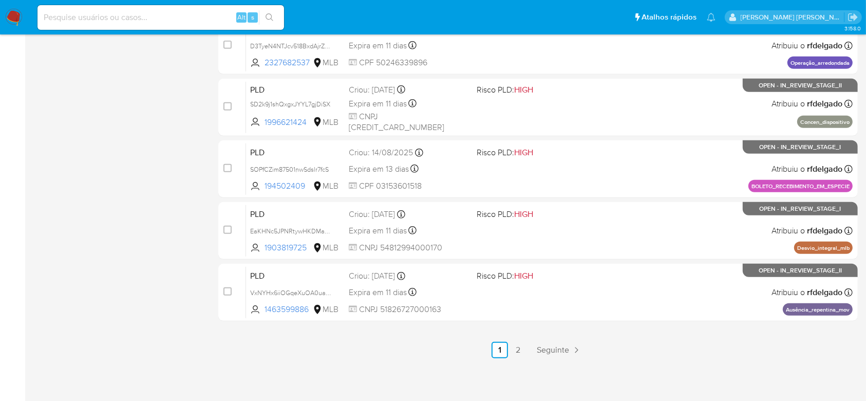
click at [517, 345] on link "2" at bounding box center [518, 350] width 16 height 16
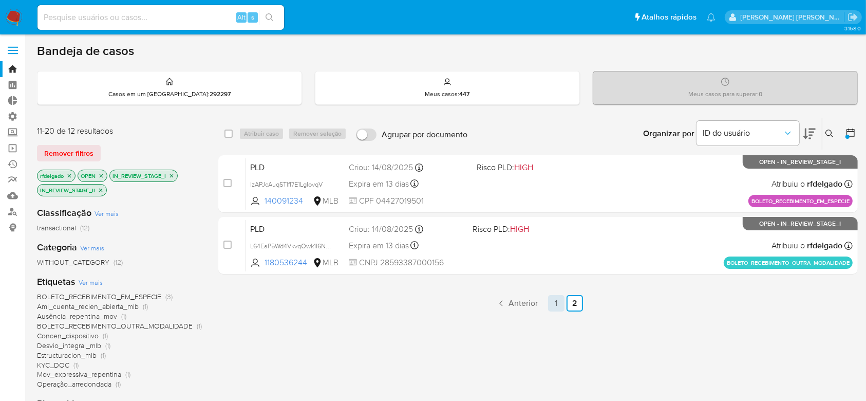
click at [558, 306] on link "1" at bounding box center [556, 303] width 16 height 16
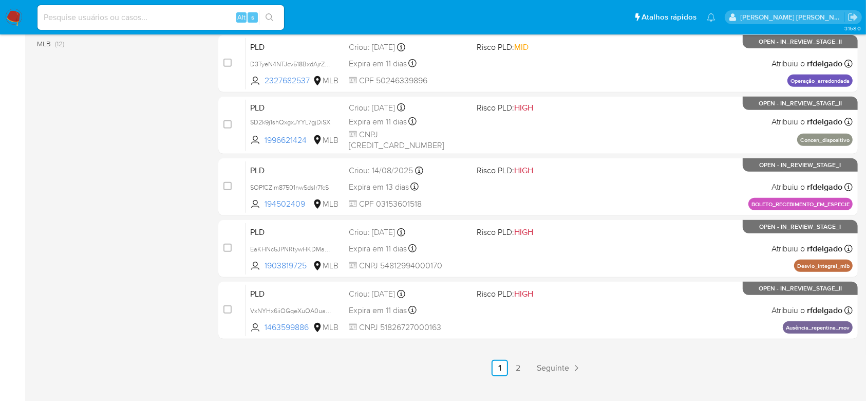
scroll to position [446, 0]
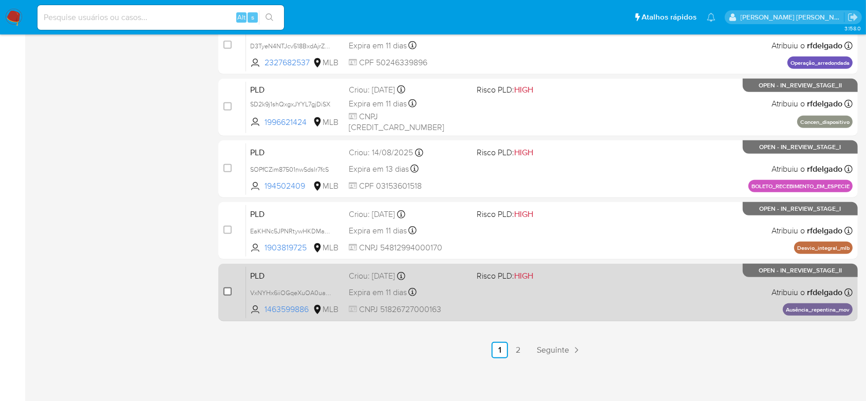
click at [227, 289] on input "checkbox" at bounding box center [227, 291] width 8 height 8
checkbox input "true"
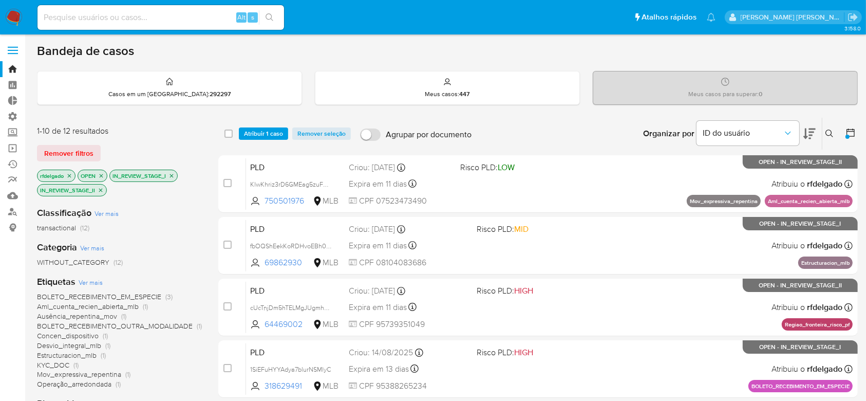
scroll to position [0, 0]
click at [279, 137] on span "Atribuir 1 caso" at bounding box center [263, 133] width 39 height 10
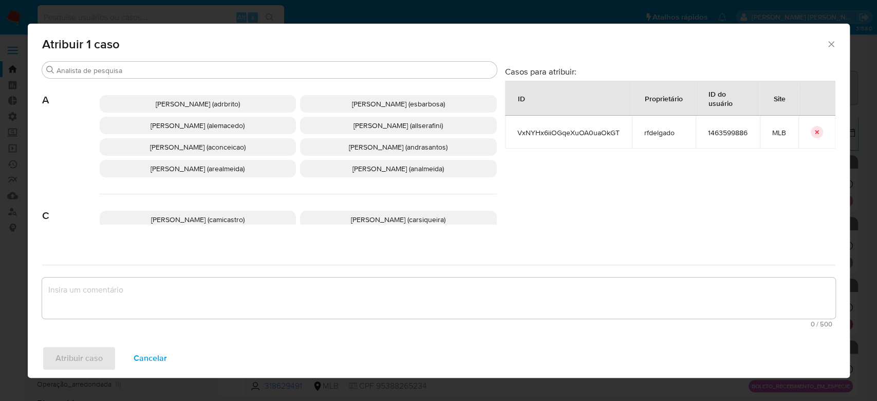
click at [545, 133] on span "VxNYHx6iiOGqeXuOA0uaOkGT" at bounding box center [568, 132] width 102 height 9
copy span "VxNYHx6iiOGqeXuOA0uaOkGT"
click at [277, 68] on input "Procurar" at bounding box center [275, 70] width 436 height 9
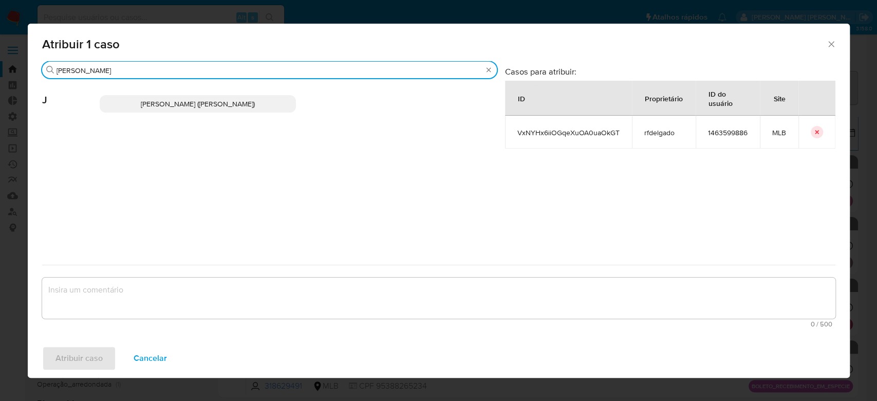
type input "jon"
click at [206, 106] on span "Jonathan Hideki Shikay (jshikay)" at bounding box center [198, 104] width 114 height 10
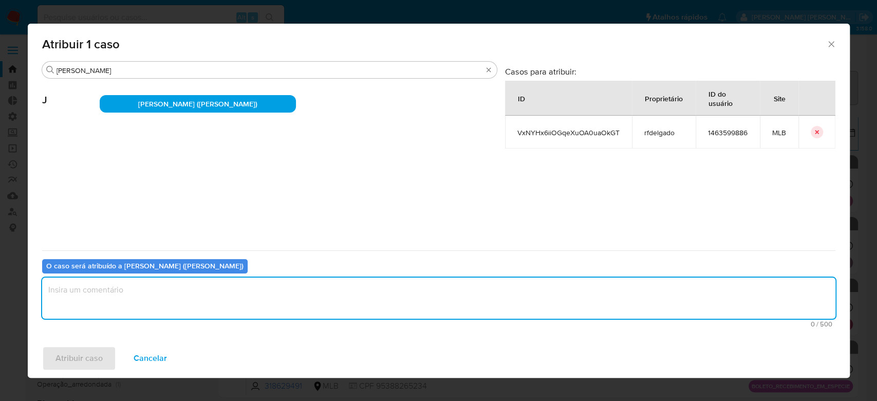
click at [178, 301] on textarea "assign-modal" at bounding box center [438, 297] width 793 height 41
type textarea "Para tratamento."
click at [92, 359] on span "Atribuir caso" at bounding box center [78, 358] width 47 height 23
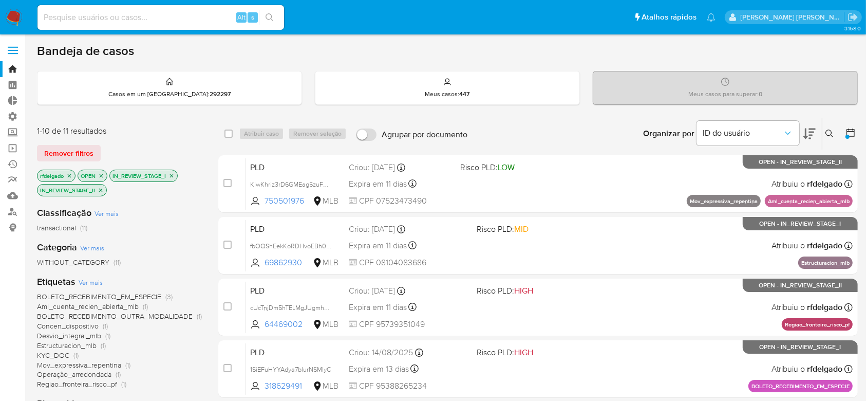
click at [71, 174] on icon "close-filter" at bounding box center [70, 176] width 4 height 4
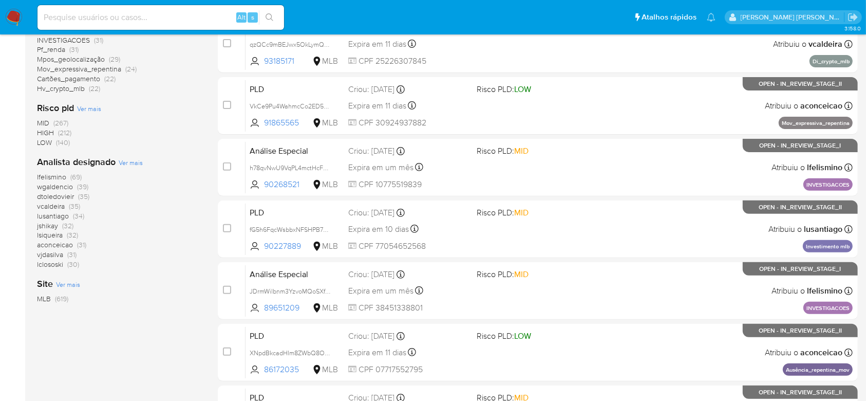
scroll to position [342, 0]
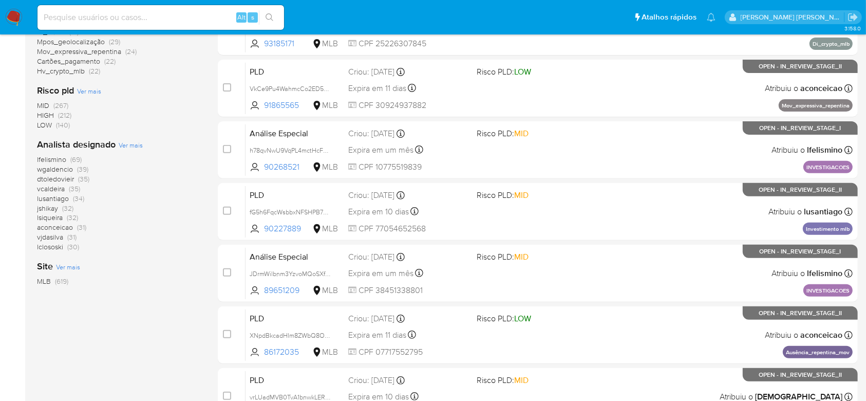
click at [54, 206] on span "jshikay" at bounding box center [47, 208] width 21 height 10
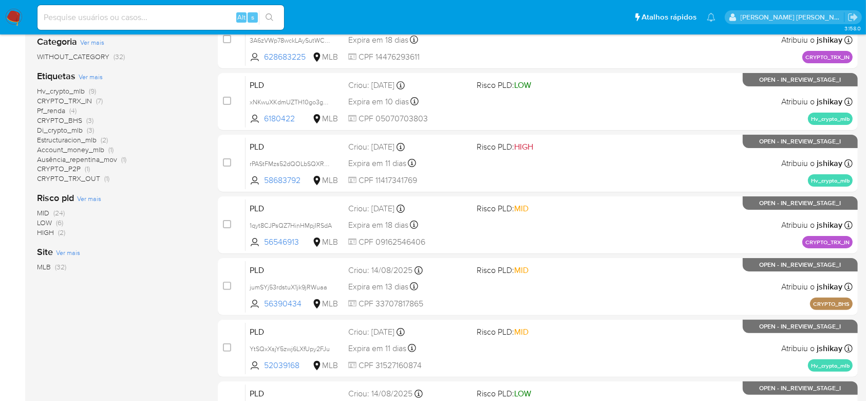
scroll to position [206, 0]
click at [81, 98] on span "CRYPTO_TRX_IN" at bounding box center [64, 101] width 55 height 10
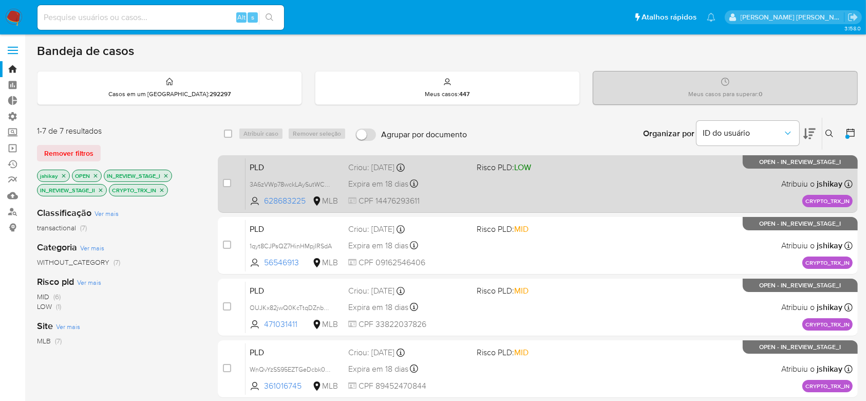
click at [459, 200] on span "CPF 14476293611" at bounding box center [408, 200] width 120 height 11
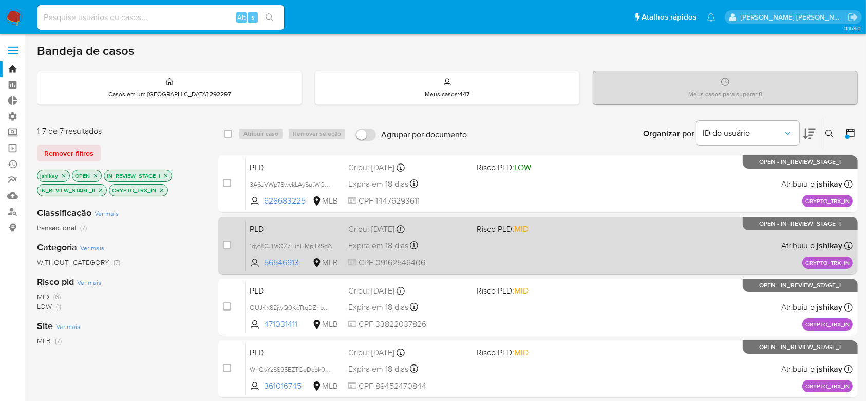
click at [614, 244] on div "PLD 1qyt8CJPsQZ7HinHMpjIRSdA 56546913 MLB Risco PLD: MID Criou: 19/08/2025 Crio…" at bounding box center [549, 245] width 607 height 52
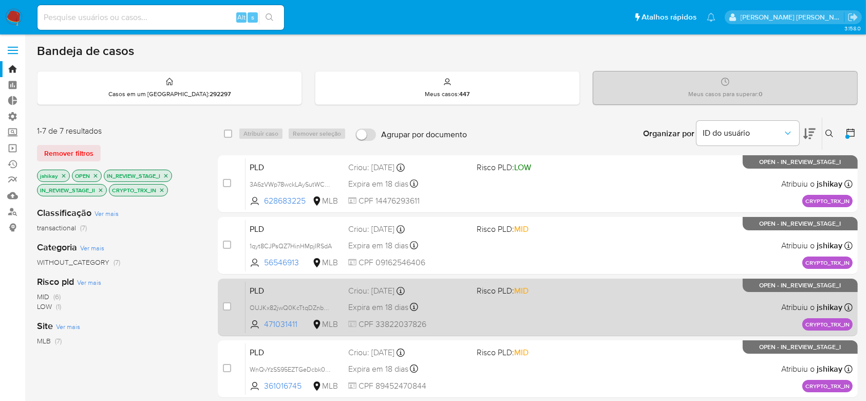
click at [686, 313] on div "PLD OUJKx82jwQ0KcTtqDZnb5EfU 471031411 MLB Risco PLD: MID Criou: 19/08/2025 Cri…" at bounding box center [549, 307] width 607 height 52
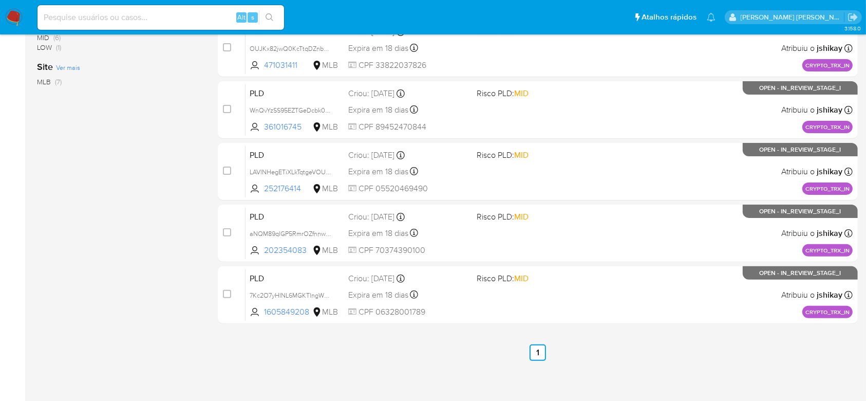
scroll to position [262, 0]
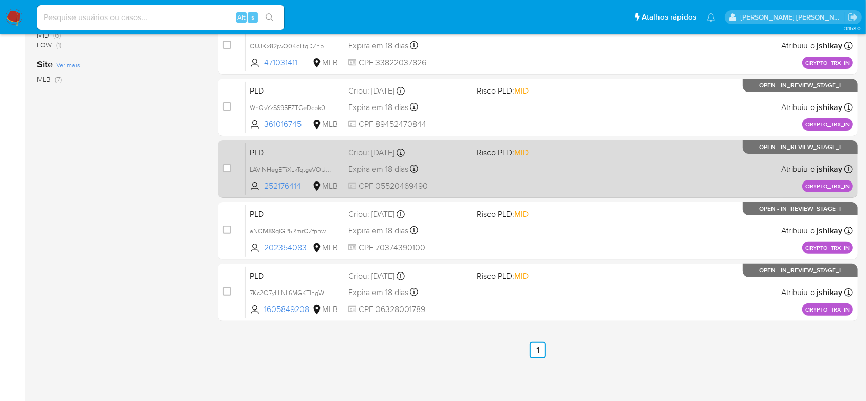
click at [573, 173] on div "PLD LAVlNHegETiXLkTqtgeVOUbh 252176414 MLB Risco PLD: MID Criou: 19/08/2025 Cri…" at bounding box center [549, 169] width 607 height 52
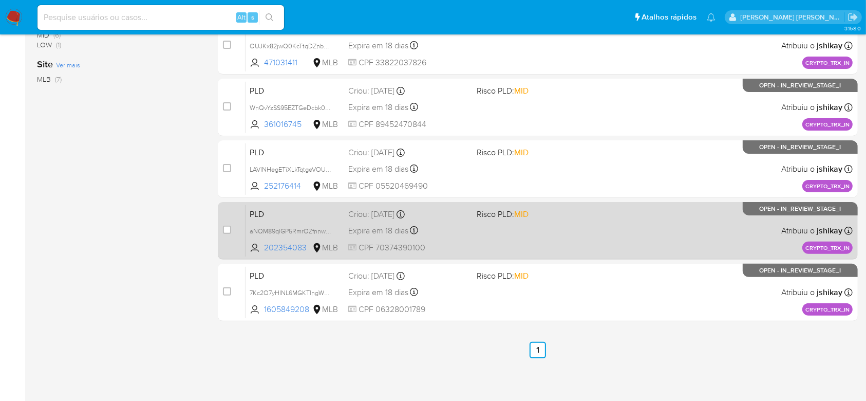
click at [491, 233] on div "PLD aNQM89qlGP5RmrOZfnnwNyC4 202354083 MLB Risco PLD: MID Criou: 19/08/2025 Cri…" at bounding box center [549, 230] width 607 height 52
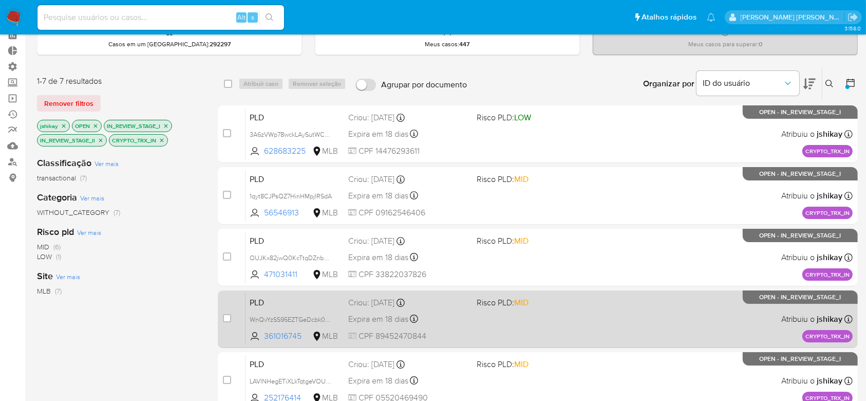
scroll to position [0, 0]
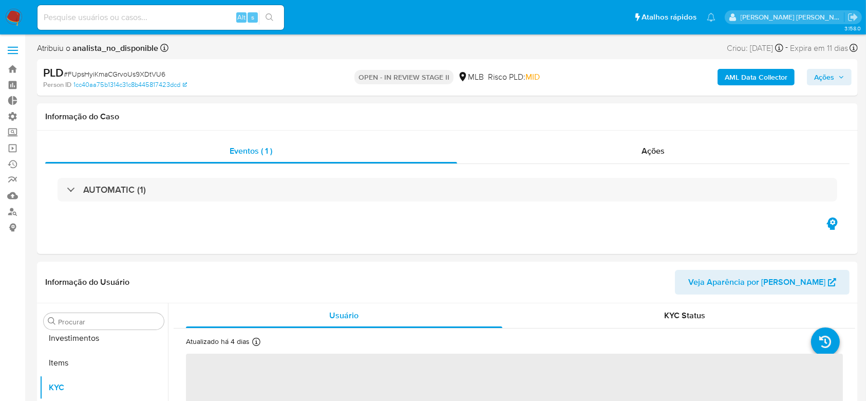
scroll to position [508, 0]
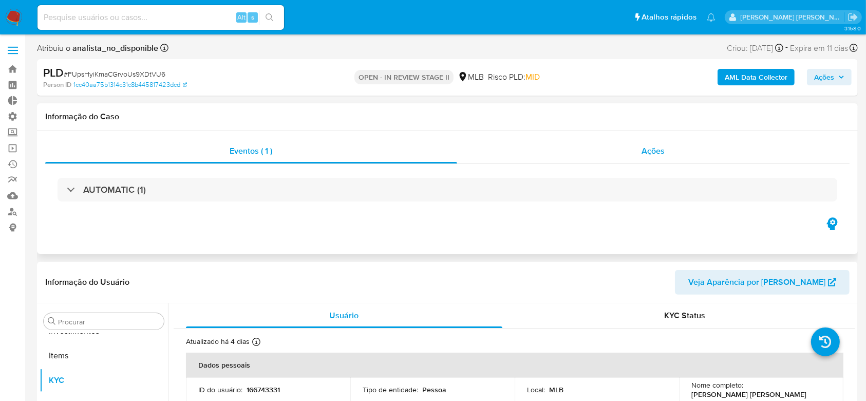
click at [663, 150] on span "Ações" at bounding box center [653, 151] width 23 height 12
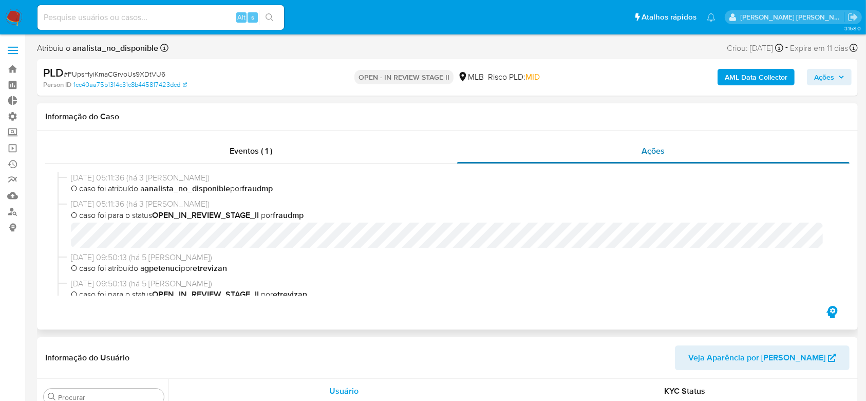
select select "10"
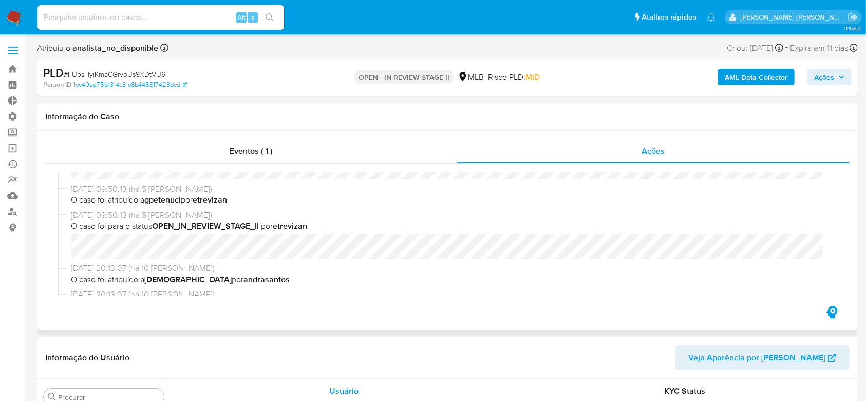
scroll to position [0, 0]
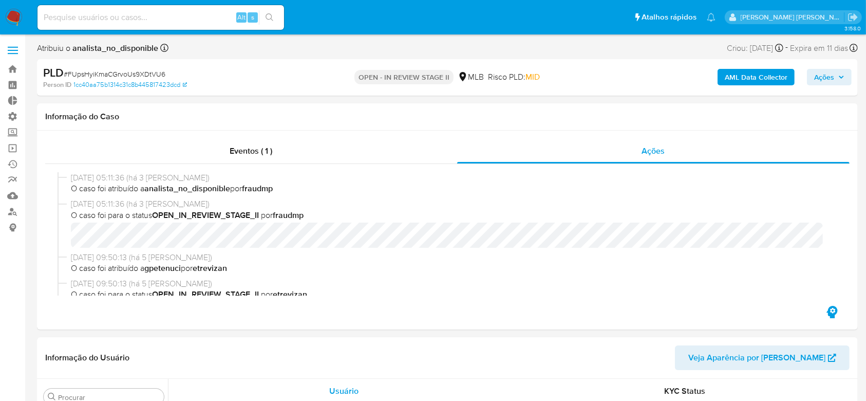
click at [133, 70] on span "# FUpsHyiKmaCGrvoUs9XDtVU6" at bounding box center [115, 74] width 102 height 10
copy span "FUpsHyiKmaCGrvoUs9XDtVU6"
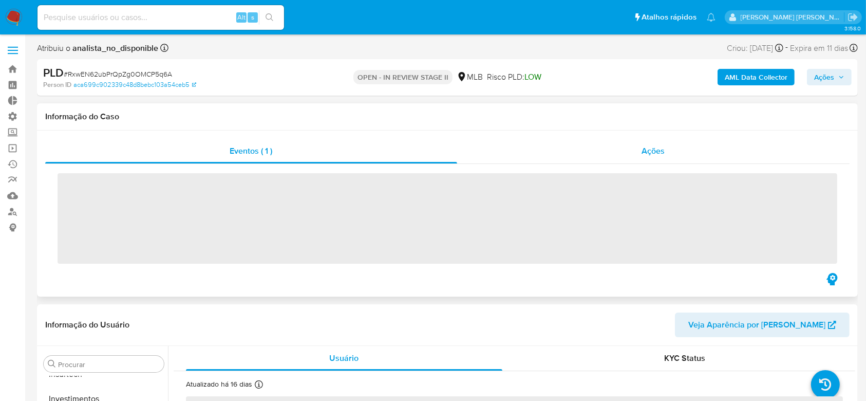
scroll to position [483, 0]
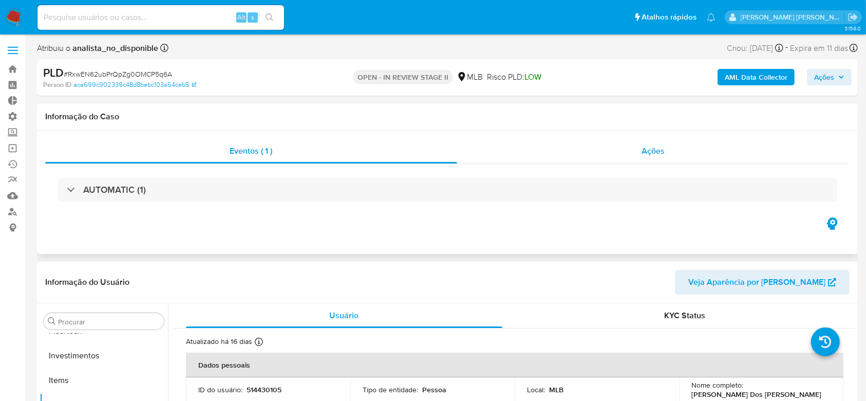
select select "10"
click at [651, 152] on span "Ações" at bounding box center [653, 151] width 23 height 12
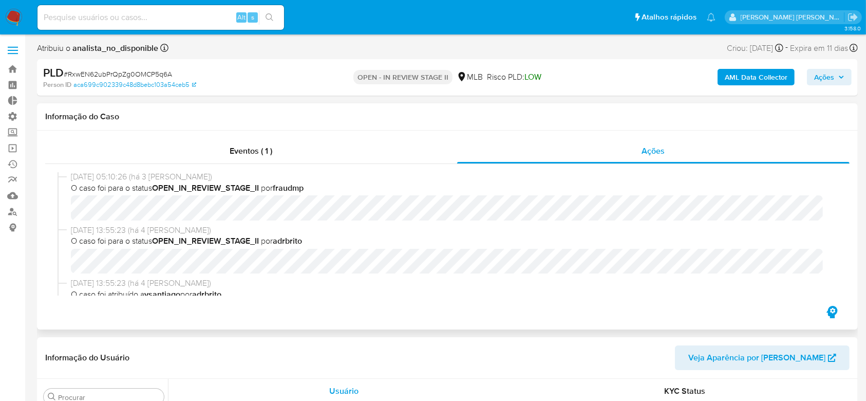
scroll to position [0, 0]
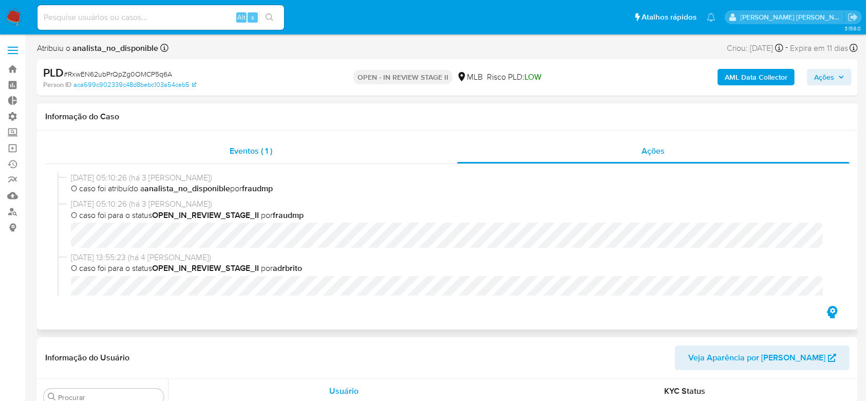
click at [251, 150] on span "Eventos ( 1 )" at bounding box center [251, 151] width 43 height 12
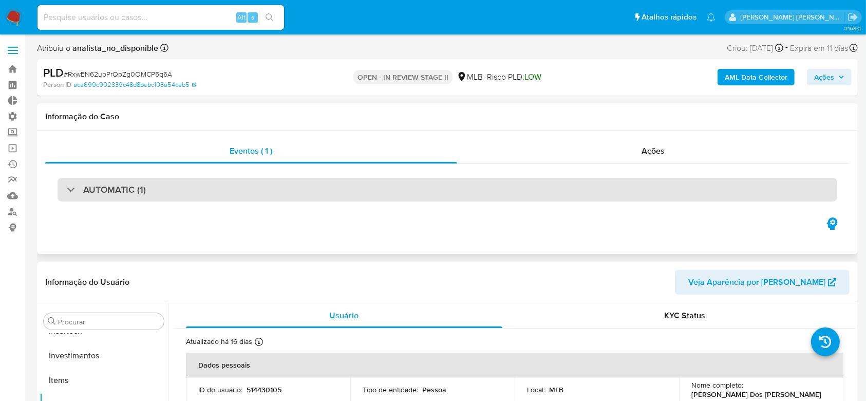
click at [64, 188] on div "AUTOMATIC (1)" at bounding box center [448, 190] width 780 height 24
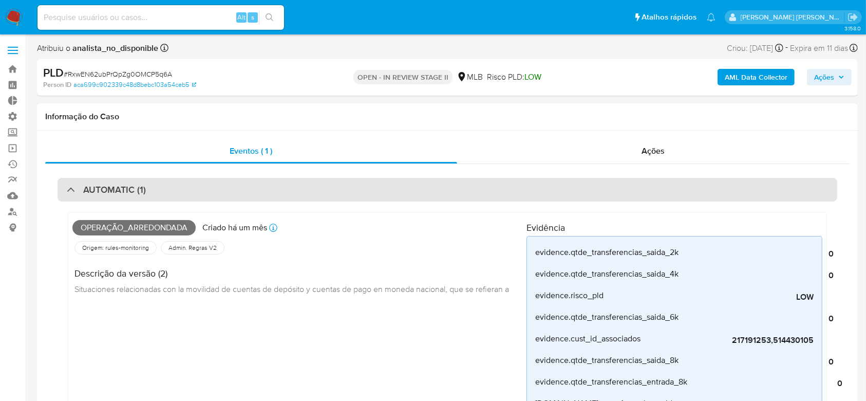
click at [67, 187] on div "AUTOMATIC (1)" at bounding box center [106, 189] width 79 height 11
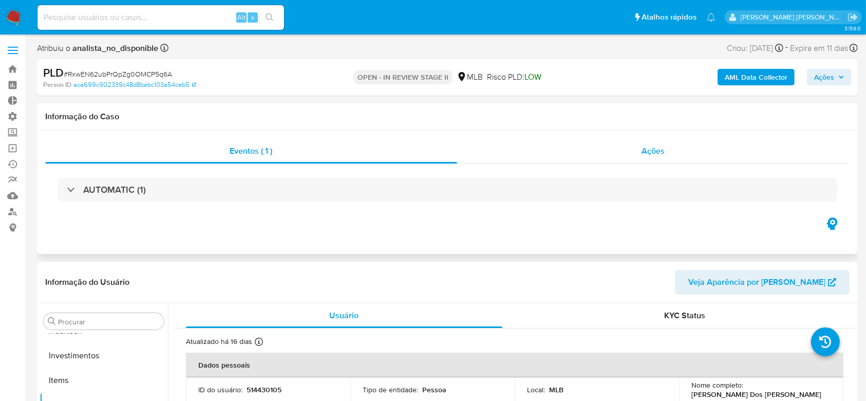
click at [656, 151] on span "Ações" at bounding box center [653, 151] width 23 height 12
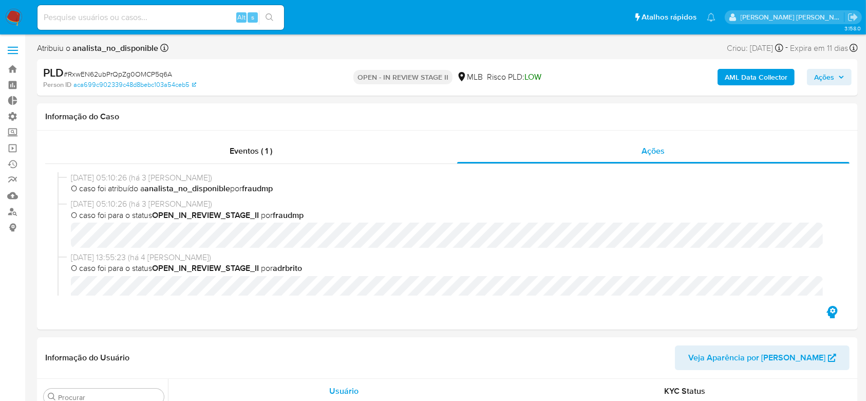
click at [159, 73] on span "# RxwEN62ubPrQpZg0OMCP5q6A" at bounding box center [118, 74] width 108 height 10
copy span "RxwEN62ubPrQpZg0OMCP5q6A"
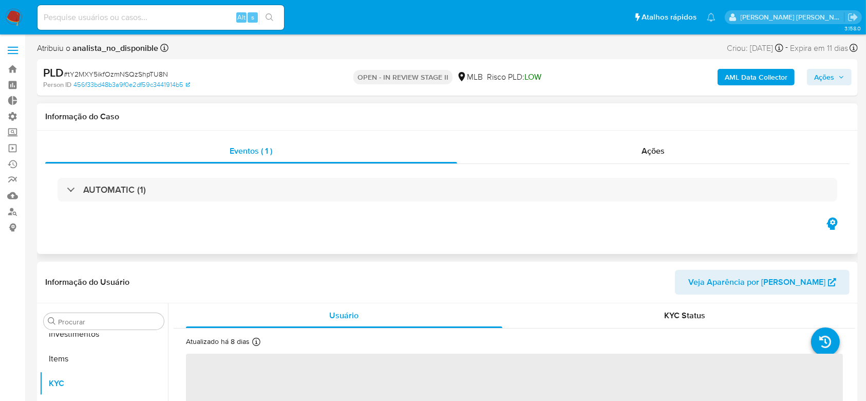
scroll to position [508, 0]
click at [634, 146] on div "Ações" at bounding box center [653, 151] width 393 height 25
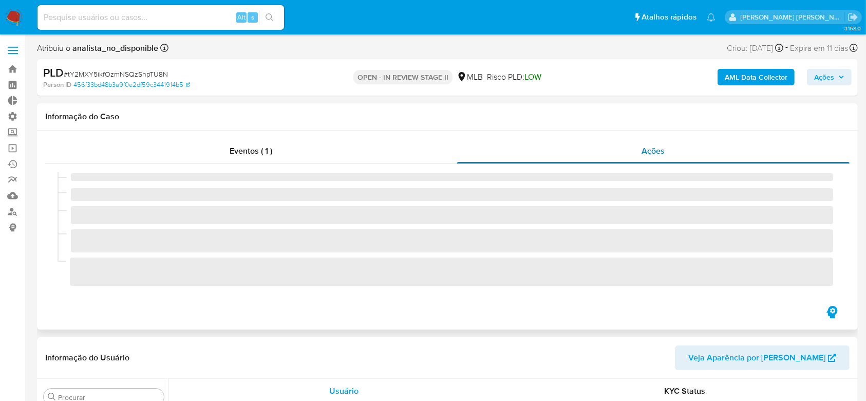
select select "10"
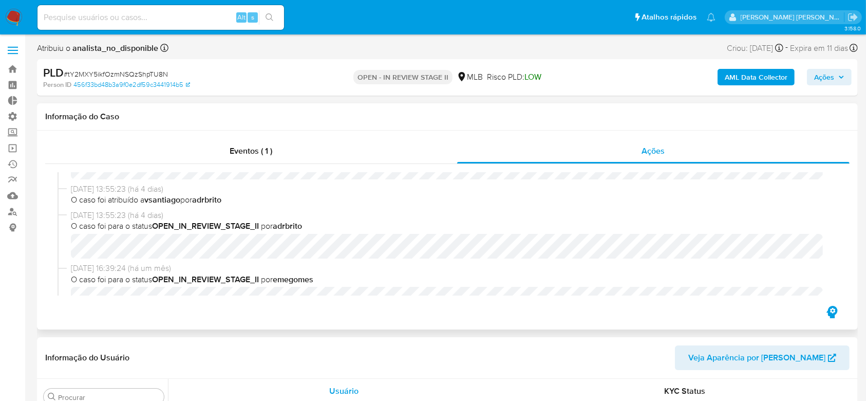
scroll to position [0, 0]
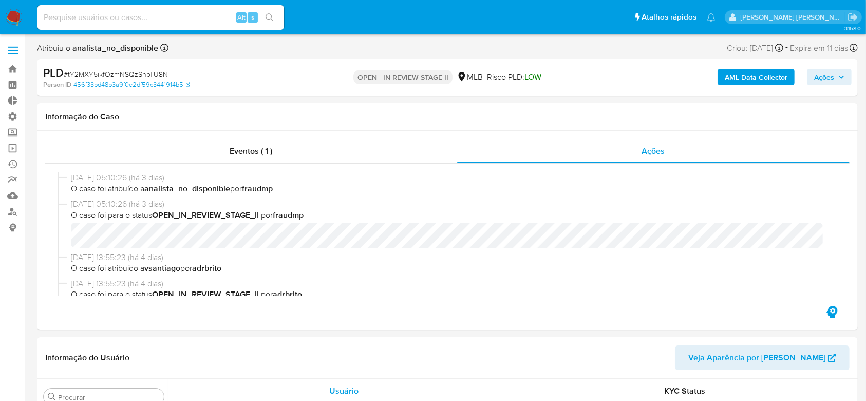
click at [136, 73] on span "# tY2MXY5ikfOzmNSQzShpTU8N" at bounding box center [116, 74] width 104 height 10
copy span "tY2MXY5ikfOzmNSQzShpTU8N"
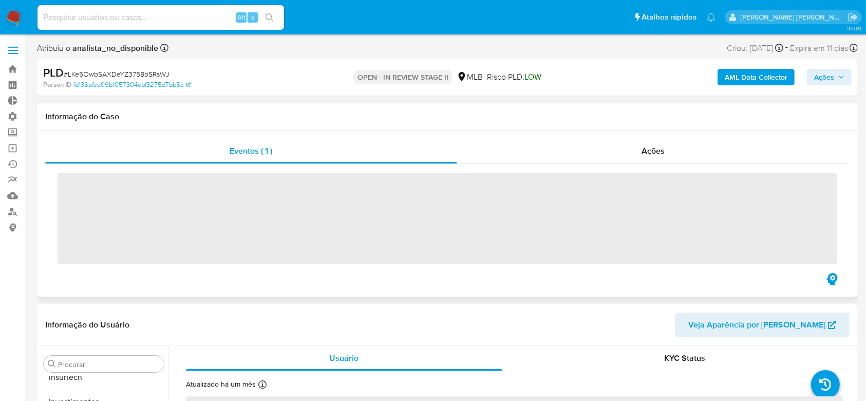
scroll to position [483, 0]
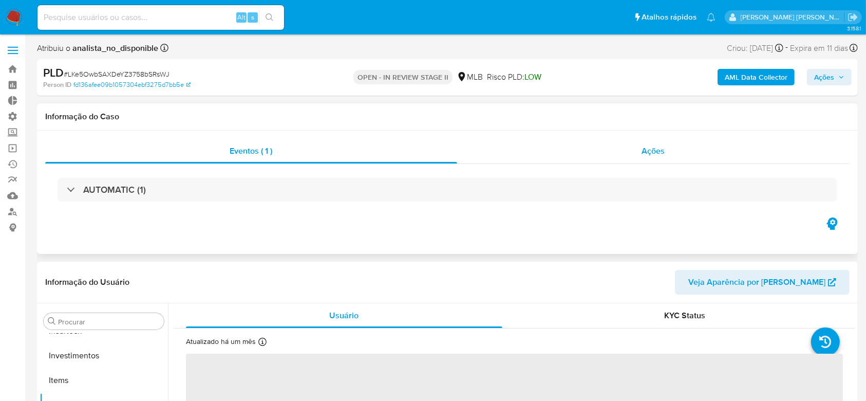
click at [649, 150] on span "Ações" at bounding box center [653, 151] width 23 height 12
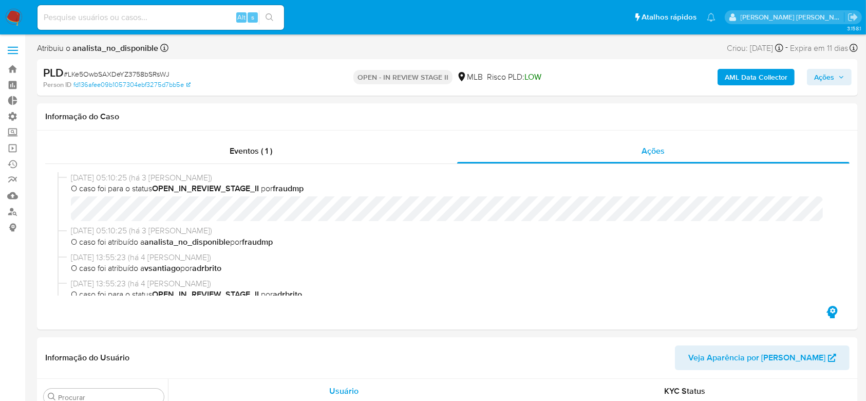
select select "10"
click at [138, 73] on span "# LKe5OwbSAXDeYZ3758bSRsWJ" at bounding box center [117, 74] width 106 height 10
copy span "LKe5OwbSAXDeYZ3758bSRsWJ"
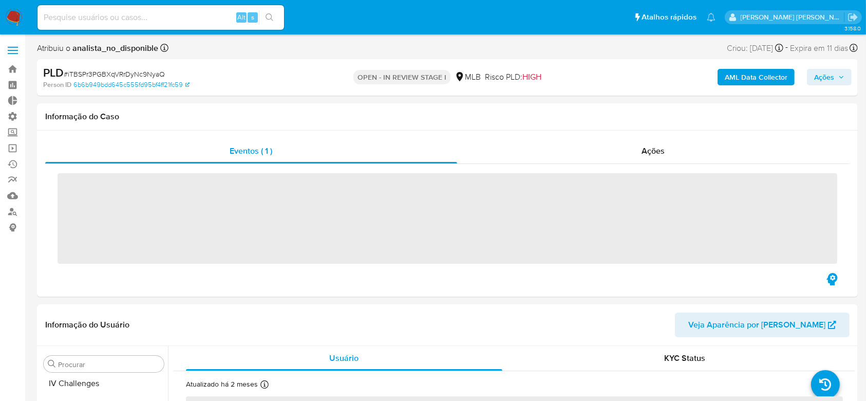
scroll to position [483, 0]
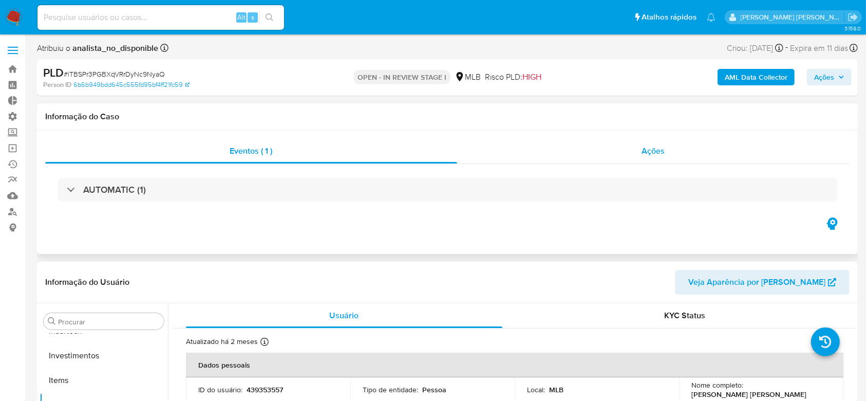
click at [653, 153] on span "Ações" at bounding box center [653, 151] width 23 height 12
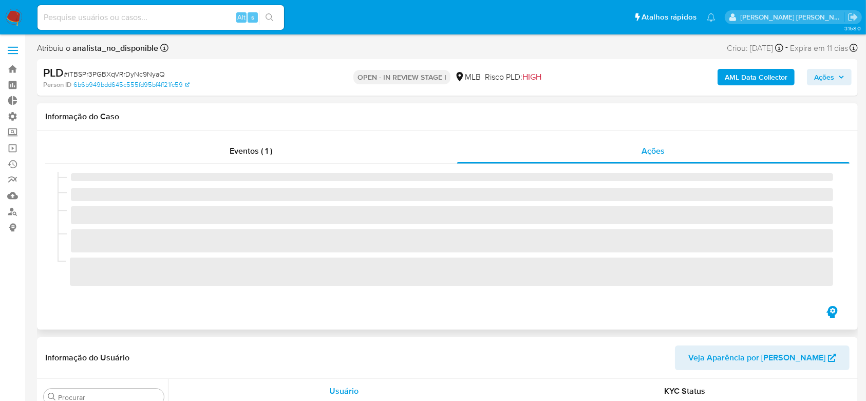
select select "10"
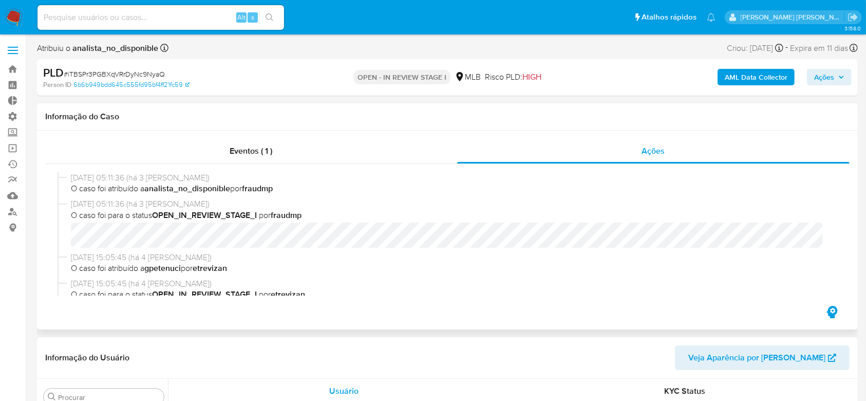
click at [120, 71] on span "# iTBSPr3PGBXqVRrDyNc9NyaQ" at bounding box center [114, 74] width 101 height 10
copy span "iTBSPr3PGBXqVRrDyNc9NyaQ"
click at [260, 153] on span "Eventos ( 1 )" at bounding box center [251, 151] width 43 height 12
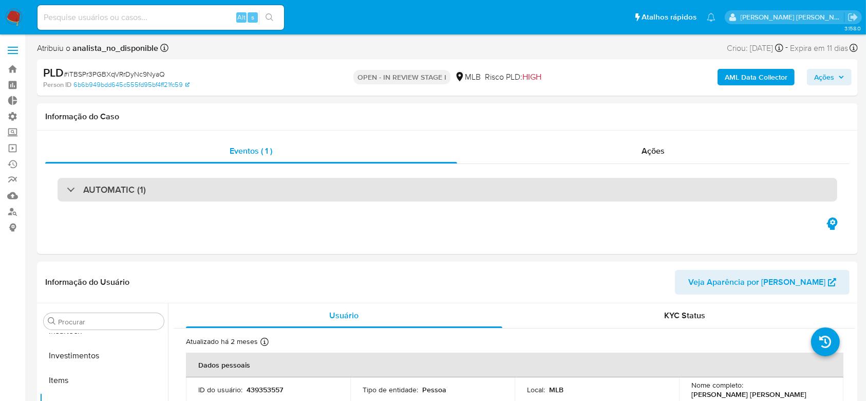
click at [64, 189] on div "AUTOMATIC (1)" at bounding box center [448, 190] width 780 height 24
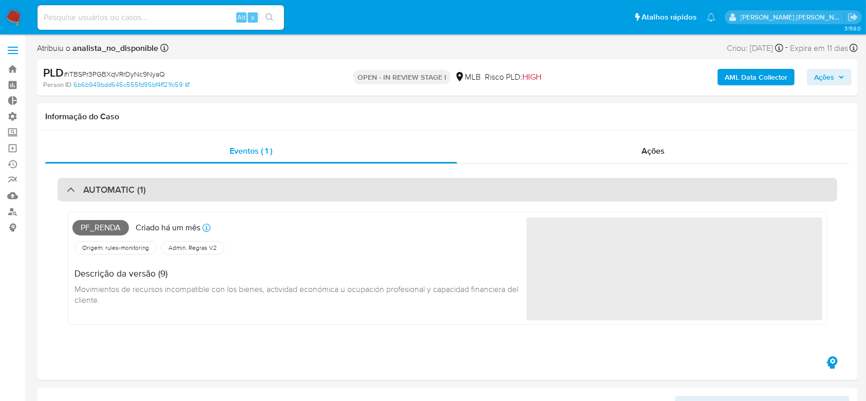
click at [67, 187] on div "AUTOMATIC (1)" at bounding box center [106, 189] width 79 height 11
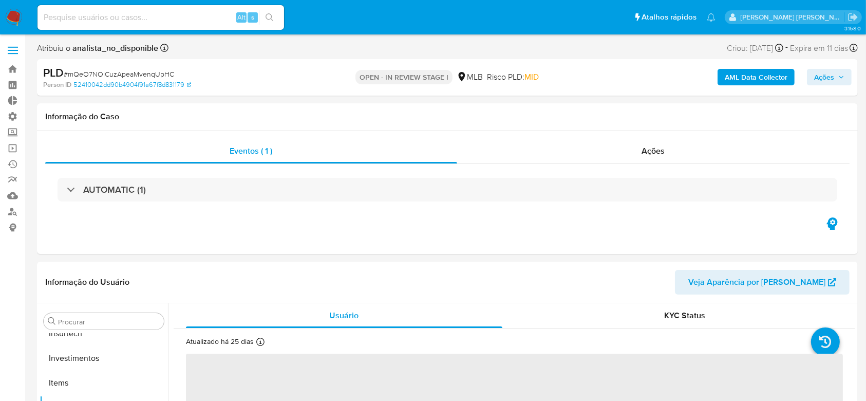
scroll to position [483, 0]
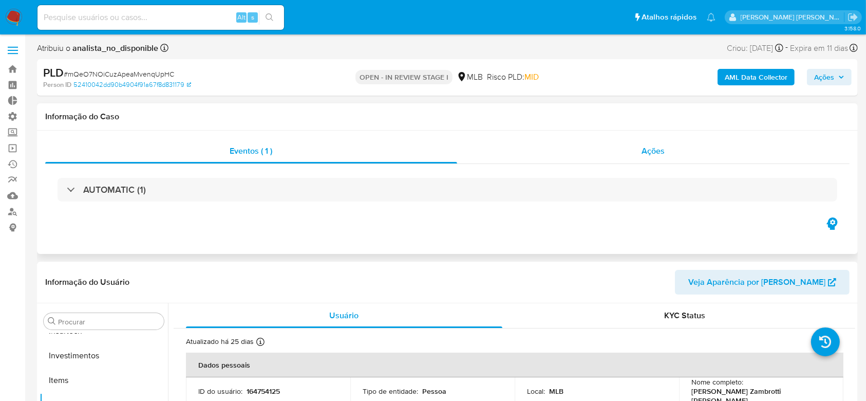
click at [657, 147] on span "Ações" at bounding box center [653, 151] width 23 height 12
select select "10"
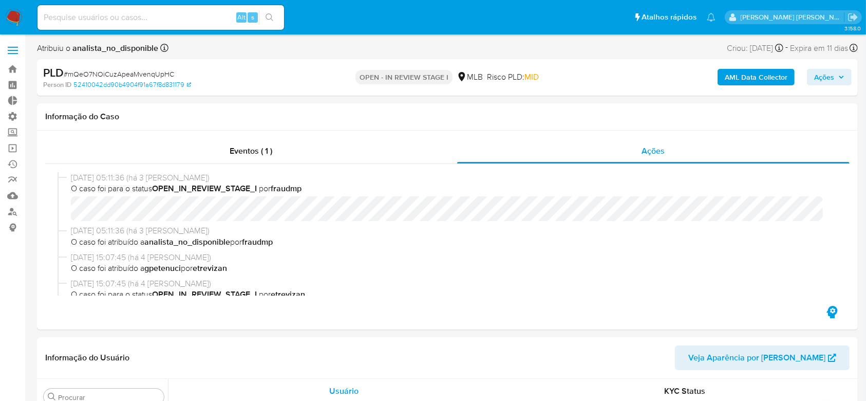
click at [123, 72] on span "# mQeO7NOiCuzApeaMvenqUpHC" at bounding box center [119, 74] width 110 height 10
copy span "mQeO7NOiCuzApeaMvenqUpHC"
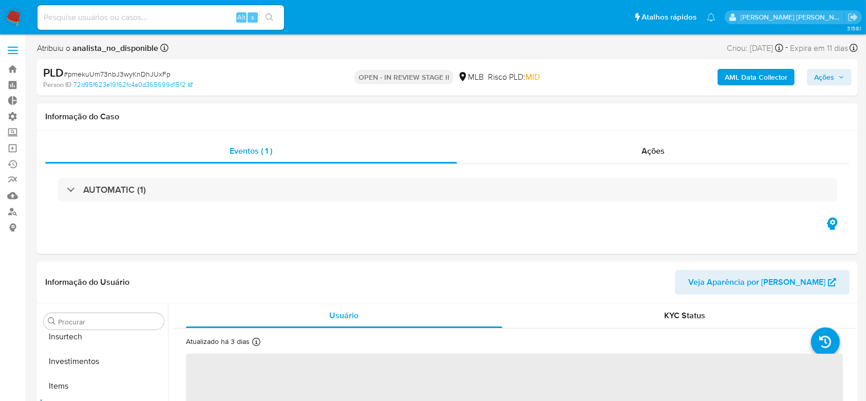
scroll to position [483, 0]
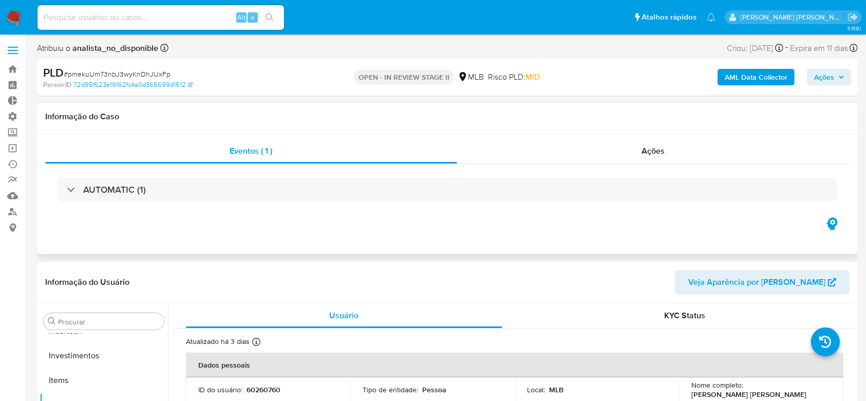
select select "10"
click at [644, 152] on span "Ações" at bounding box center [653, 151] width 23 height 12
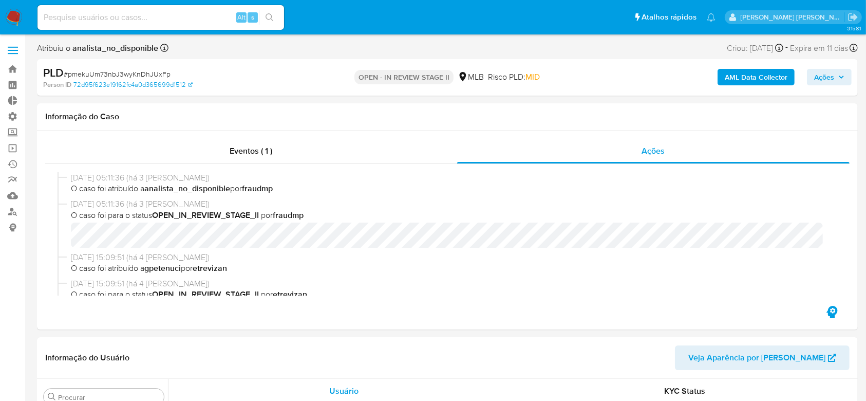
click at [103, 69] on span "# pmekuUm73nbJ3wyKnDhJUxFp" at bounding box center [117, 74] width 107 height 10
copy span "pmekuUm73nbJ3wyKnDhJUxFp"
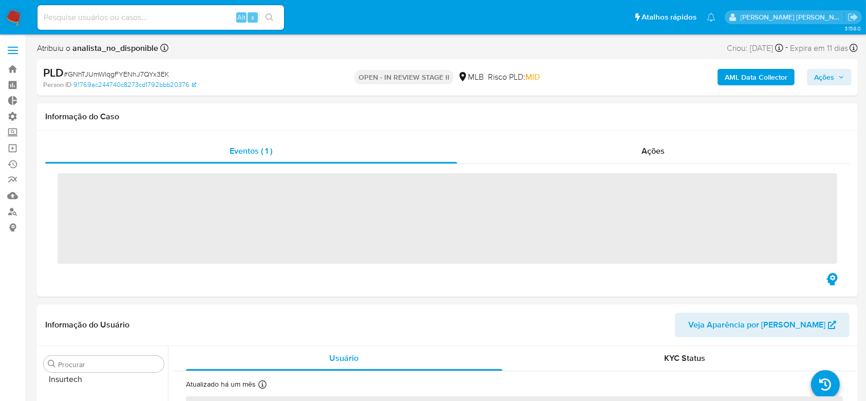
scroll to position [483, 0]
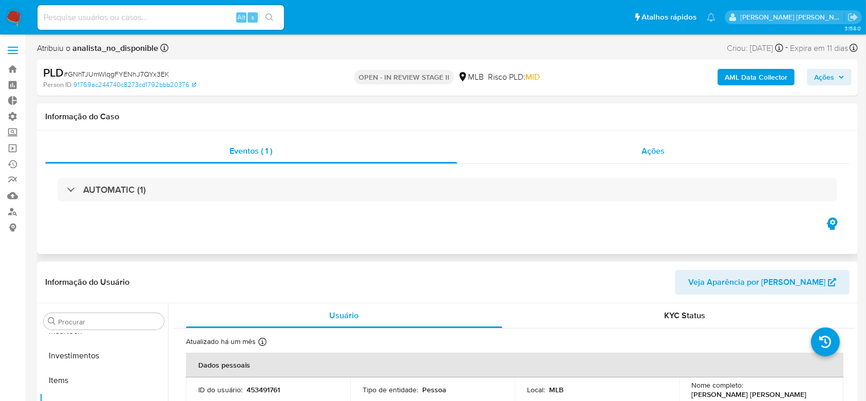
click at [648, 150] on span "Ações" at bounding box center [653, 151] width 23 height 12
select select "10"
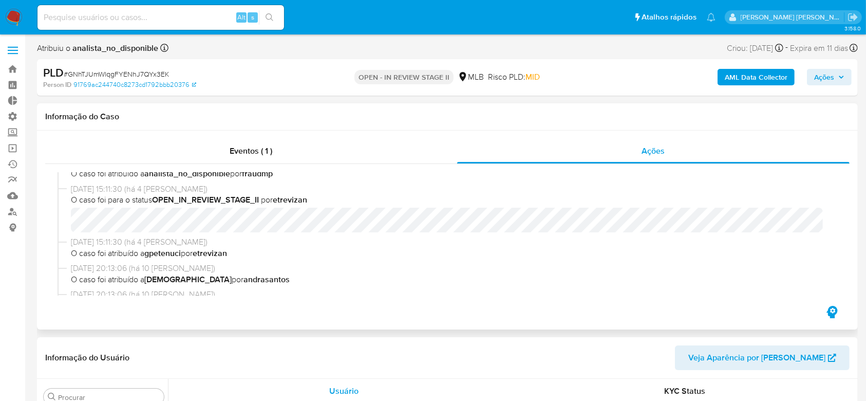
scroll to position [0, 0]
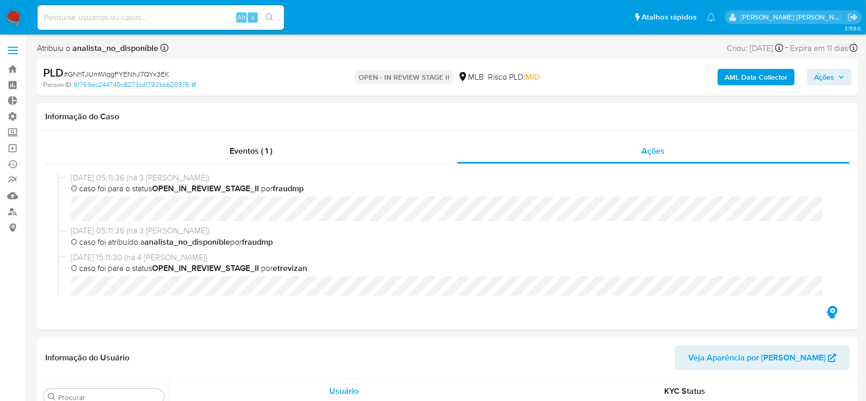
click at [110, 71] on span "# GNhTJUmWlqgFYENhJ7QYx3EK" at bounding box center [116, 74] width 105 height 10
copy span "GNhTJUmWlqgFYENhJ7QYx3EK"
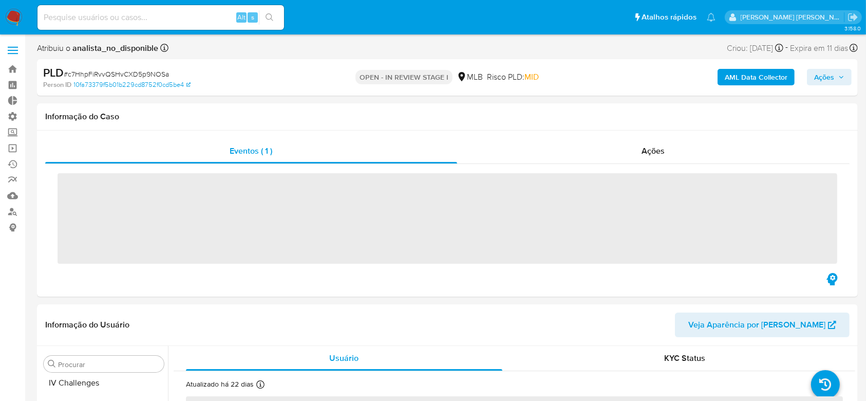
scroll to position [483, 0]
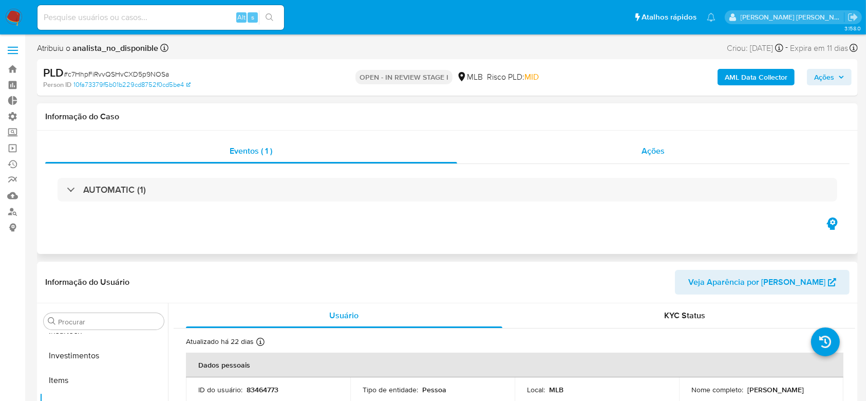
click at [646, 146] on span "Ações" at bounding box center [653, 151] width 23 height 12
select select "10"
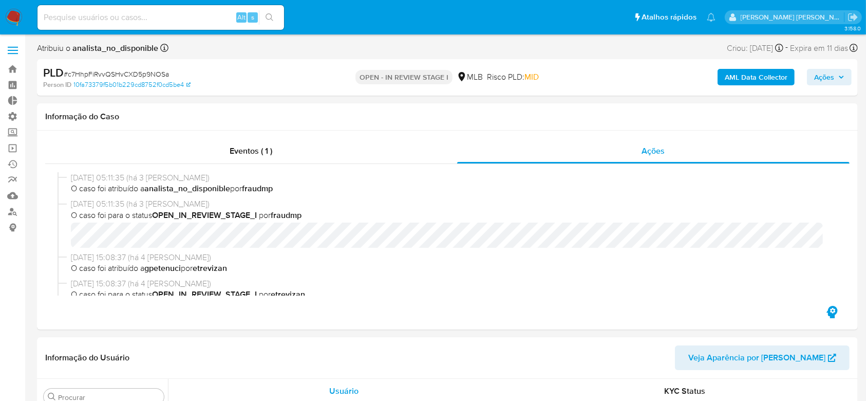
click at [117, 72] on span "# c7HhpFiRvvQSHvCXD5p9NOSa" at bounding box center [116, 74] width 105 height 10
copy span "c7HhpFiRvvQSHvCXD5p9NOSa"
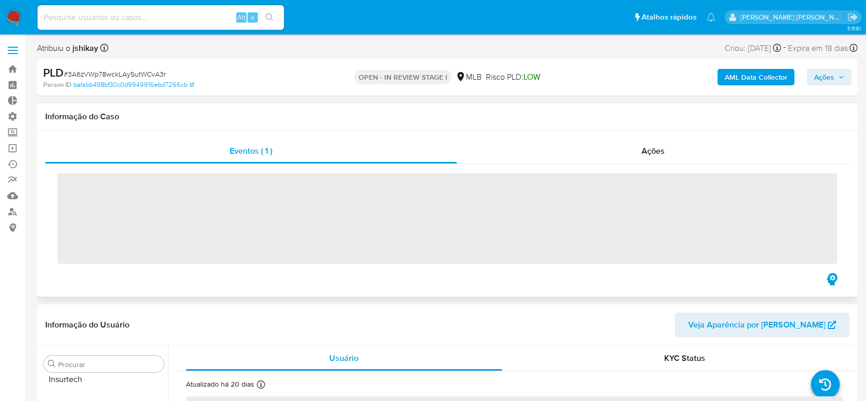
scroll to position [483, 0]
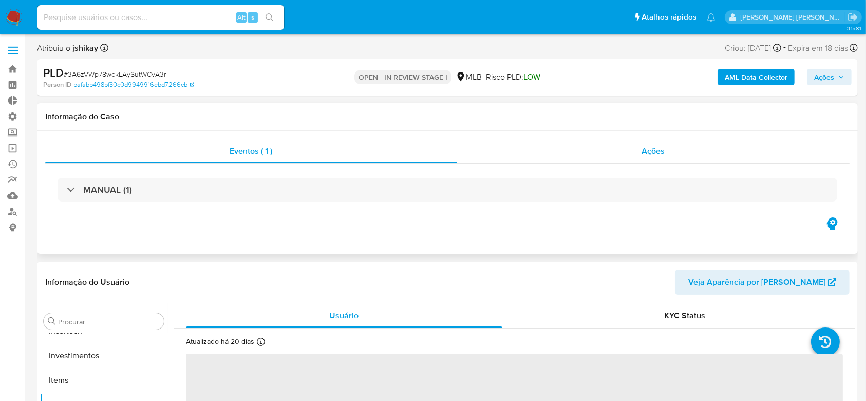
click at [662, 153] on span "Ações" at bounding box center [653, 151] width 23 height 12
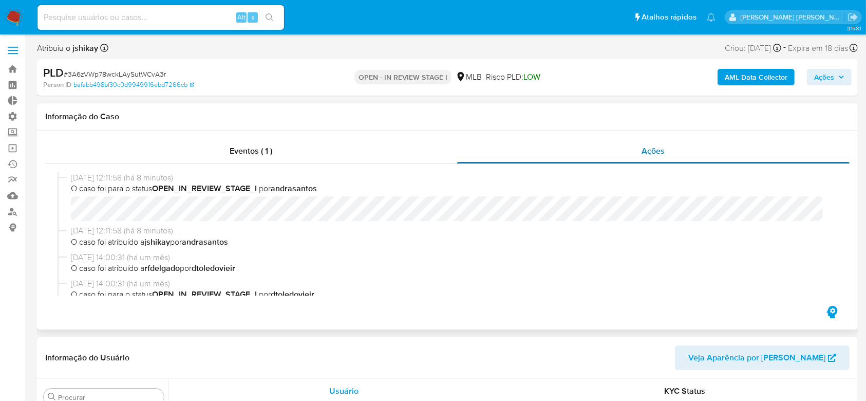
select select "10"
click at [124, 73] on span "# 3A6zVWp78wckLAySutWCvA3r" at bounding box center [115, 74] width 102 height 10
click at [119, 74] on span "# 3A6zVWp78wckLAySutWCvA3r" at bounding box center [115, 74] width 102 height 10
copy span "3A6zVWp78wckLAySutWCvA3r"
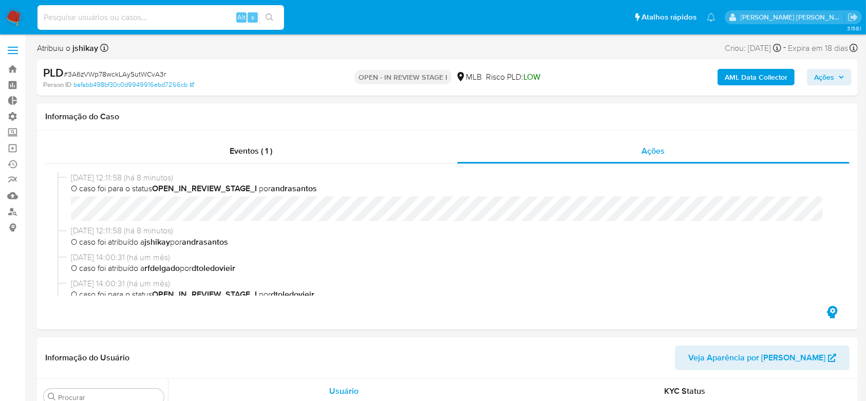
click at [104, 14] on input at bounding box center [161, 17] width 247 height 13
click at [237, 146] on span "Eventos ( 1 )" at bounding box center [251, 151] width 43 height 12
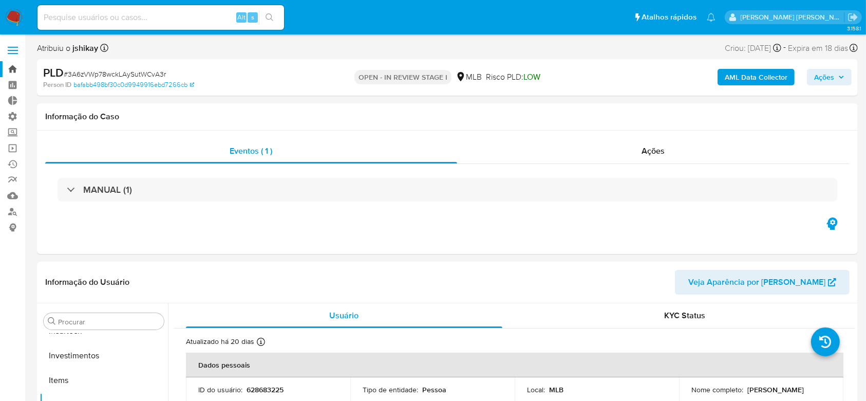
click at [15, 71] on link "Bandeja" at bounding box center [61, 69] width 122 height 16
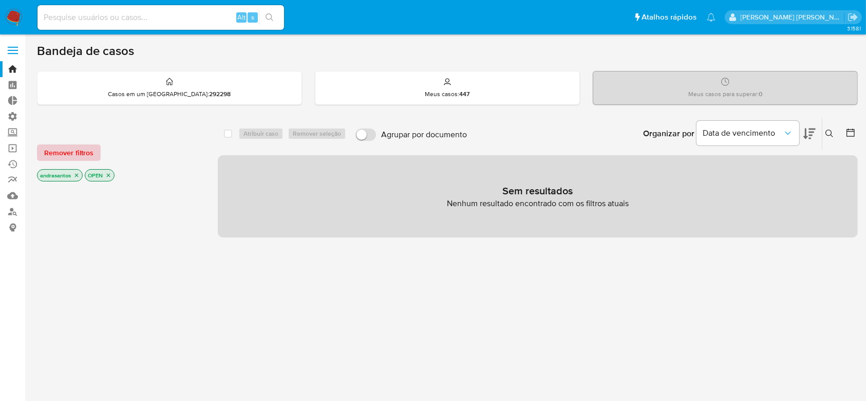
click at [94, 156] on button "Remover filtros" at bounding box center [69, 152] width 64 height 16
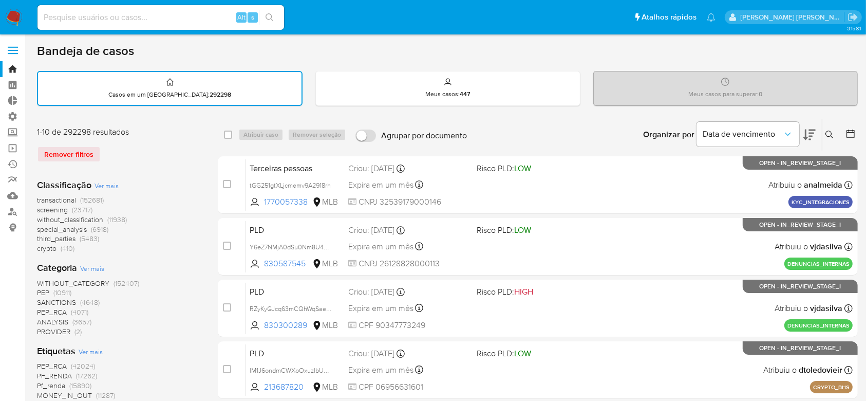
click at [831, 133] on icon at bounding box center [830, 134] width 8 height 8
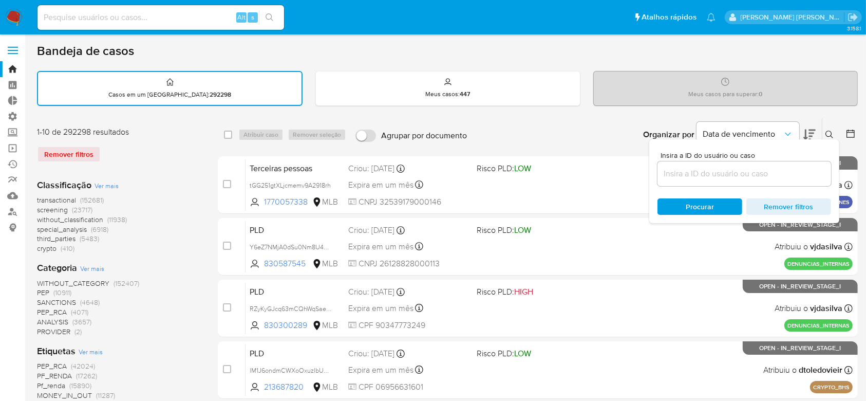
click at [731, 170] on input at bounding box center [745, 173] width 174 height 13
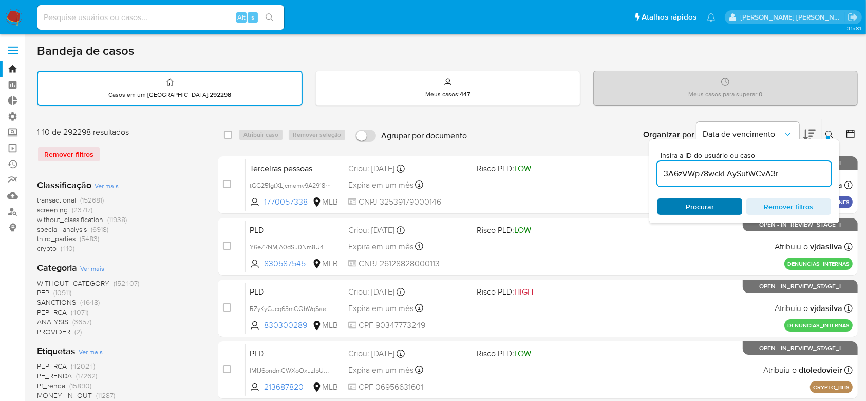
type input "3A6zVWp78wckLAySutWCvA3r"
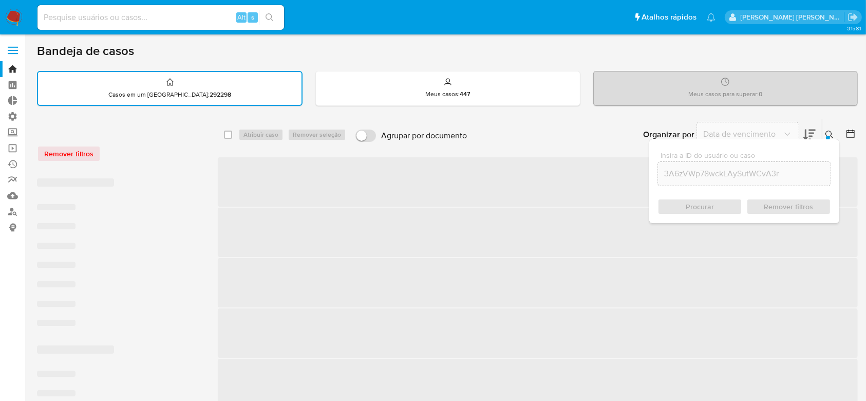
click at [692, 208] on div "Procurar Remover filtros" at bounding box center [745, 206] width 174 height 16
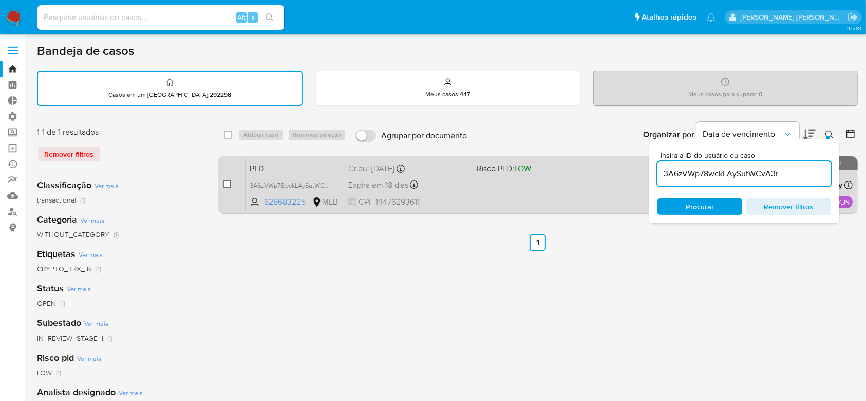
click at [226, 185] on input "checkbox" at bounding box center [227, 184] width 8 height 8
checkbox input "true"
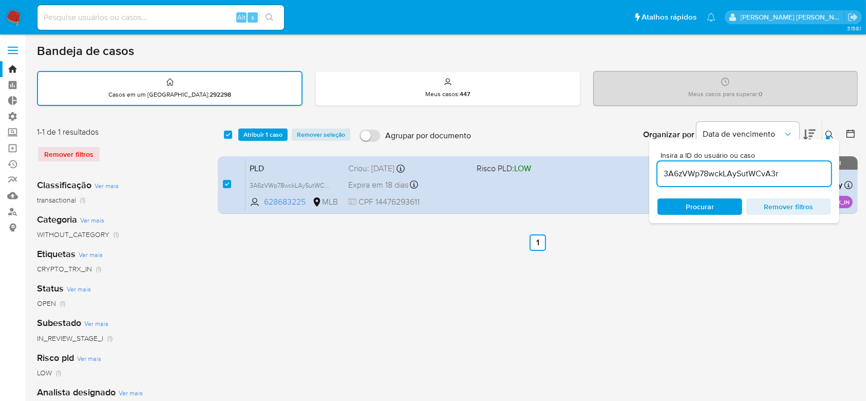
click at [829, 134] on icon at bounding box center [830, 134] width 8 height 8
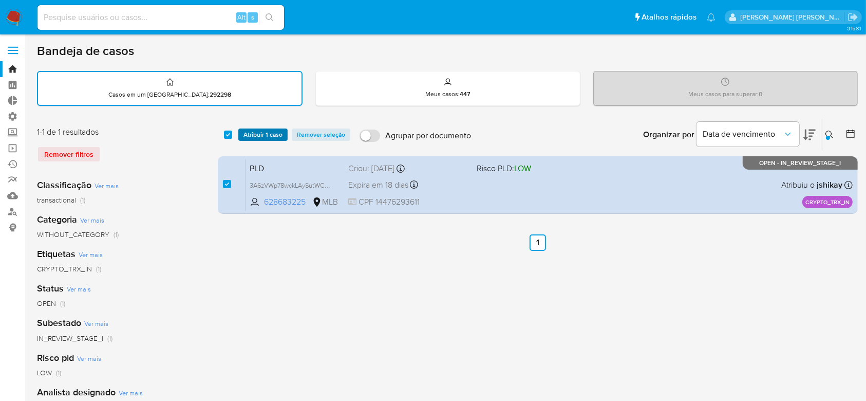
click at [275, 133] on span "Atribuir 1 caso" at bounding box center [263, 134] width 39 height 10
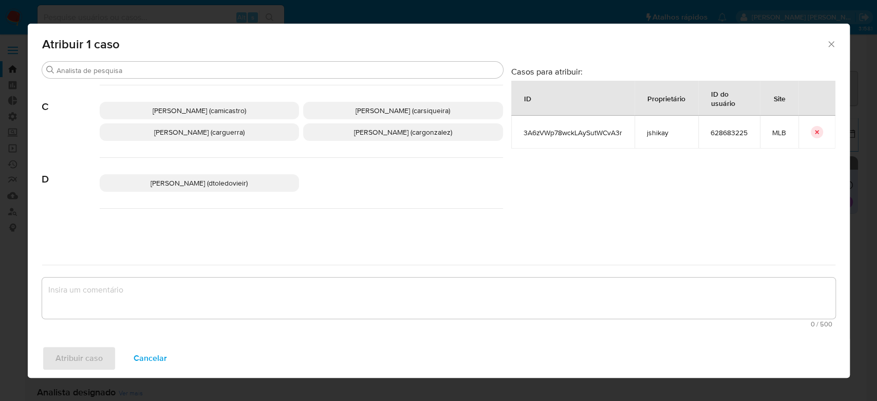
scroll to position [137, 0]
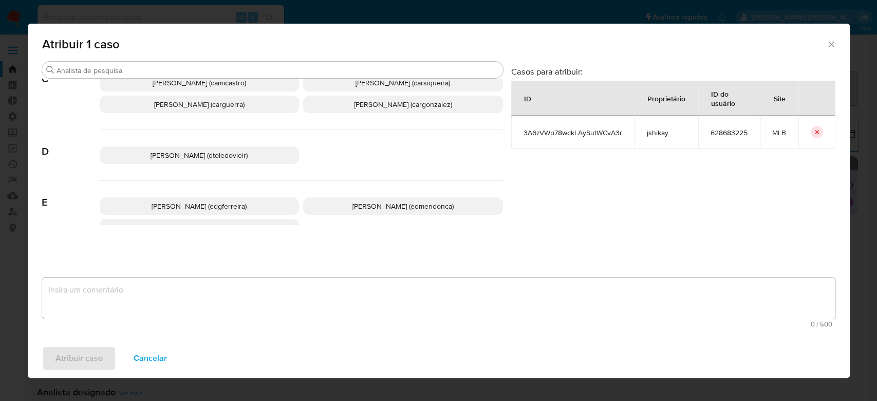
click at [365, 88] on span "Carla Cardoso Siqueira (carsiqueira)" at bounding box center [403, 83] width 95 height 10
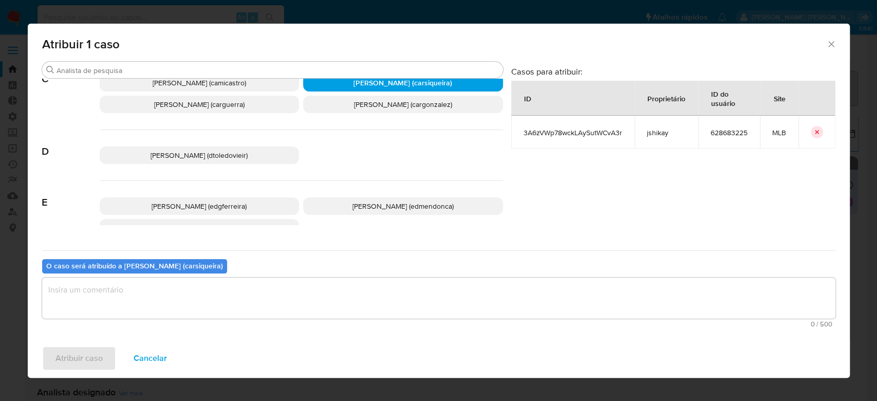
click at [214, 310] on textarea "assign-modal" at bounding box center [438, 297] width 793 height 41
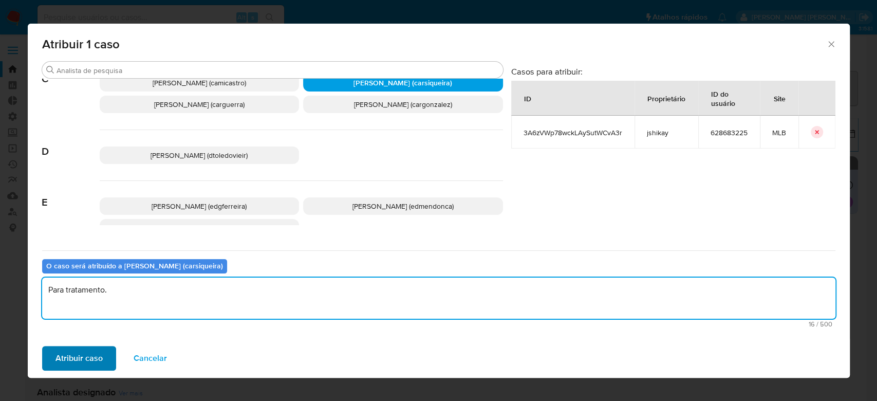
type textarea "Para tratamento."
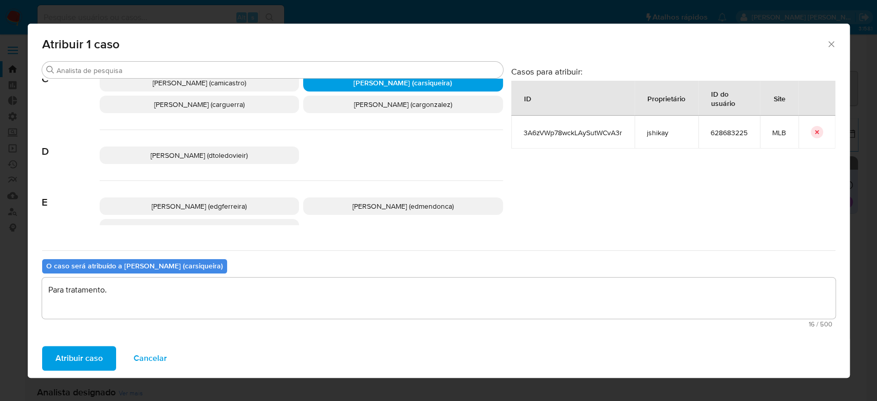
click at [68, 356] on span "Atribuir caso" at bounding box center [78, 358] width 47 height 23
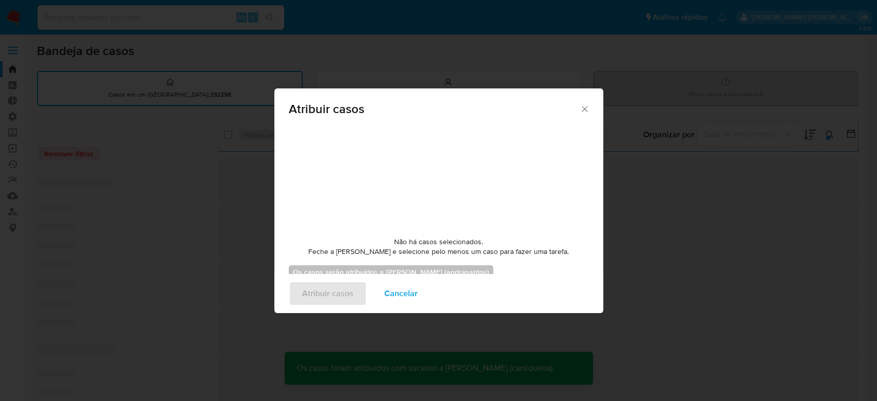
checkbox input "false"
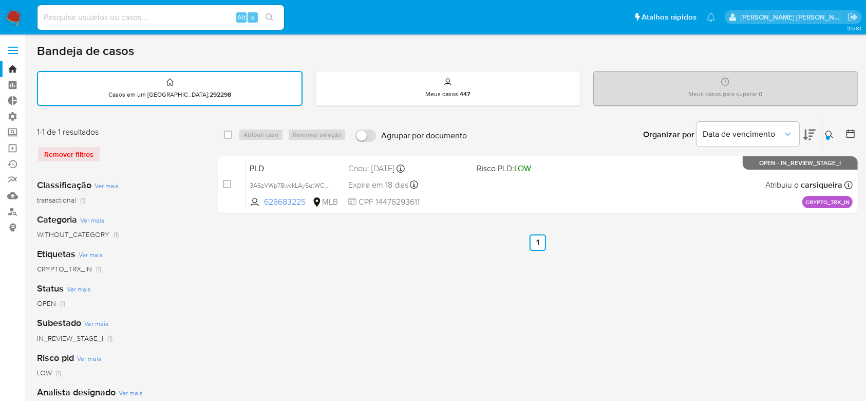
click at [827, 136] on div at bounding box center [828, 138] width 4 height 4
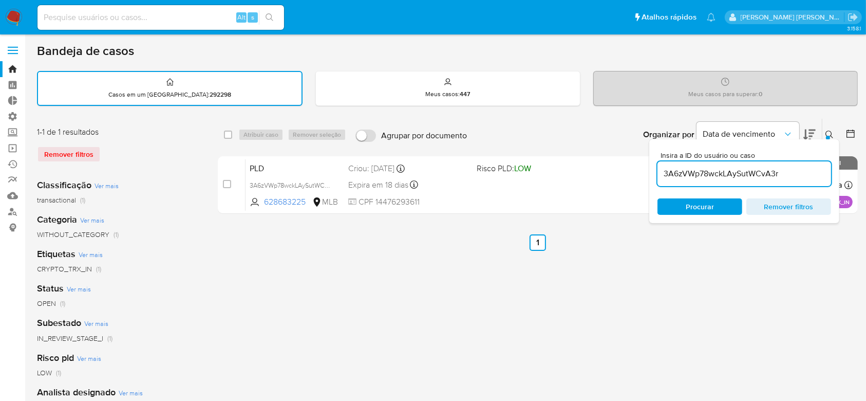
click at [713, 170] on input "3A6zVWp78wckLAySutWCvA3r" at bounding box center [745, 173] width 174 height 13
type input "OUJKx82jwQ0KcTtqDZnb5EfU"
click at [832, 132] on icon at bounding box center [830, 134] width 8 height 8
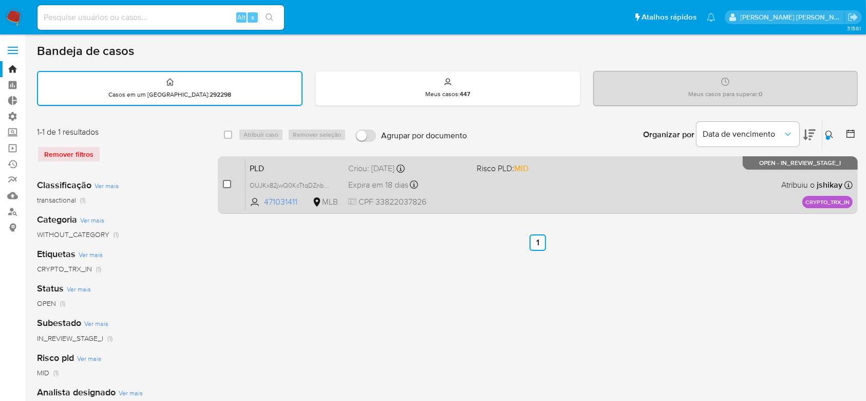
click at [226, 180] on input "checkbox" at bounding box center [227, 184] width 8 height 8
checkbox input "true"
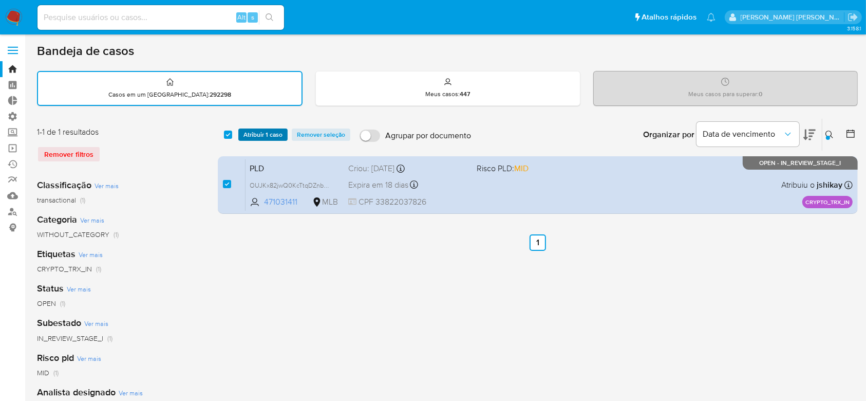
click at [267, 129] on span "Atribuir 1 caso" at bounding box center [263, 134] width 39 height 10
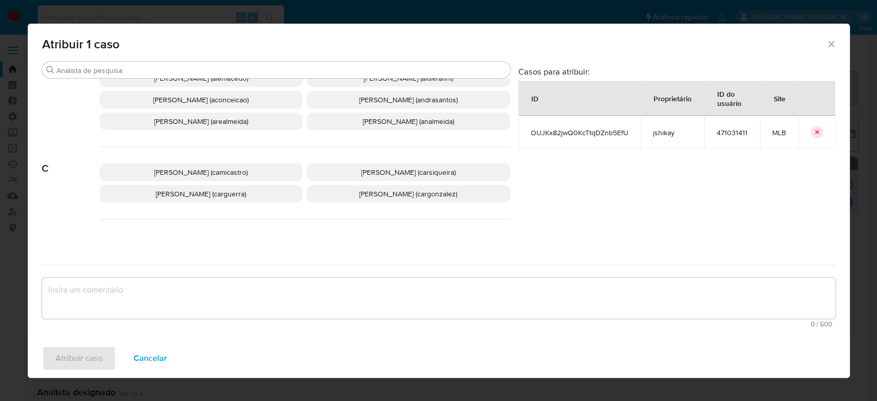
scroll to position [68, 0]
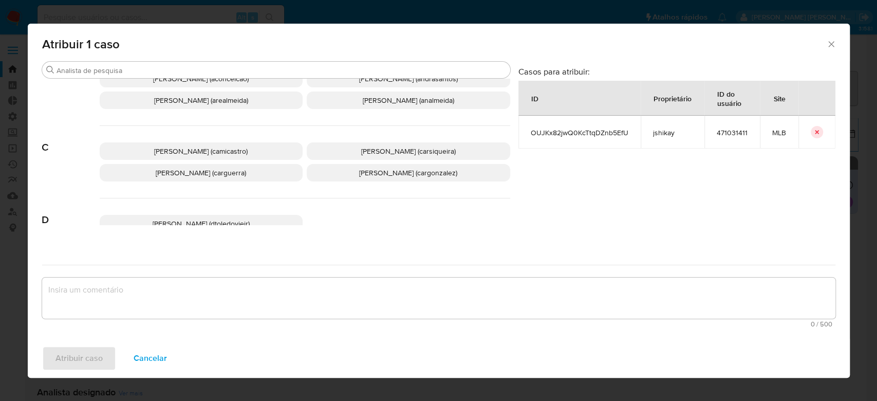
click at [361, 156] on span "[PERSON_NAME] (carsiqueira)" at bounding box center [408, 151] width 95 height 10
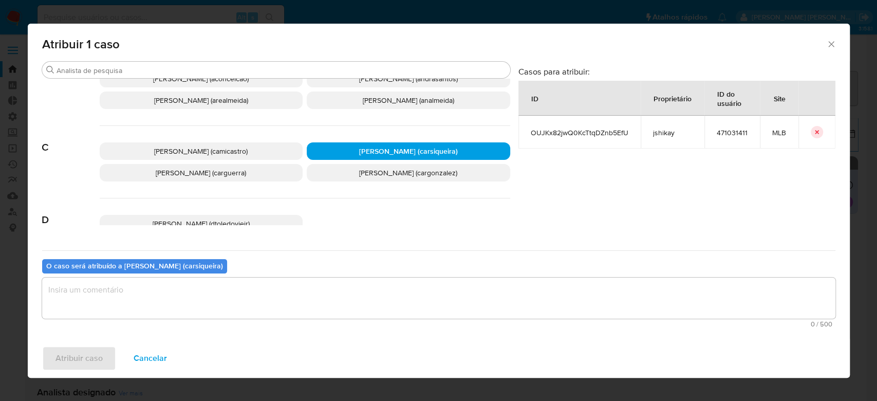
click at [213, 305] on textarea "assign-modal" at bounding box center [438, 297] width 793 height 41
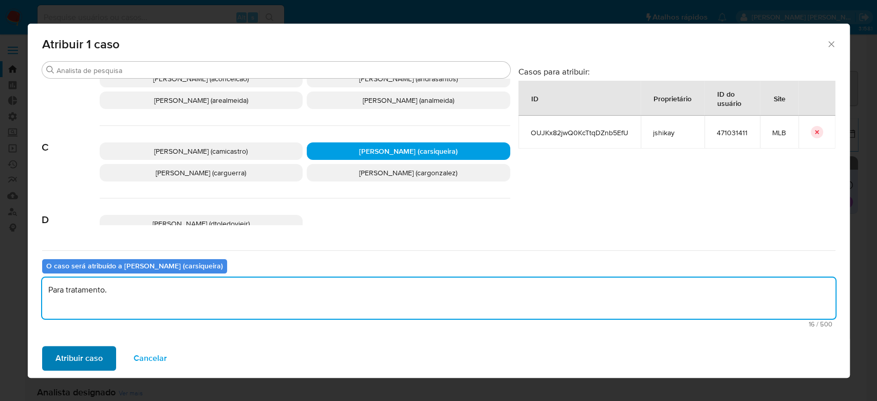
type textarea "Para tratamento."
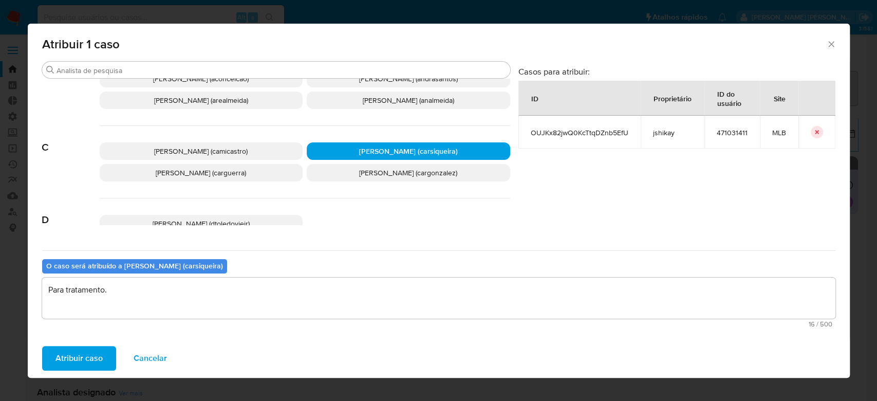
click at [71, 367] on span "Atribuir caso" at bounding box center [78, 358] width 47 height 23
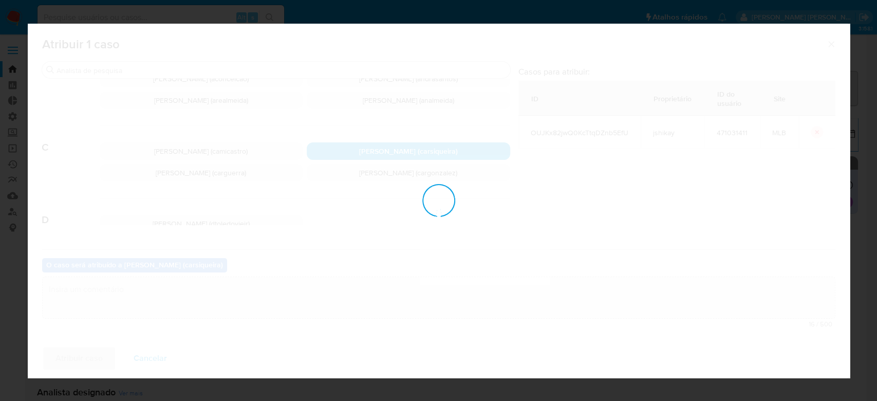
checkbox input "false"
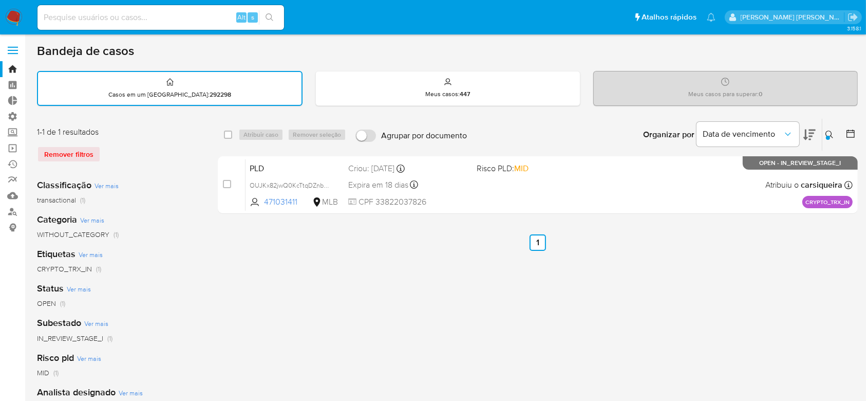
click at [829, 129] on button at bounding box center [831, 134] width 17 height 12
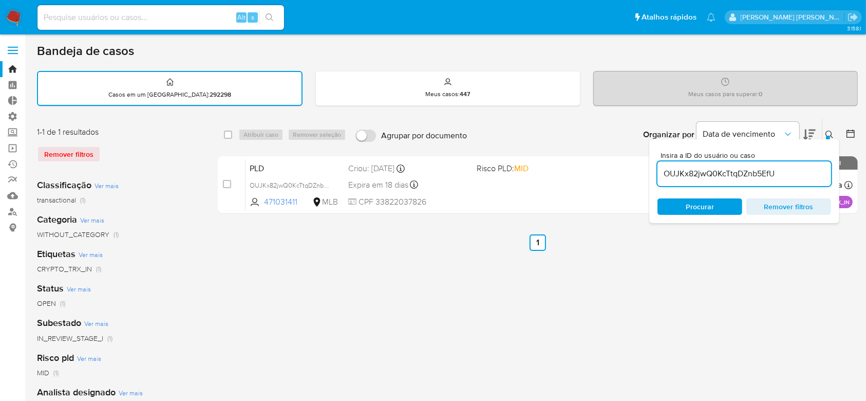
click at [702, 170] on input "OUJKx82jwQ0KcTtqDZnb5EfU" at bounding box center [745, 173] width 174 height 13
type input "aNQM89qlGP5RmrOZfnnwNyC4"
click at [829, 136] on div at bounding box center [828, 138] width 4 height 4
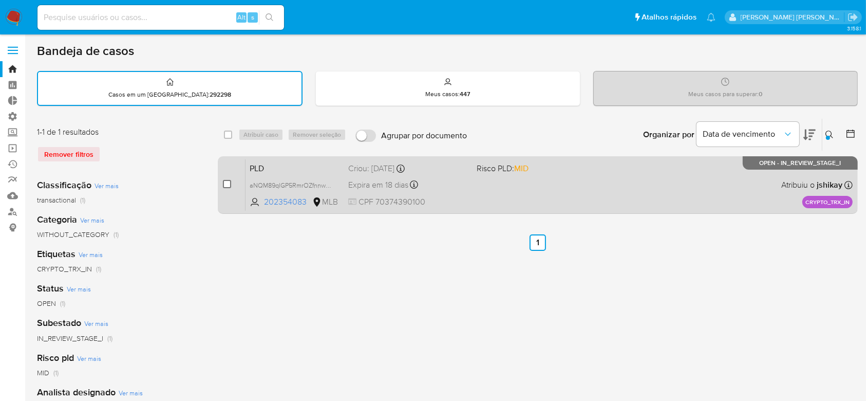
click at [228, 183] on input "checkbox" at bounding box center [227, 184] width 8 height 8
checkbox input "true"
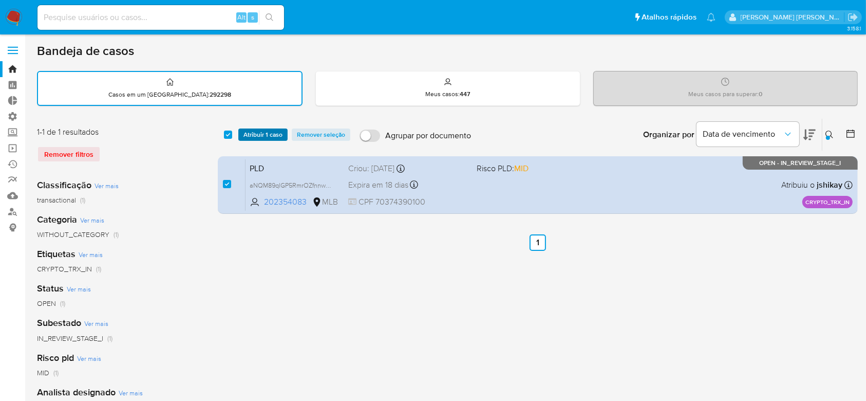
click at [247, 135] on span "Atribuir 1 caso" at bounding box center [263, 134] width 39 height 10
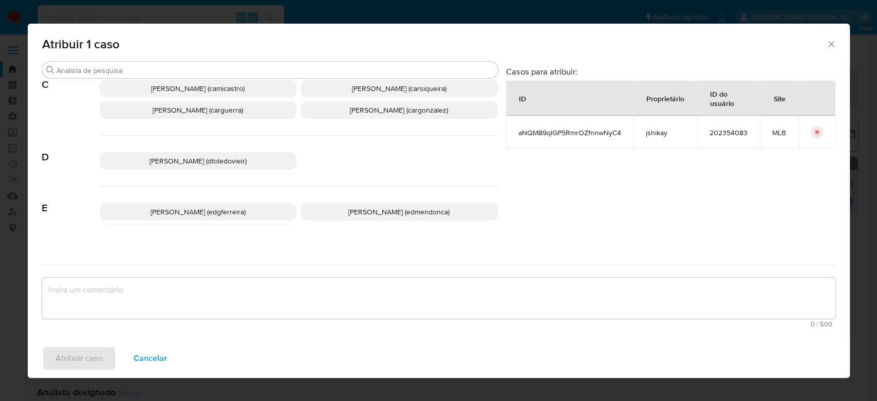
scroll to position [137, 0]
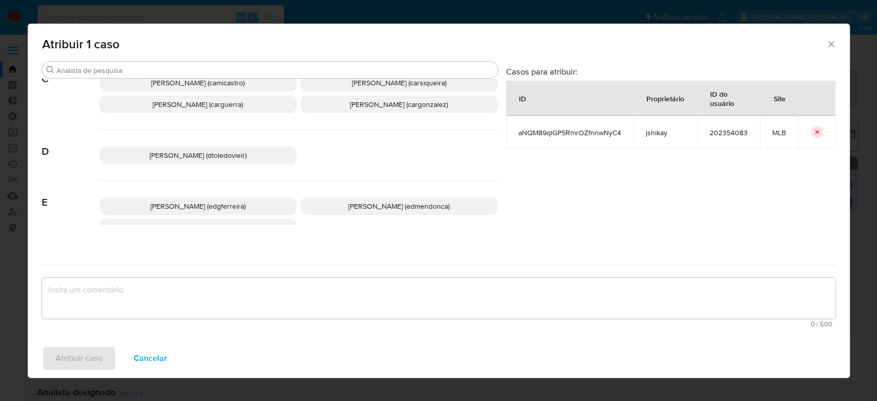
click at [352, 88] on span "Carla Cardoso Siqueira (carsiqueira)" at bounding box center [399, 83] width 95 height 10
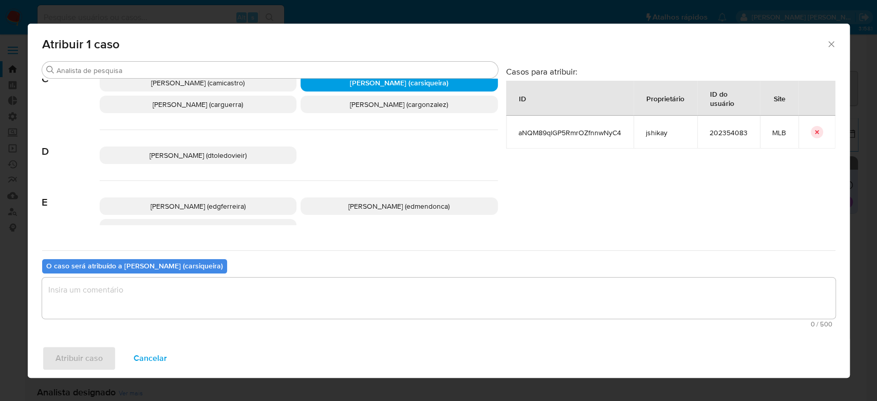
click at [204, 298] on textarea "assign-modal" at bounding box center [438, 297] width 793 height 41
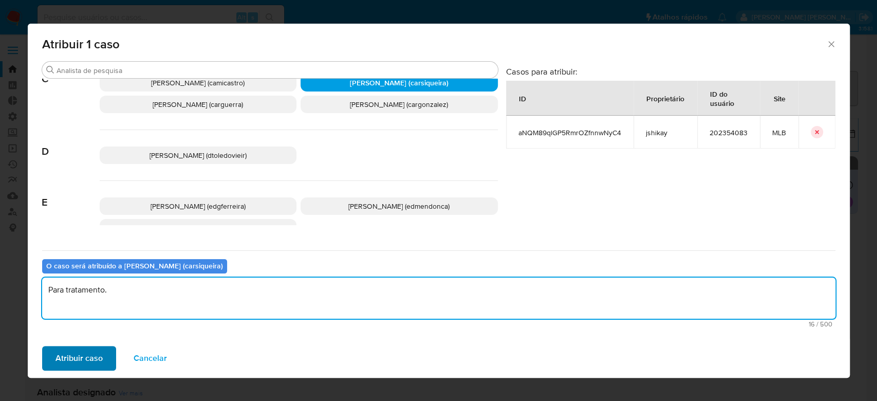
type textarea "Para tratamento."
click at [62, 360] on span "Atribuir caso" at bounding box center [78, 358] width 47 height 23
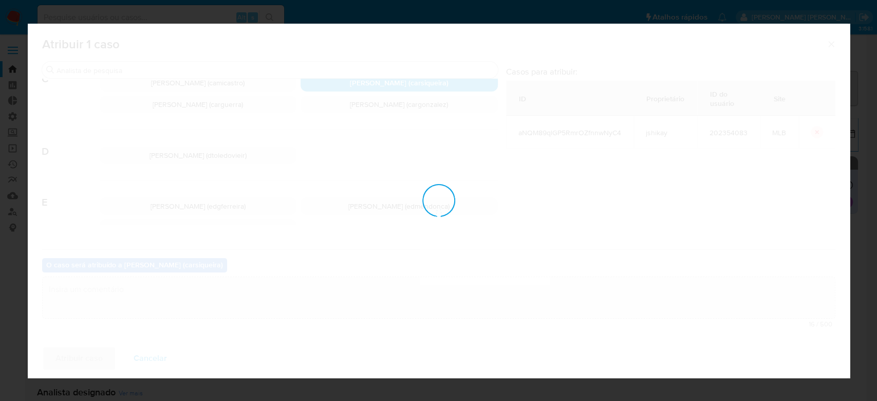
checkbox input "false"
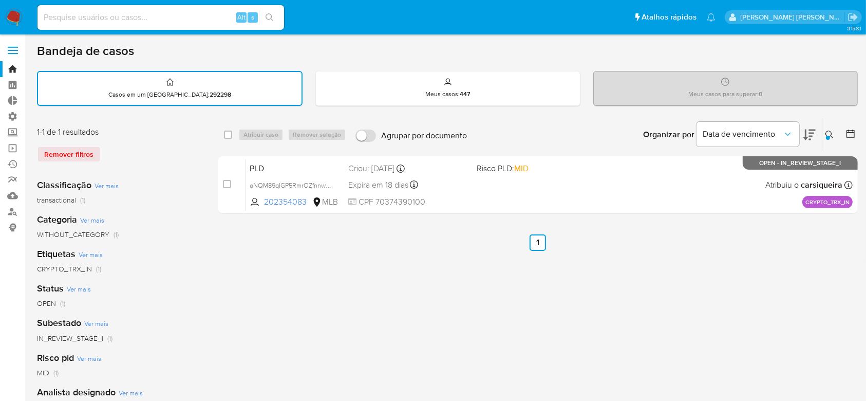
click at [826, 133] on icon at bounding box center [830, 134] width 8 height 8
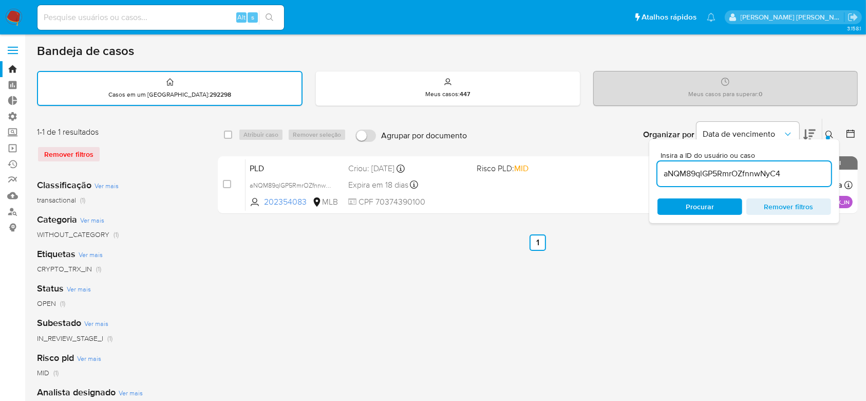
click at [746, 171] on input "aNQM89qlGP5RmrOZfnnwNyC4" at bounding box center [745, 173] width 174 height 13
type input "7Kc2O7yHINL6MGKTlngWpadH"
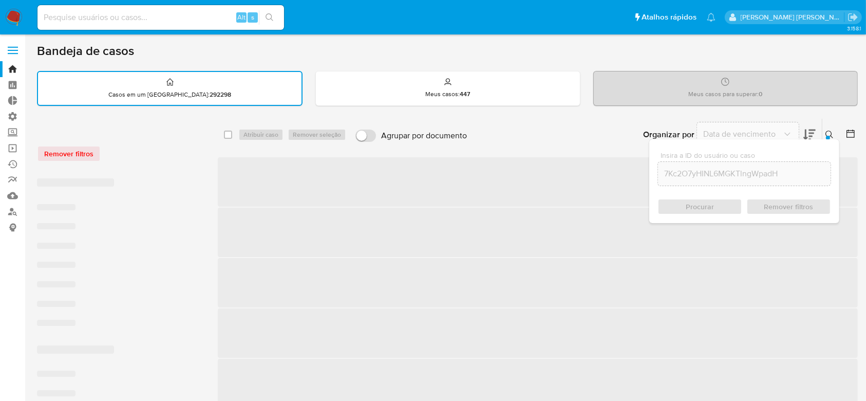
click at [709, 207] on div "Procurar Remover filtros" at bounding box center [745, 206] width 174 height 16
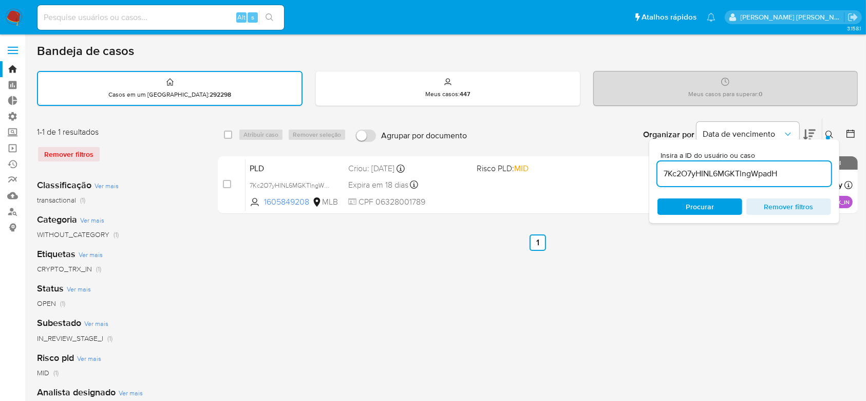
click at [826, 134] on icon at bounding box center [830, 134] width 8 height 8
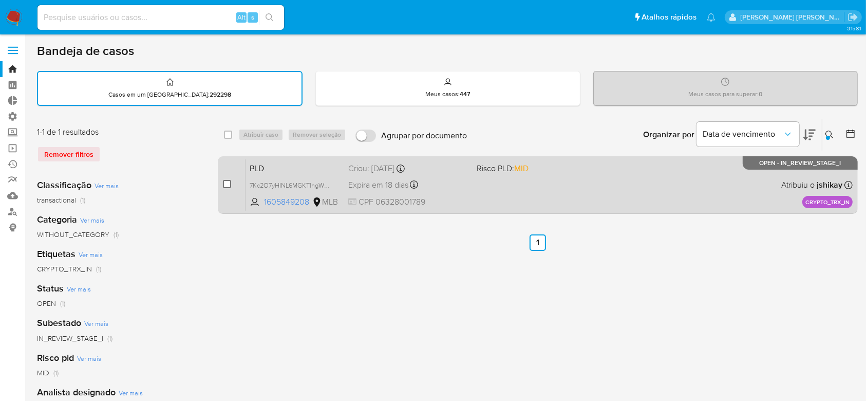
click at [225, 181] on input "checkbox" at bounding box center [227, 184] width 8 height 8
checkbox input "true"
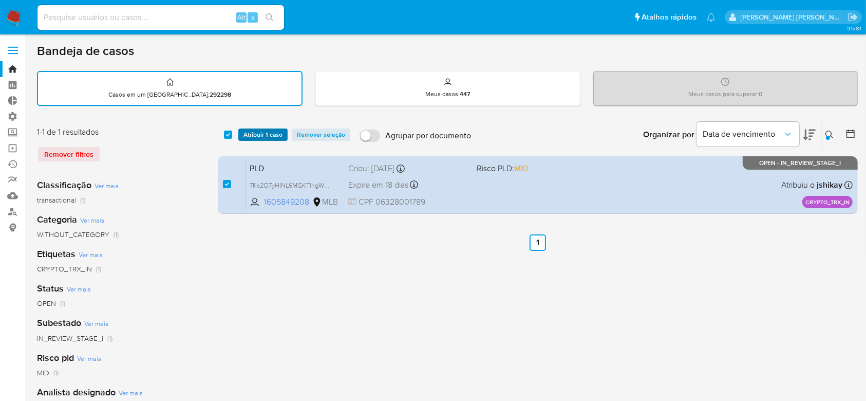
click at [260, 130] on span "Atribuir 1 caso" at bounding box center [263, 134] width 39 height 10
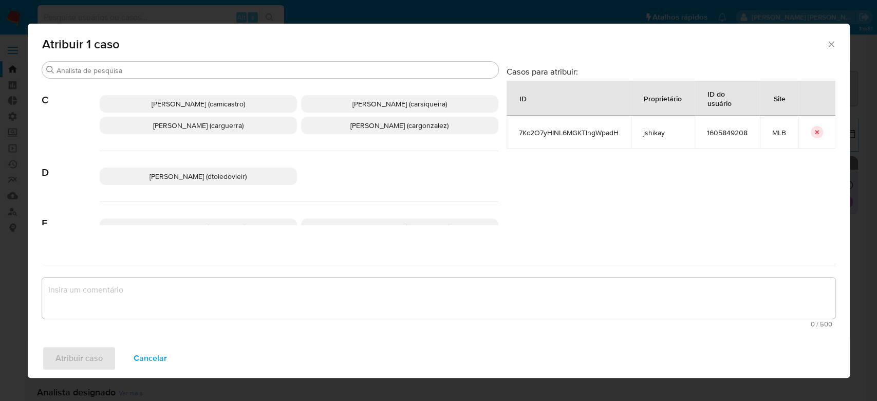
scroll to position [137, 0]
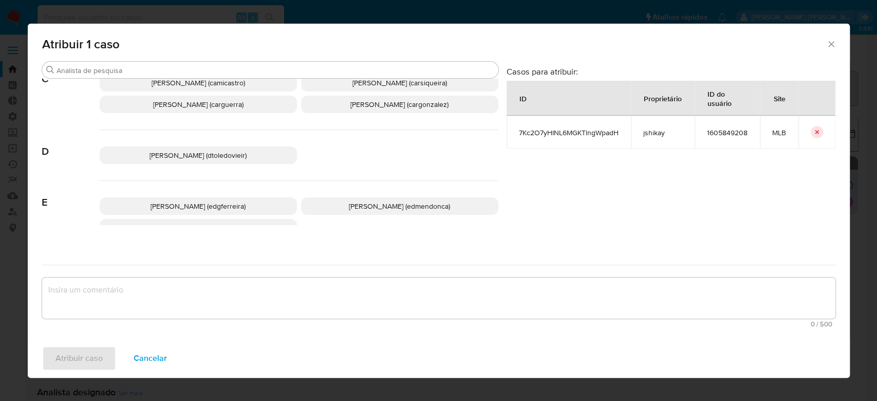
click at [353, 88] on span "Carla Cardoso Siqueira (carsiqueira)" at bounding box center [399, 83] width 95 height 10
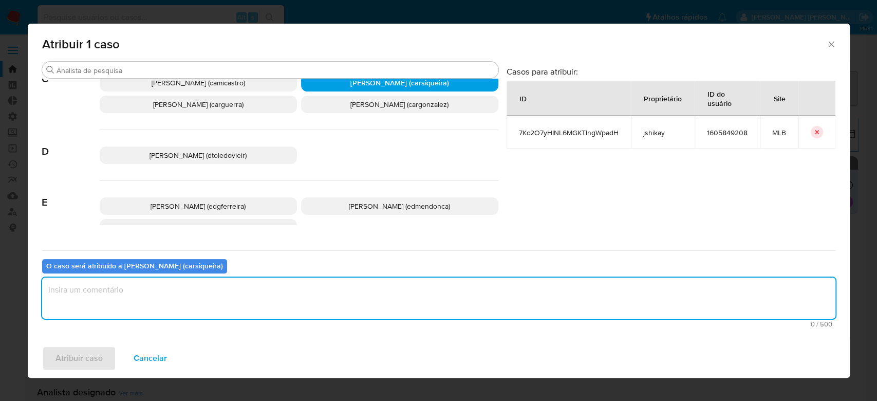
click at [244, 294] on textarea "assign-modal" at bounding box center [438, 297] width 793 height 41
type textarea "Para tratamento."
click at [55, 357] on span "Atribuir caso" at bounding box center [78, 358] width 47 height 23
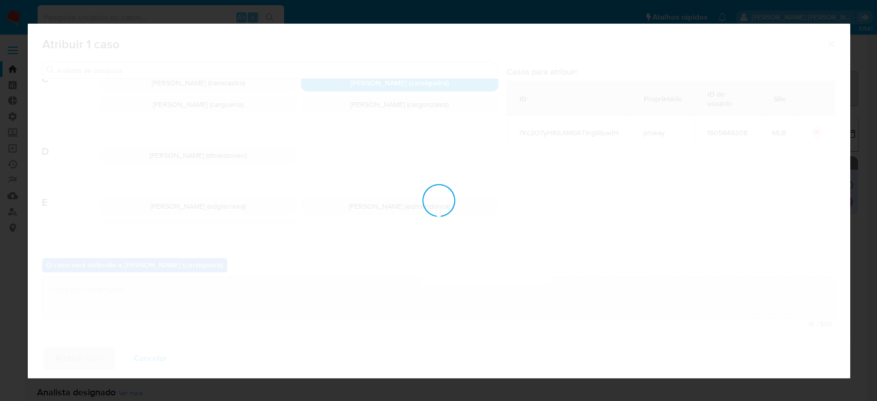
checkbox input "false"
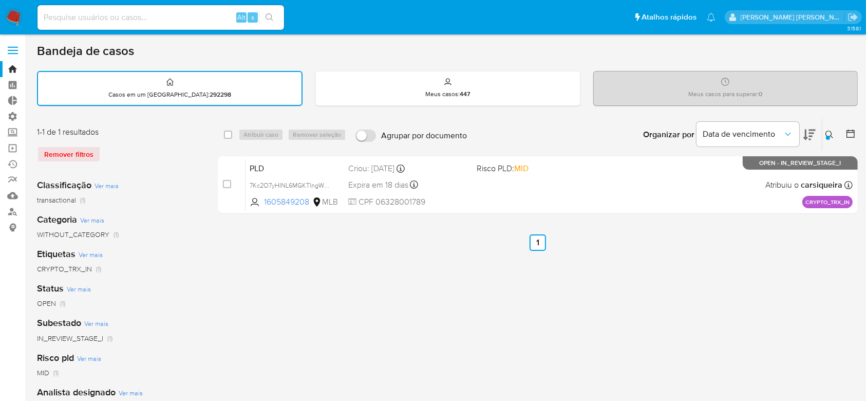
click at [830, 134] on icon at bounding box center [830, 134] width 8 height 8
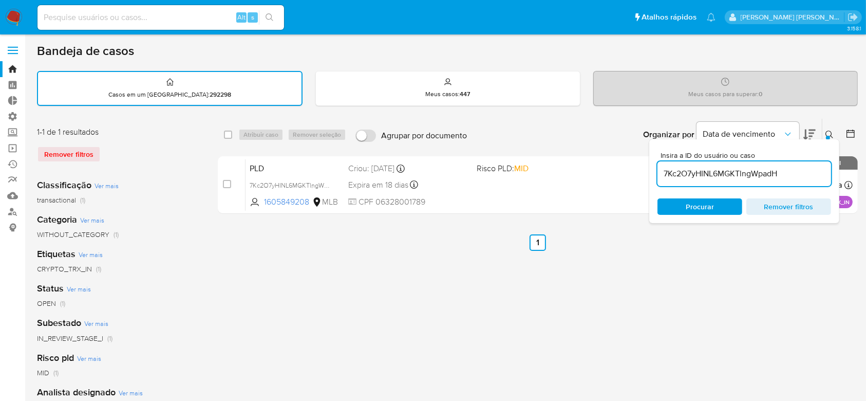
click at [740, 171] on input "7Kc2O7yHINL6MGKTlngWpadH" at bounding box center [745, 173] width 174 height 13
type input "WnQvYzSS95EZTGeDcbk0Devx"
click at [826, 130] on icon at bounding box center [830, 134] width 8 height 8
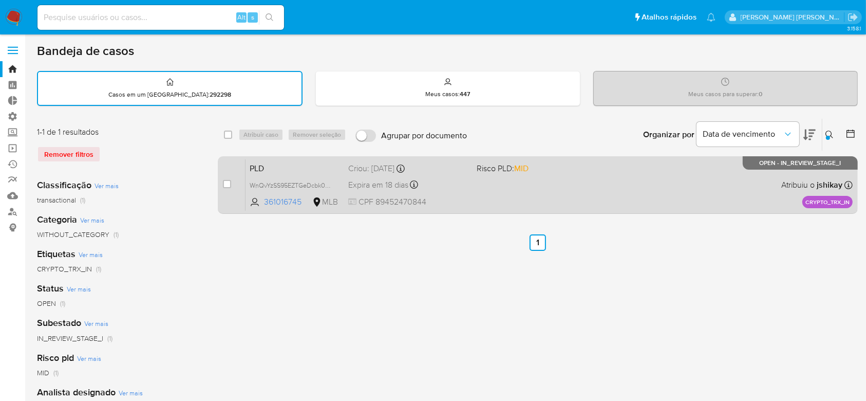
click at [227, 179] on div "case-item-checkbox" at bounding box center [227, 184] width 8 height 10
click at [228, 184] on input "checkbox" at bounding box center [227, 184] width 8 height 8
checkbox input "true"
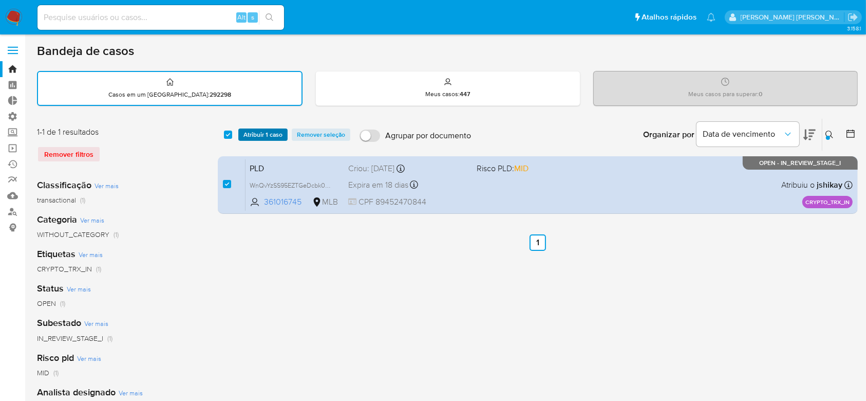
click at [257, 134] on span "Atribuir 1 caso" at bounding box center [263, 134] width 39 height 10
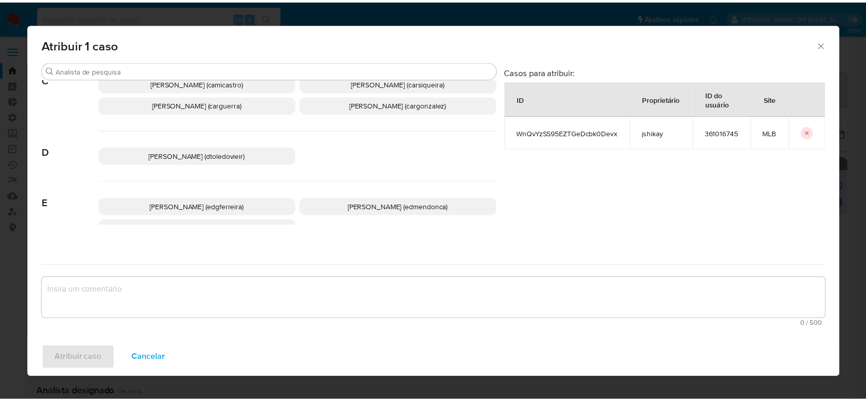
scroll to position [137, 0]
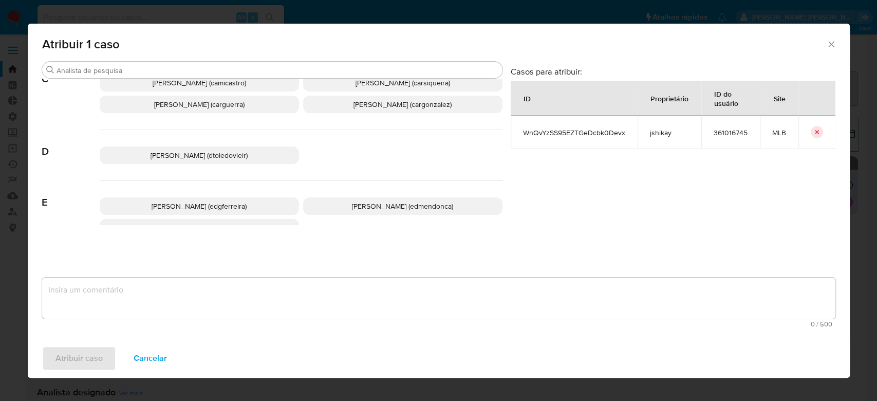
click at [356, 88] on span "Carla Cardoso Siqueira (carsiqueira)" at bounding box center [403, 83] width 95 height 10
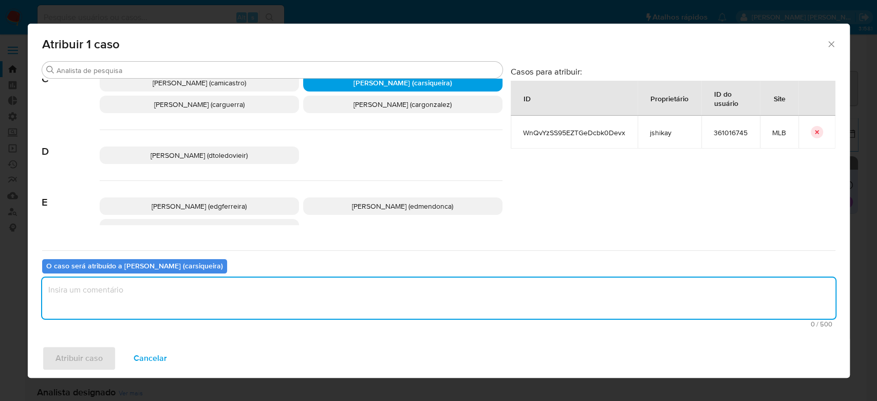
click at [185, 302] on textarea "assign-modal" at bounding box center [438, 297] width 793 height 41
type textarea "Para tratamento."
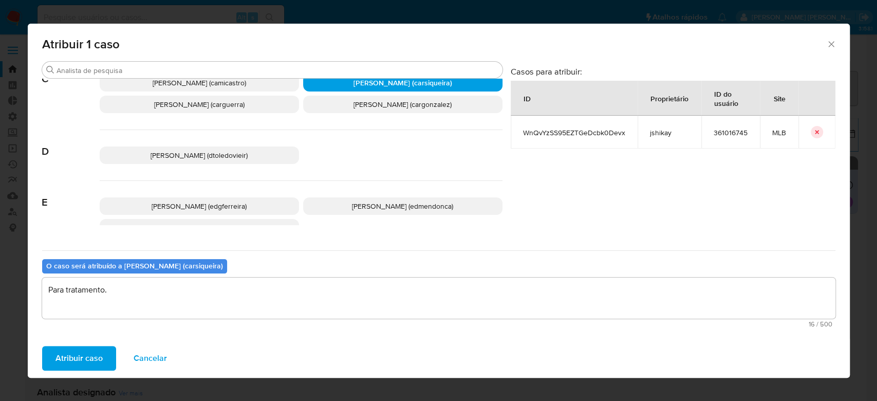
click at [67, 357] on span "Atribuir caso" at bounding box center [78, 358] width 47 height 23
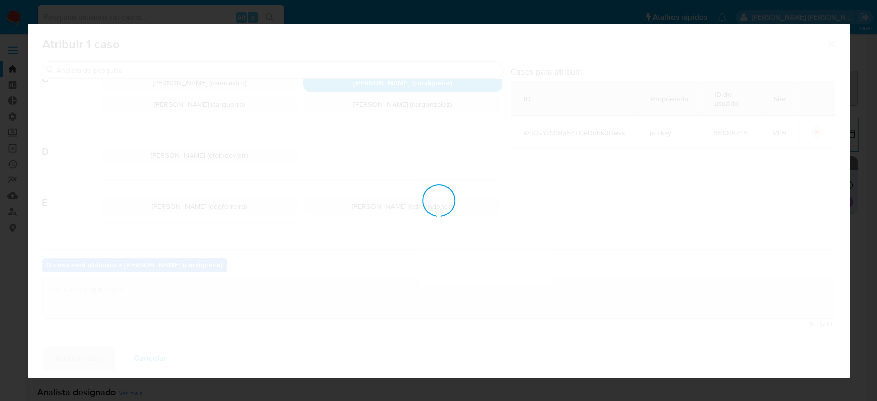
checkbox input "false"
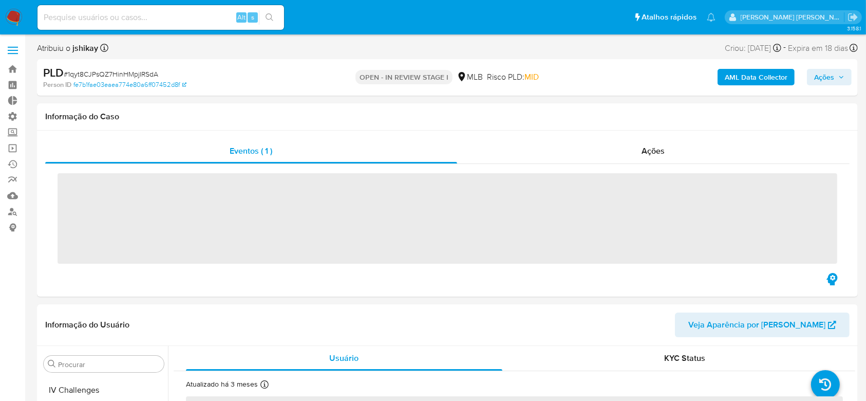
scroll to position [483, 0]
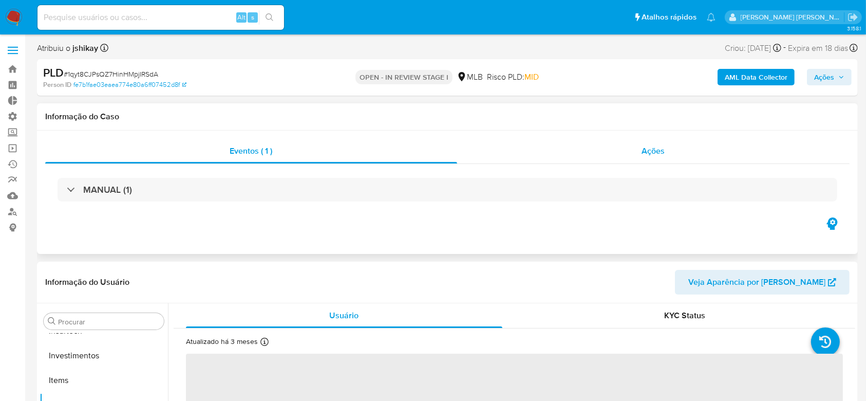
click at [651, 151] on span "Ações" at bounding box center [653, 151] width 23 height 12
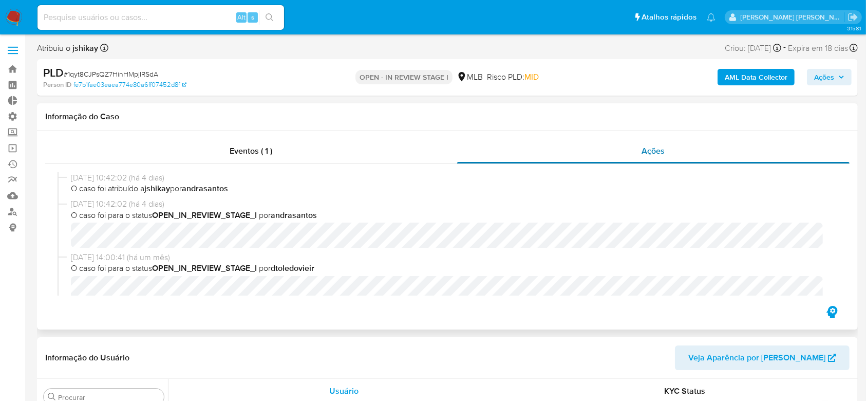
select select "10"
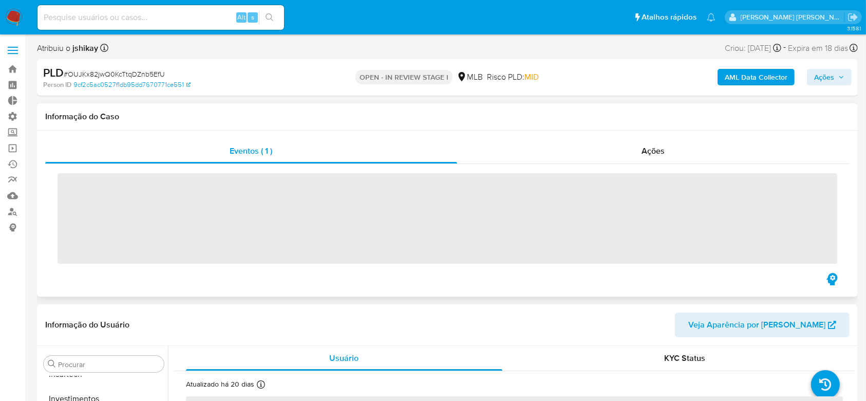
scroll to position [483, 0]
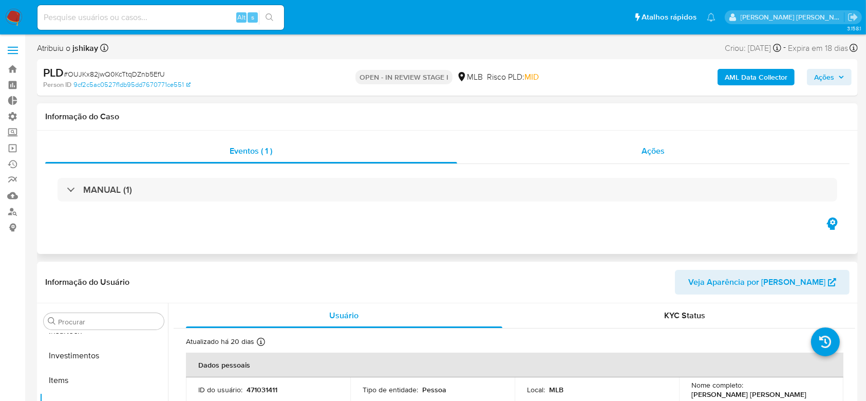
click at [648, 147] on span "Ações" at bounding box center [653, 151] width 23 height 12
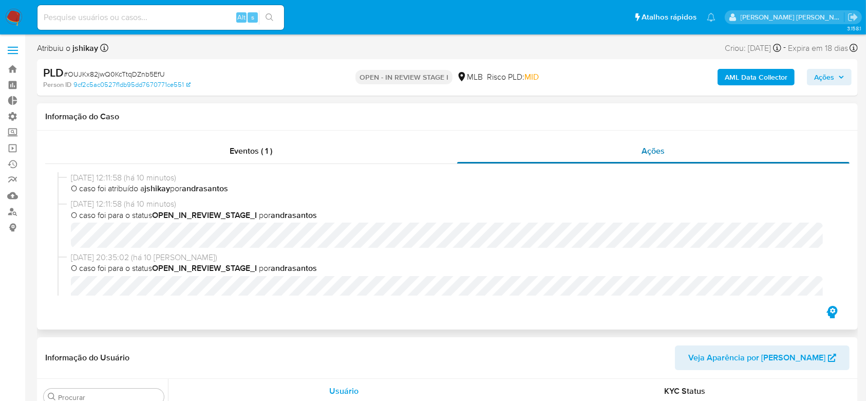
select select "10"
click at [121, 75] on span "# OUJKx82jwQ0KcTtqDZnb5EfU" at bounding box center [114, 74] width 101 height 10
copy span "OUJKx82jwQ0KcTtqDZnb5EfU"
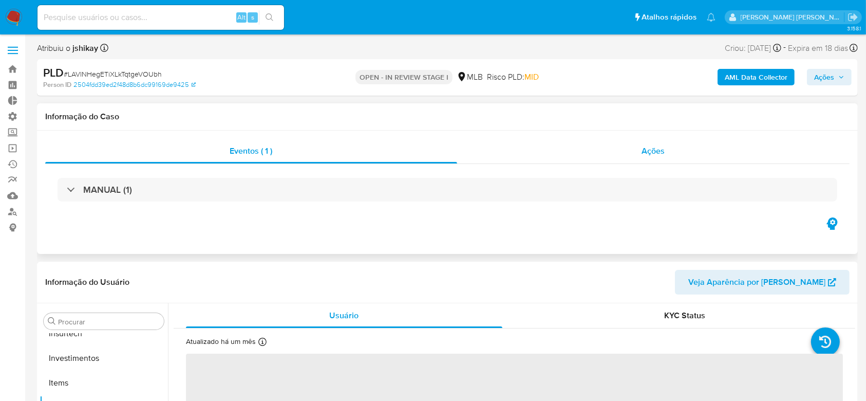
scroll to position [483, 0]
click at [649, 153] on span "Ações" at bounding box center [653, 151] width 23 height 12
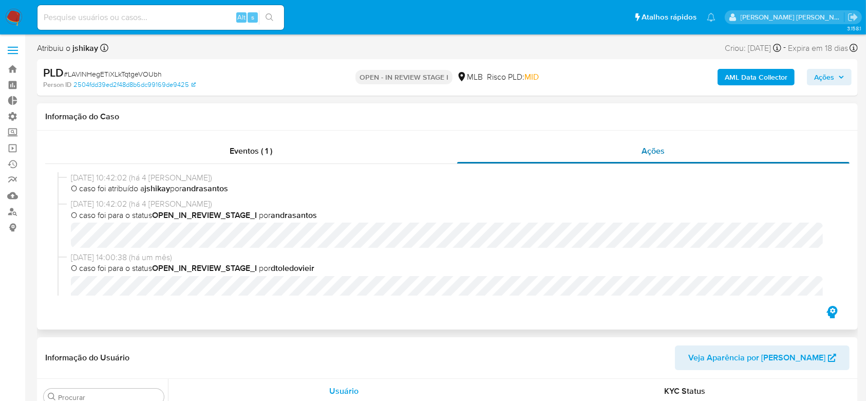
select select "10"
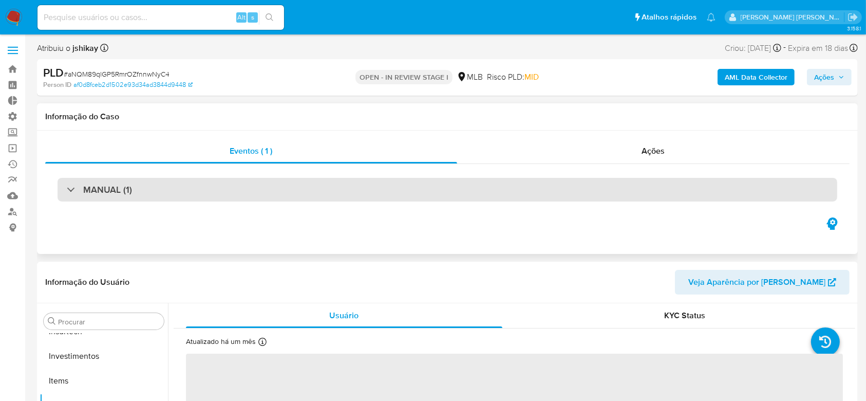
scroll to position [483, 0]
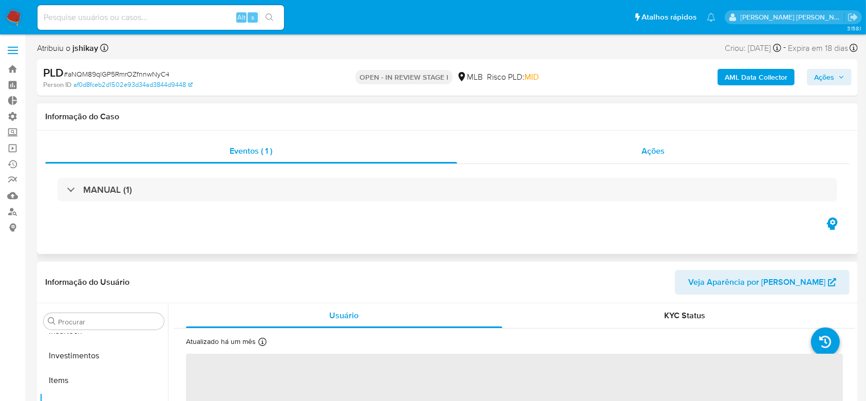
click at [649, 152] on span "Ações" at bounding box center [653, 151] width 23 height 12
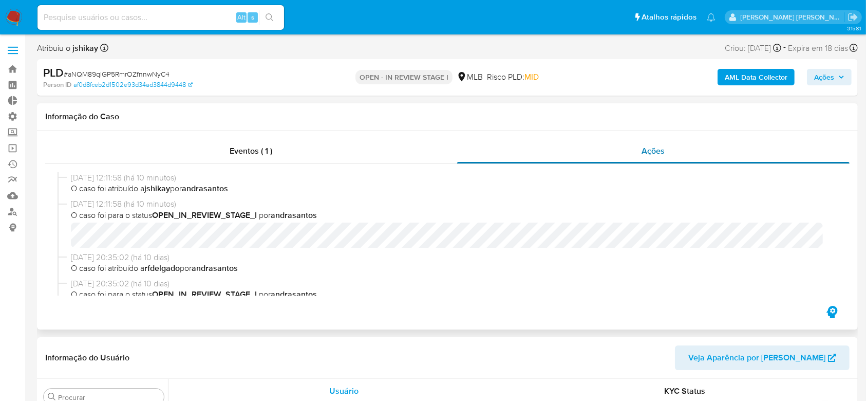
select select "10"
click at [130, 70] on span "# aNQM89qlGP5RmrOZfnnwNyC4" at bounding box center [117, 74] width 106 height 10
copy span "aNQM89qlGP5RmrOZfnnwNyC4"
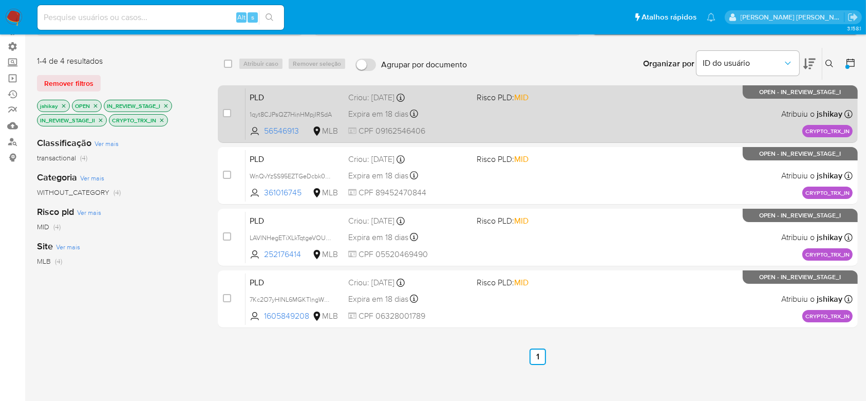
scroll to position [68, 0]
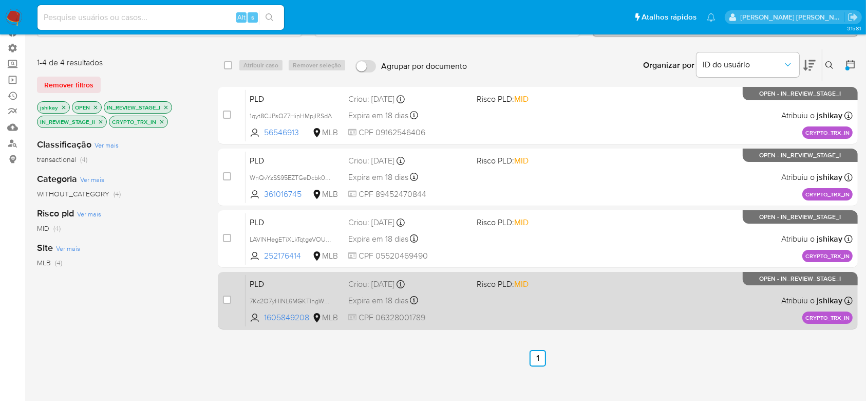
click at [610, 295] on div "PLD 7Kc2O7yHINL6MGKTlngWpadH 1605849208 MLB Risco PLD: MID Criou: 19/08/2025 Cr…" at bounding box center [549, 300] width 607 height 52
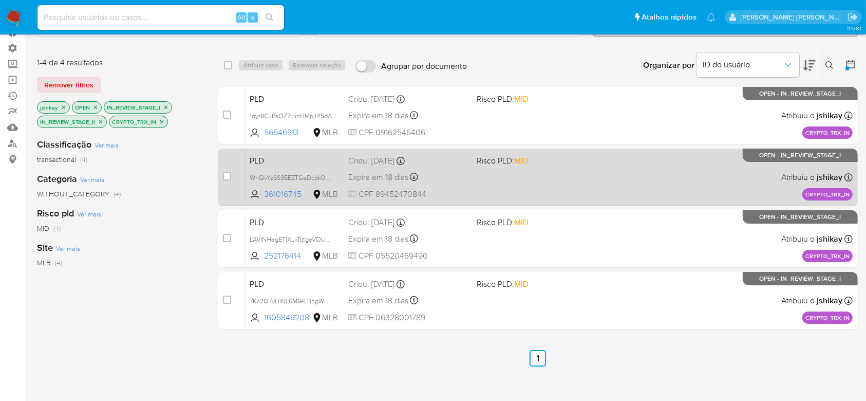
click at [646, 177] on div "PLD WnQvYzSS95EZTGeDcbk0Devx 361016745 MLB Risco PLD: MID Criou: 19/08/2025 Cri…" at bounding box center [549, 177] width 607 height 52
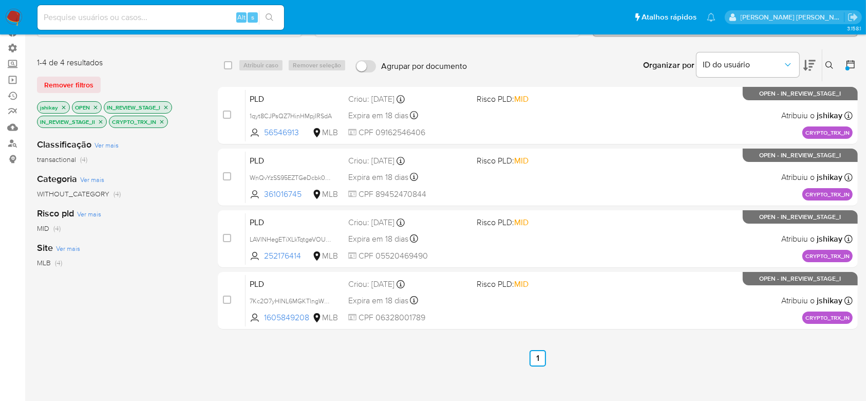
click at [62, 106] on icon "close-filter" at bounding box center [64, 107] width 6 height 6
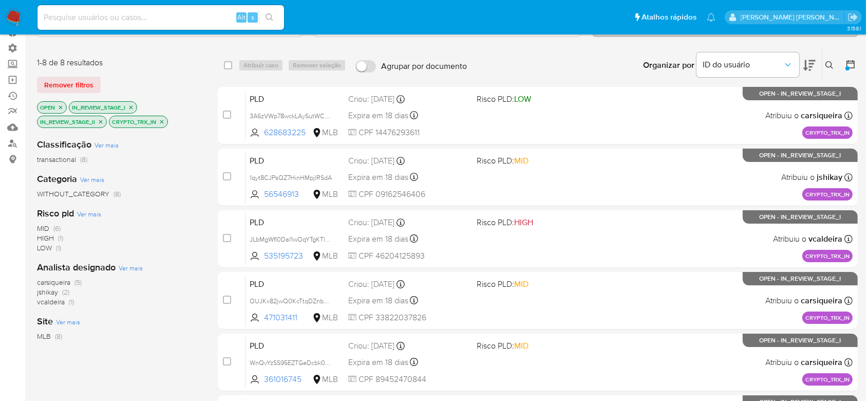
click at [161, 120] on icon "close-filter" at bounding box center [162, 122] width 6 height 6
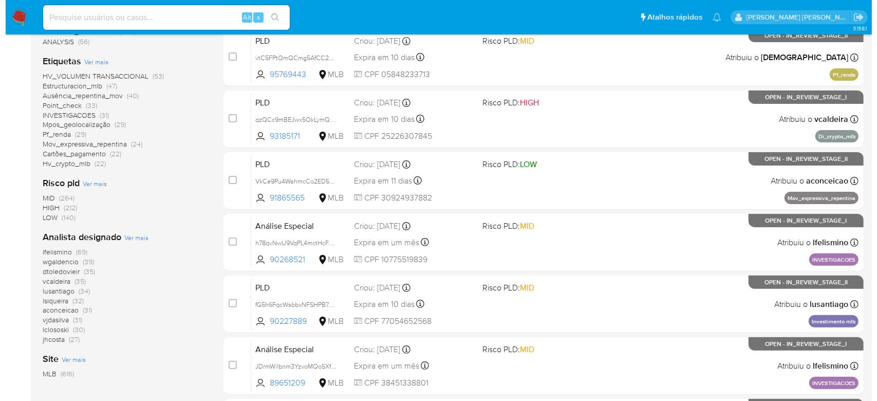
scroll to position [274, 0]
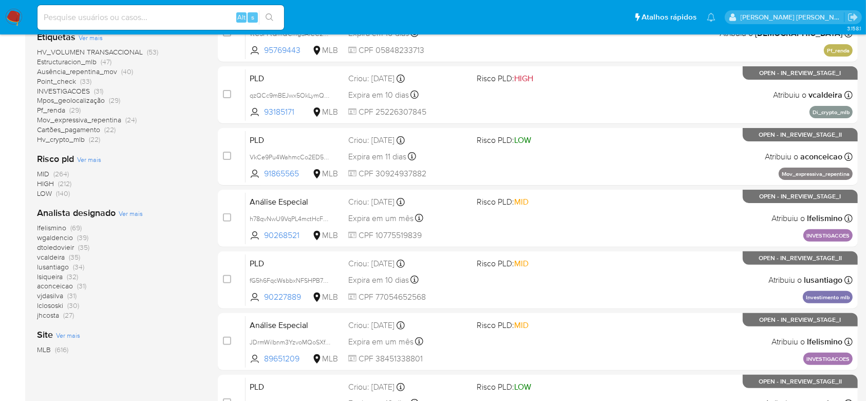
click at [131, 213] on span "Ver mais" at bounding box center [131, 213] width 24 height 9
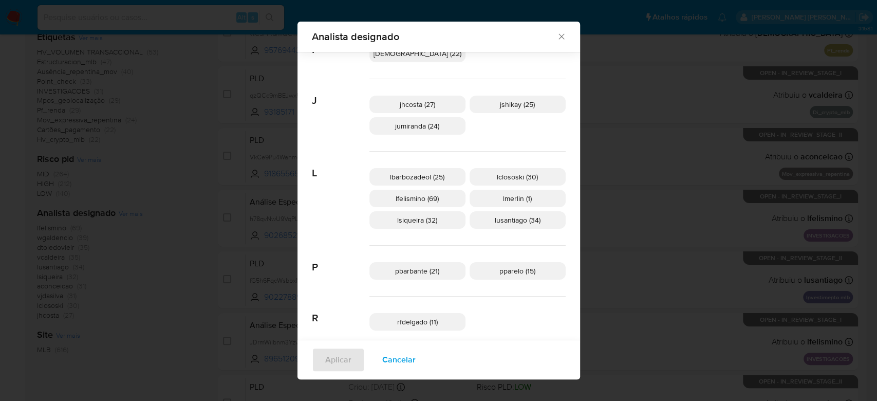
scroll to position [334, 0]
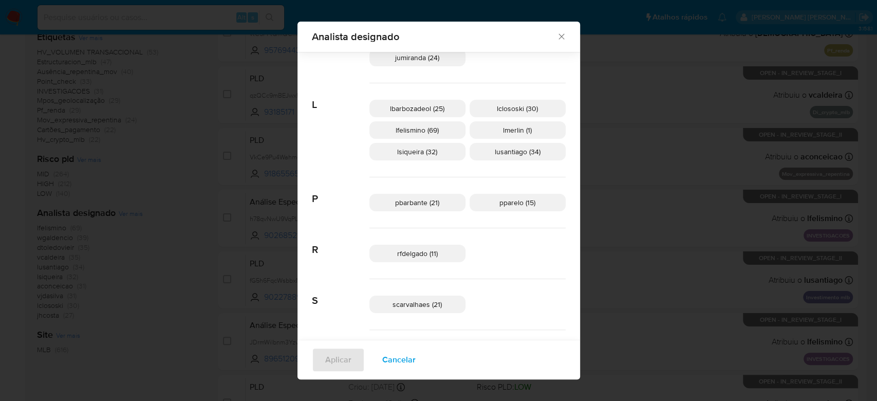
click at [422, 248] on span "rfdelgado (11)" at bounding box center [417, 253] width 41 height 10
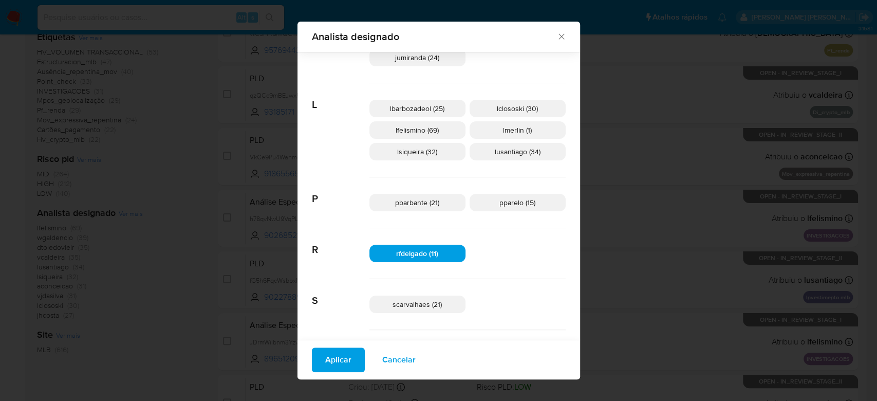
click at [328, 368] on span "Aplicar" at bounding box center [338, 359] width 26 height 23
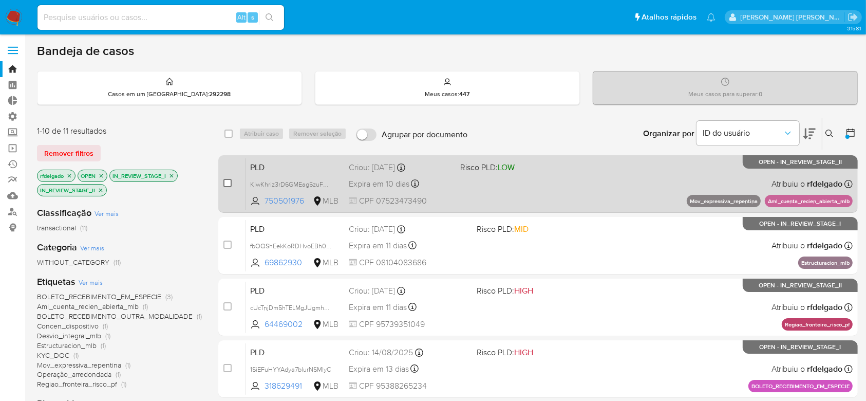
click at [225, 183] on input "checkbox" at bounding box center [227, 183] width 8 height 8
checkbox input "true"
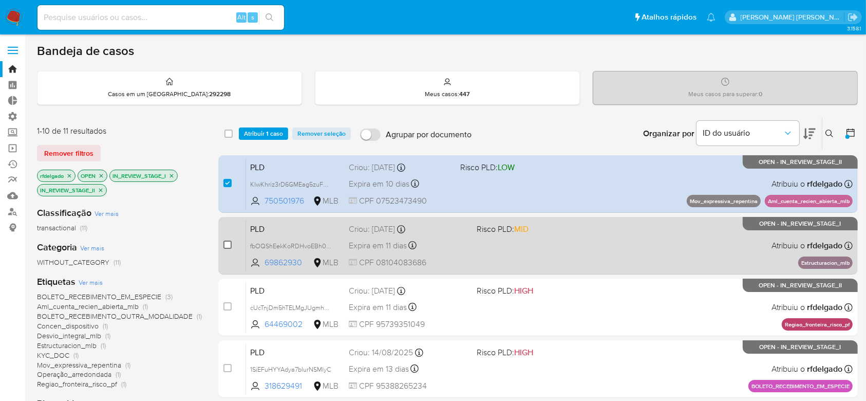
click at [229, 242] on input "checkbox" at bounding box center [227, 244] width 8 height 8
checkbox input "true"
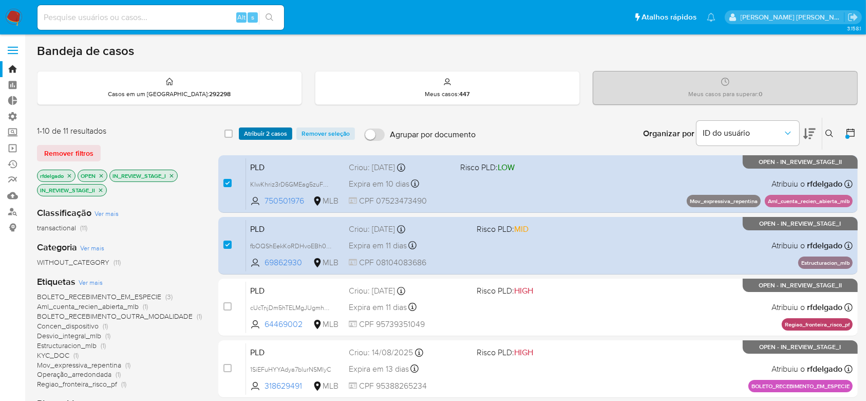
click at [267, 131] on span "Atribuir 2 casos" at bounding box center [265, 133] width 43 height 10
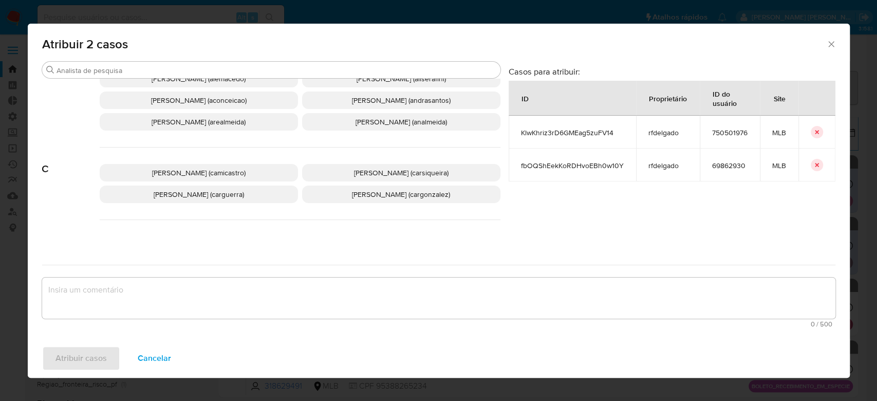
scroll to position [68, 0]
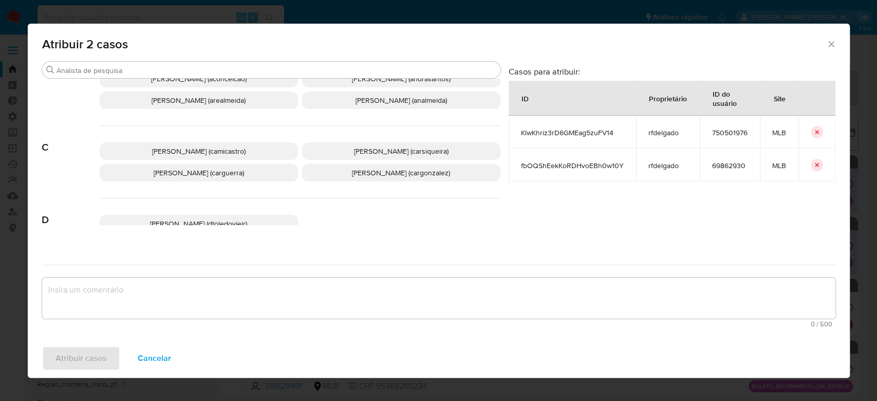
click at [206, 177] on span "Carlos Augusto Guerra (carguerra)" at bounding box center [199, 172] width 90 height 10
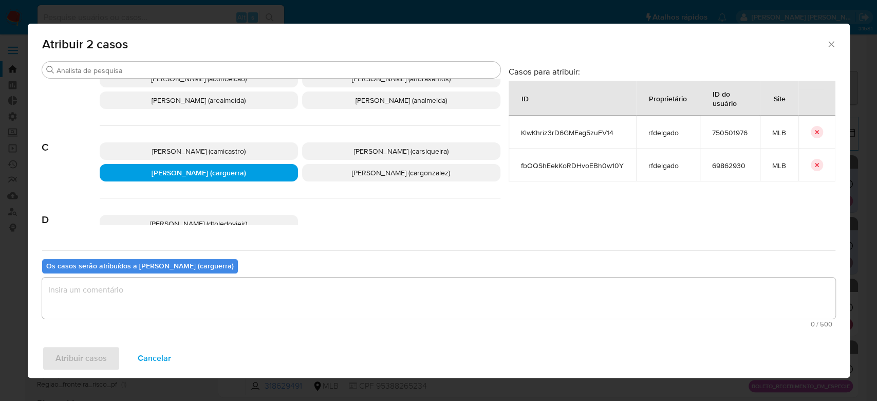
click at [173, 302] on textarea "assign-modal" at bounding box center [438, 297] width 793 height 41
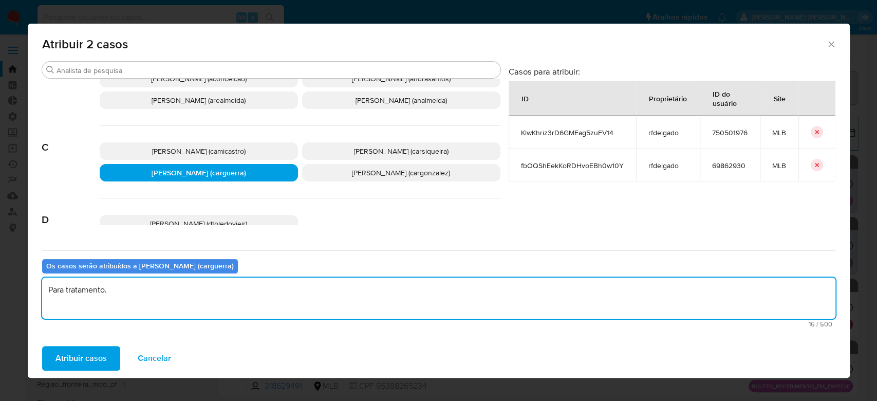
drag, startPoint x: 119, startPoint y: 289, endPoint x: 0, endPoint y: 283, distance: 119.4
click at [0, 283] on div "Atribuir 2 casos Procurar A Adriano Azeredo Brito (adrbrito) Alessandra Da Silv…" at bounding box center [438, 200] width 877 height 401
click at [118, 306] on textarea "Para tratamento." at bounding box center [438, 297] width 793 height 41
type textarea "Para tratamento."
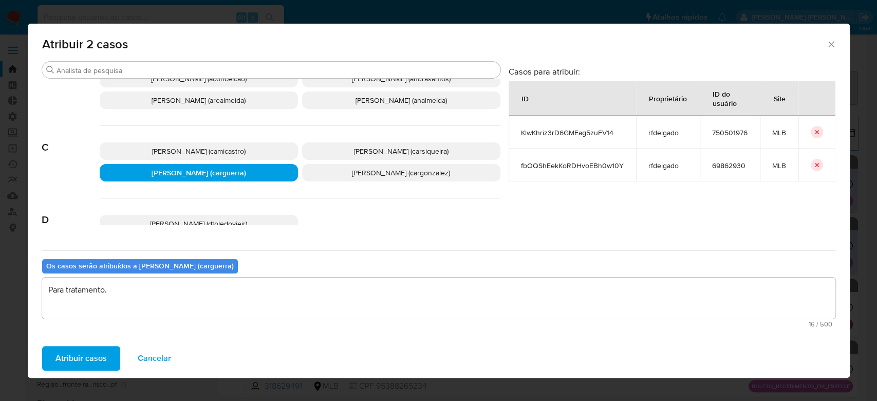
click at [84, 360] on span "Atribuir casos" at bounding box center [80, 358] width 51 height 23
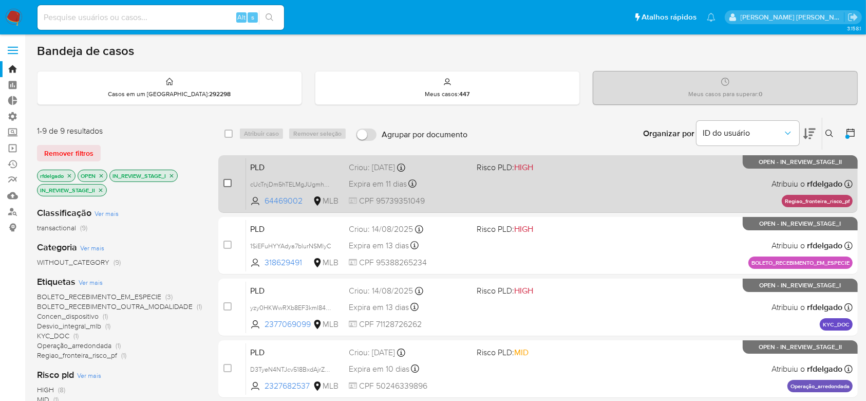
click at [227, 183] on input "checkbox" at bounding box center [227, 183] width 8 height 8
checkbox input "true"
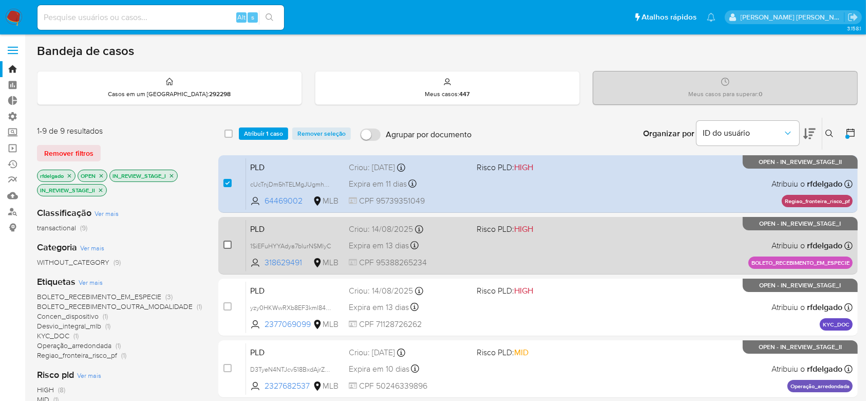
click at [226, 246] on input "checkbox" at bounding box center [227, 244] width 8 height 8
checkbox input "true"
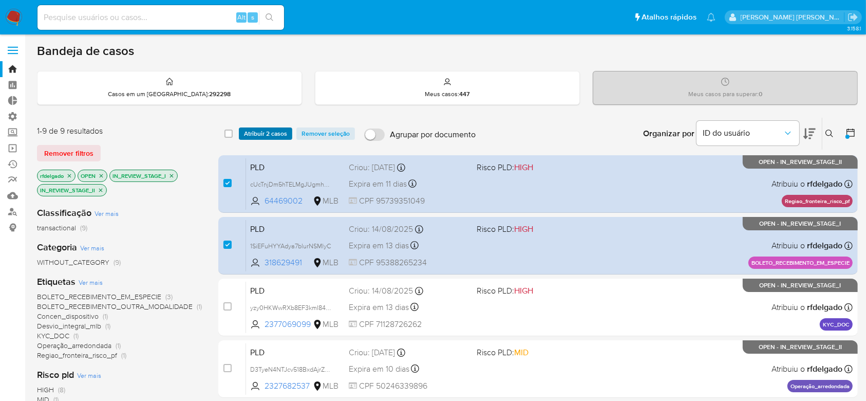
click at [278, 135] on span "Atribuir 2 casos" at bounding box center [265, 133] width 43 height 10
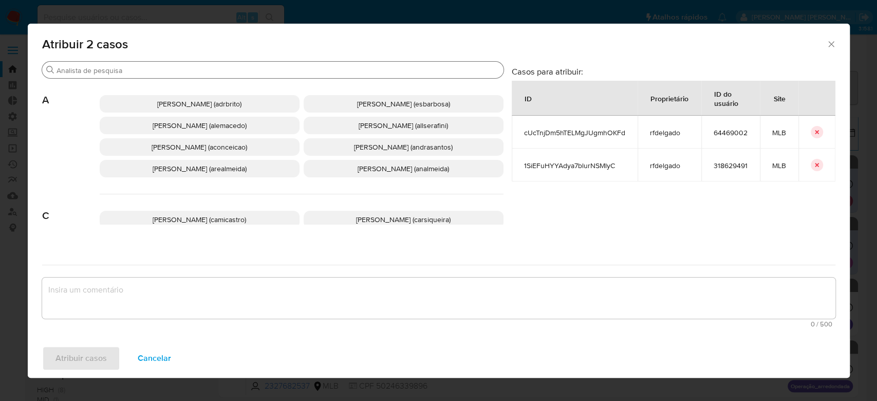
click at [129, 71] on input "Procurar" at bounding box center [278, 70] width 443 height 9
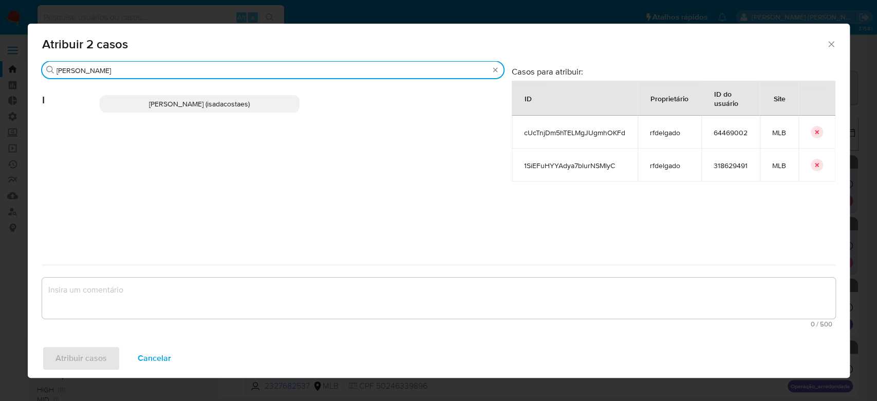
type input "igor"
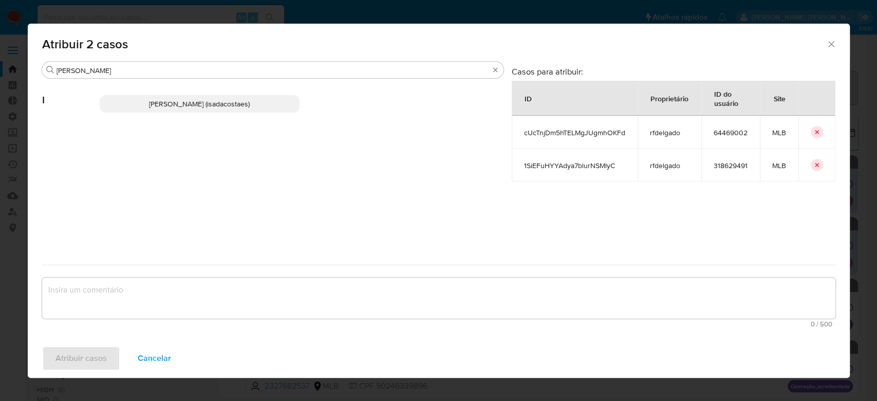
click at [185, 100] on span "Igor Sa Da Costa E Silva (isadacostaes)" at bounding box center [199, 104] width 101 height 10
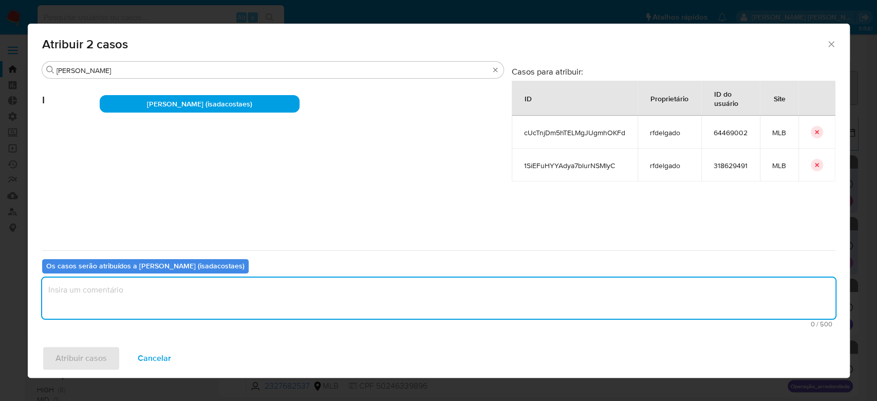
click at [147, 298] on textarea "assign-modal" at bounding box center [438, 297] width 793 height 41
paste textarea "Para tratamento."
type textarea "Para tratamento."
click at [70, 361] on span "Atribuir casos" at bounding box center [80, 358] width 51 height 23
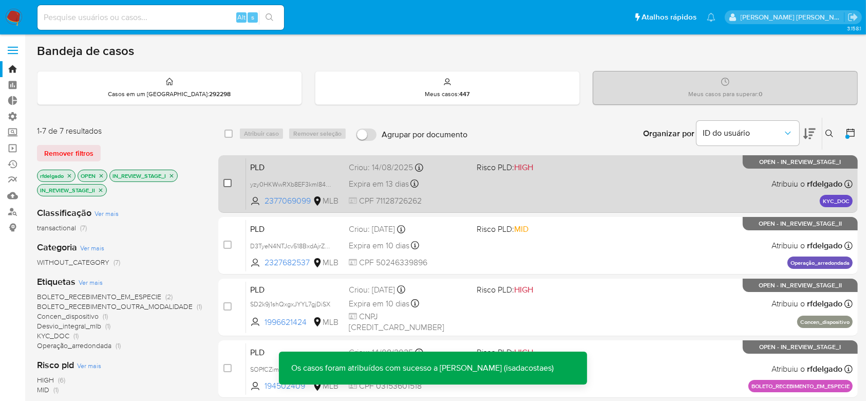
click at [226, 183] on input "checkbox" at bounding box center [227, 183] width 8 height 8
checkbox input "true"
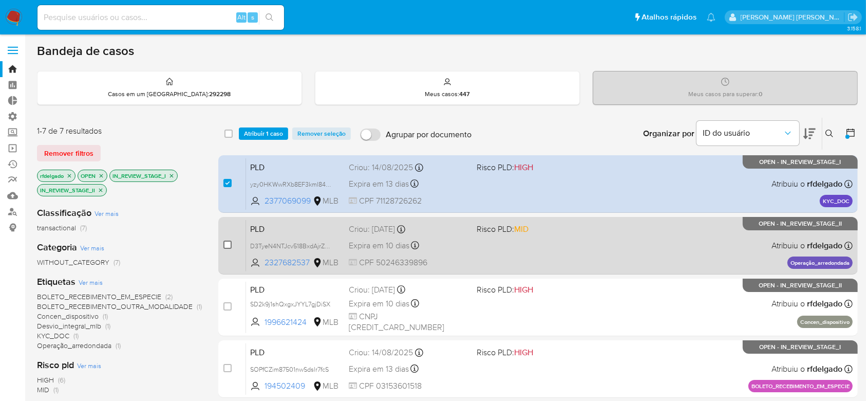
click at [226, 245] on input "checkbox" at bounding box center [227, 244] width 8 height 8
checkbox input "true"
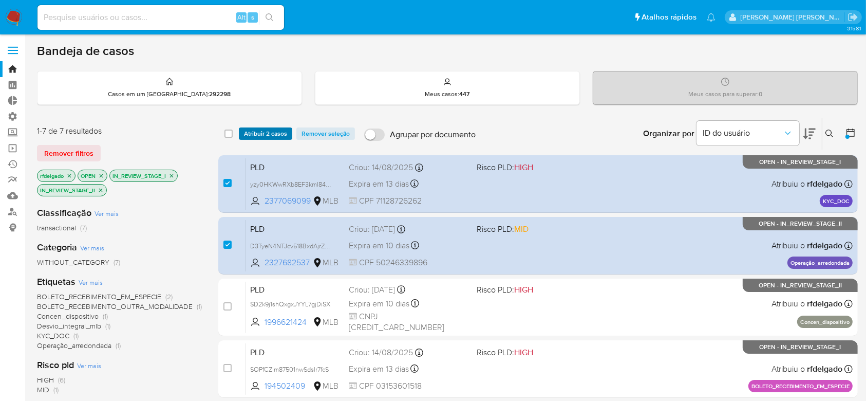
click at [263, 135] on span "Atribuir 2 casos" at bounding box center [265, 133] width 43 height 10
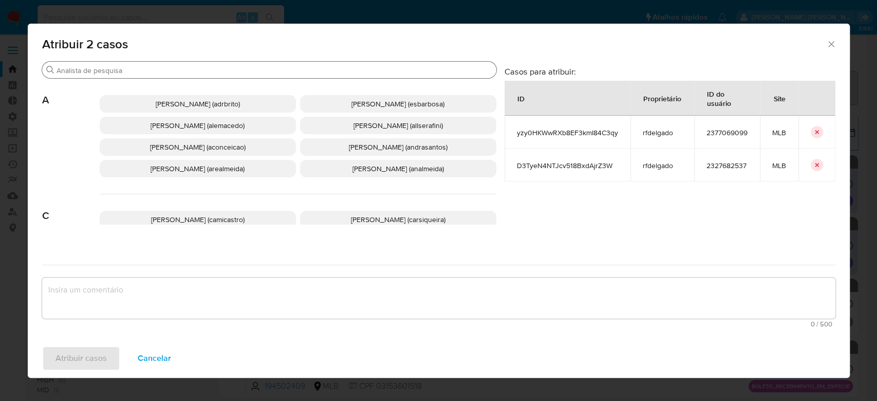
click at [254, 68] on input "Procurar" at bounding box center [275, 70] width 436 height 9
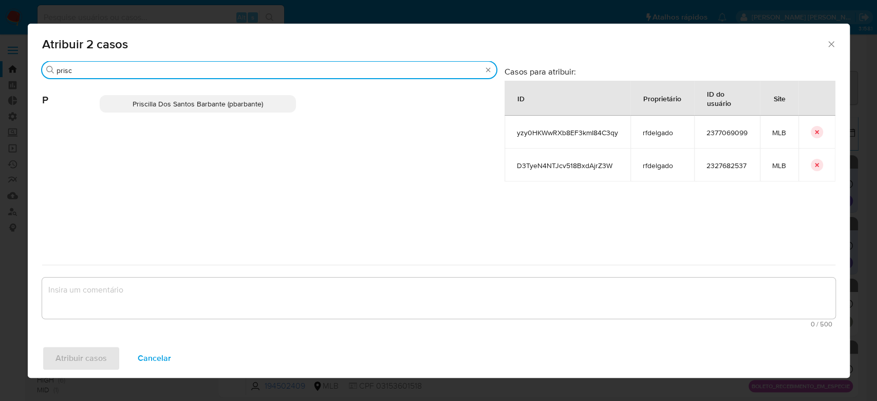
type input "prisc"
click at [240, 99] on span "Priscilla Dos Santos Barbante (pbarbante)" at bounding box center [198, 104] width 130 height 10
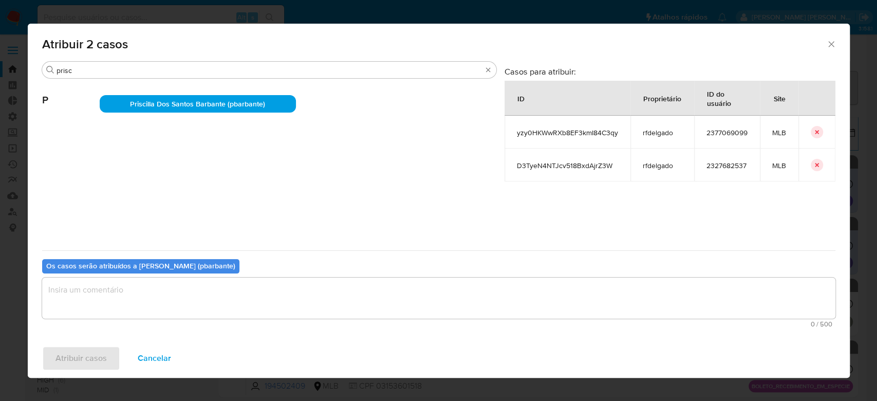
click at [160, 306] on textarea "assign-modal" at bounding box center [438, 297] width 793 height 41
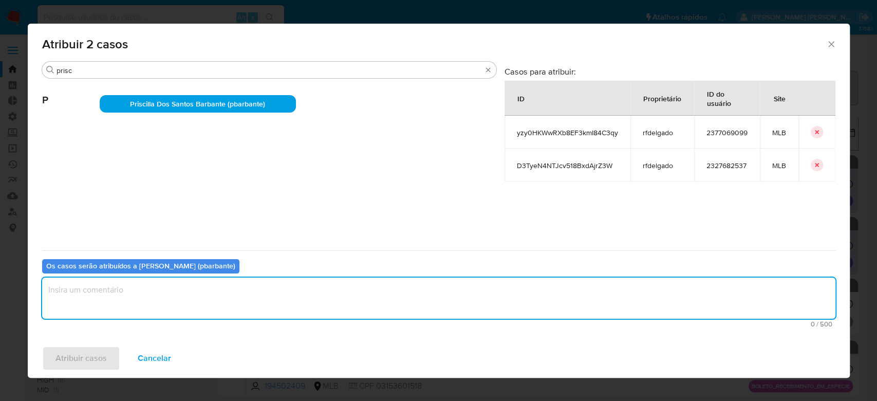
paste textarea "Para tratamento."
type textarea "Para tratamento."
click at [105, 359] on button "Atribuir casos" at bounding box center [81, 358] width 78 height 25
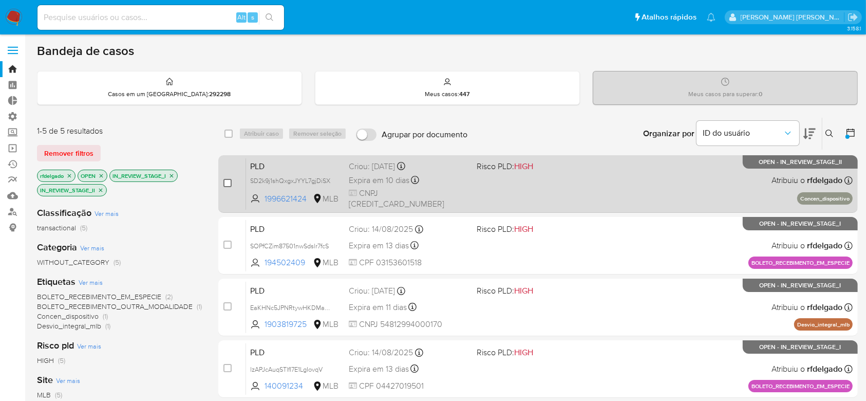
click at [226, 183] on input "checkbox" at bounding box center [227, 183] width 8 height 8
checkbox input "true"
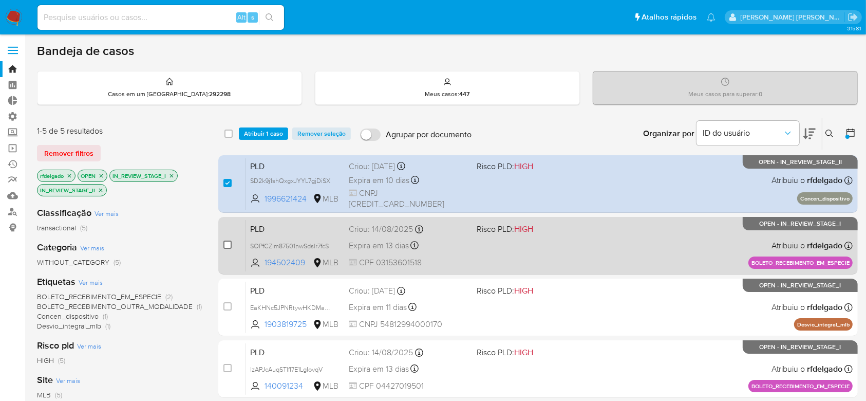
click at [229, 245] on input "checkbox" at bounding box center [227, 244] width 8 height 8
checkbox input "true"
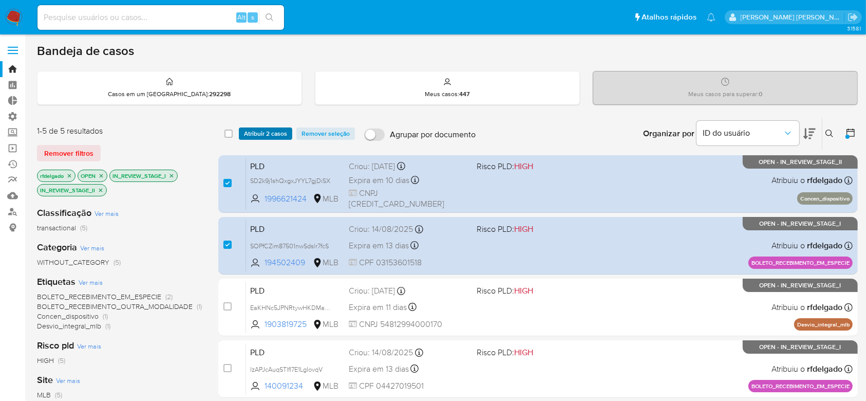
click at [261, 133] on span "Atribuir 2 casos" at bounding box center [265, 133] width 43 height 10
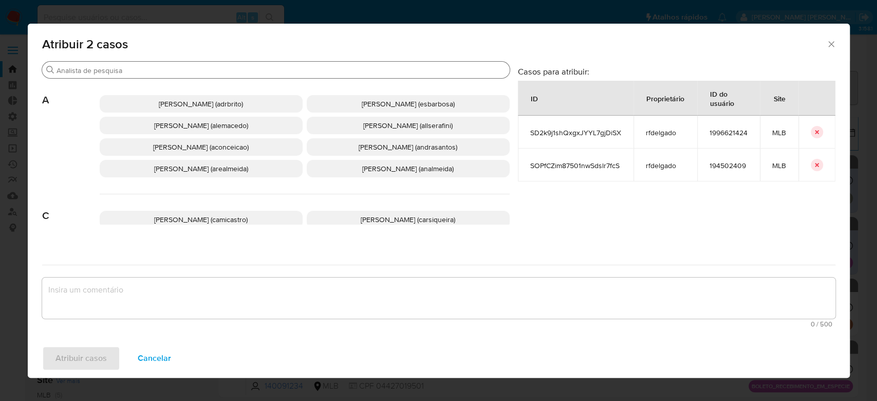
click at [253, 76] on div "Procurar" at bounding box center [276, 70] width 468 height 16
click at [231, 70] on input "Procurar" at bounding box center [281, 70] width 449 height 9
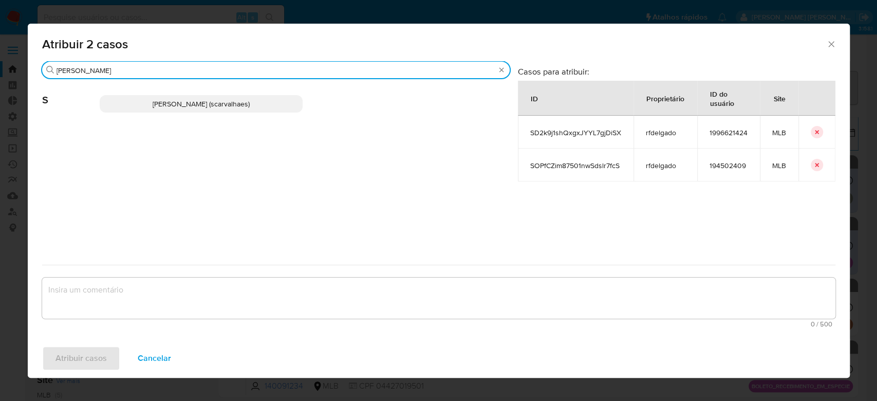
type input "sara"
click at [212, 108] on span "Sara Heide Carvalhaes Gomes Teixeira (scarvalhaes)" at bounding box center [201, 104] width 97 height 10
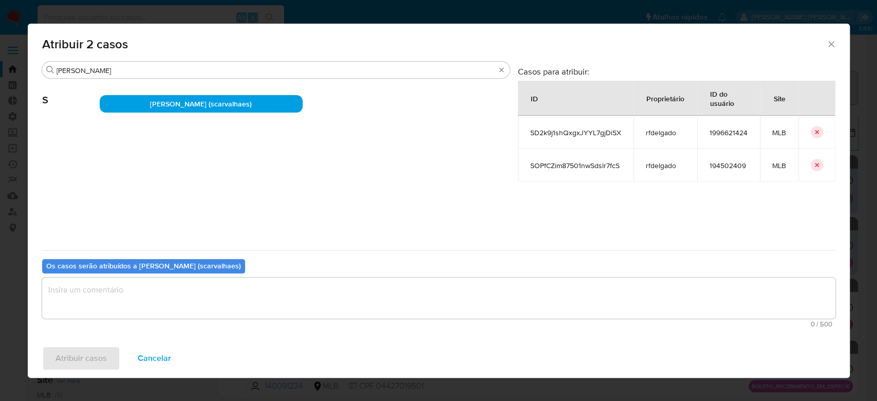
click at [147, 307] on textarea "assign-modal" at bounding box center [438, 297] width 793 height 41
paste textarea "Para tratamento."
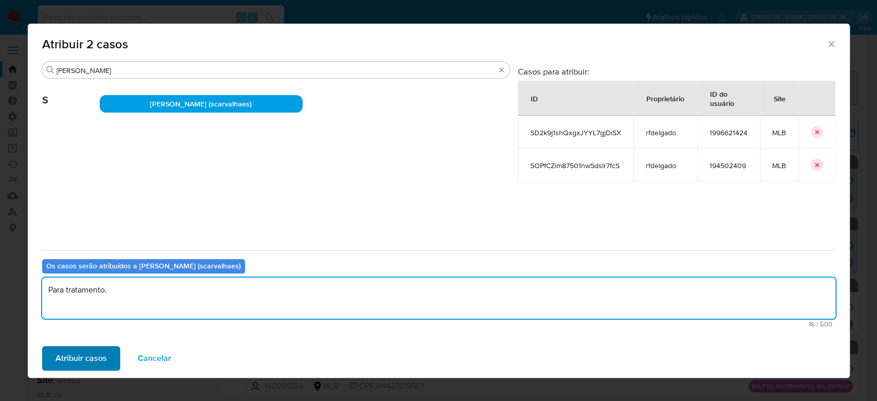
type textarea "Para tratamento."
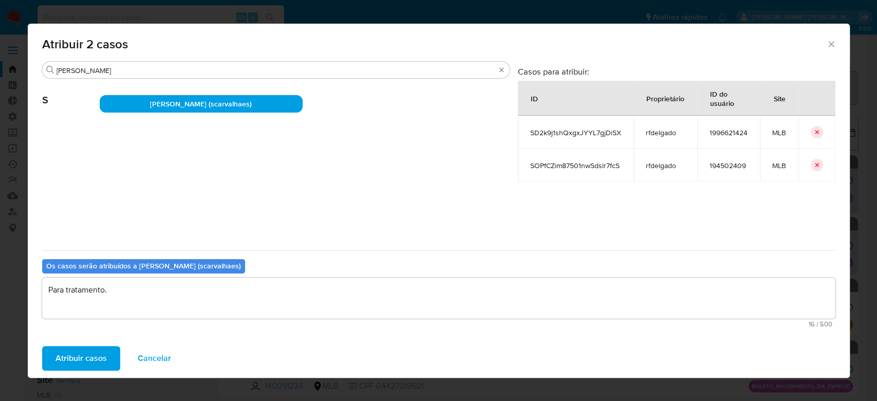
click at [94, 357] on span "Atribuir casos" at bounding box center [80, 358] width 51 height 23
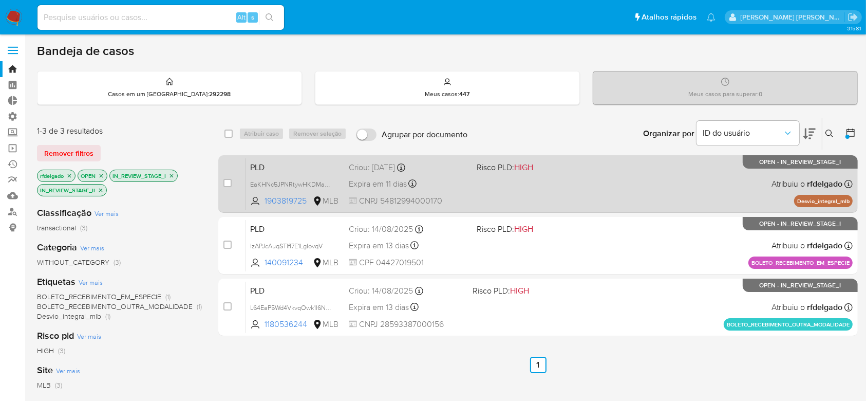
click at [231, 181] on div "case-item-checkbox Incapaz de atribuir o caso" at bounding box center [234, 184] width 23 height 52
click at [228, 182] on input "checkbox" at bounding box center [227, 183] width 8 height 8
checkbox input "true"
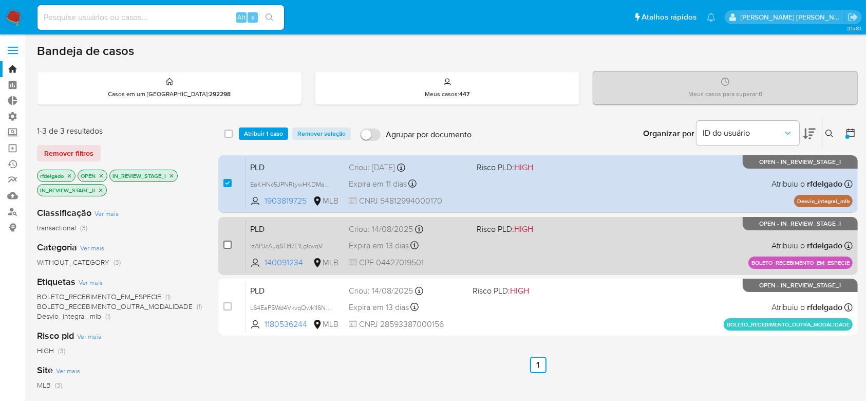
click at [227, 245] on input "checkbox" at bounding box center [227, 244] width 8 height 8
checkbox input "true"
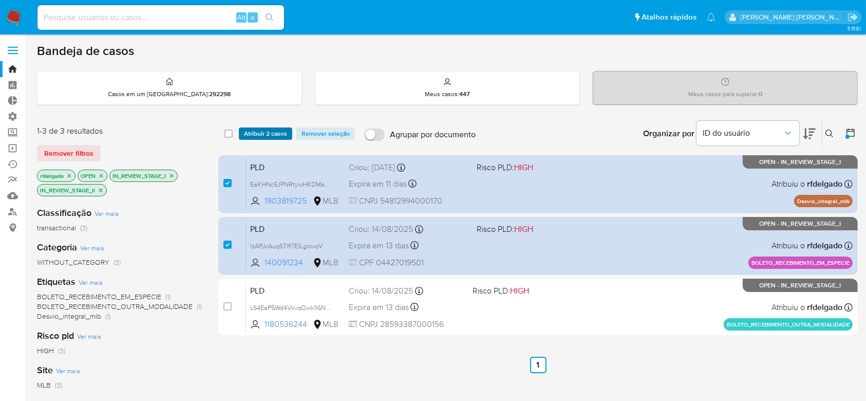
click at [259, 134] on span "Atribuir 2 casos" at bounding box center [265, 133] width 43 height 10
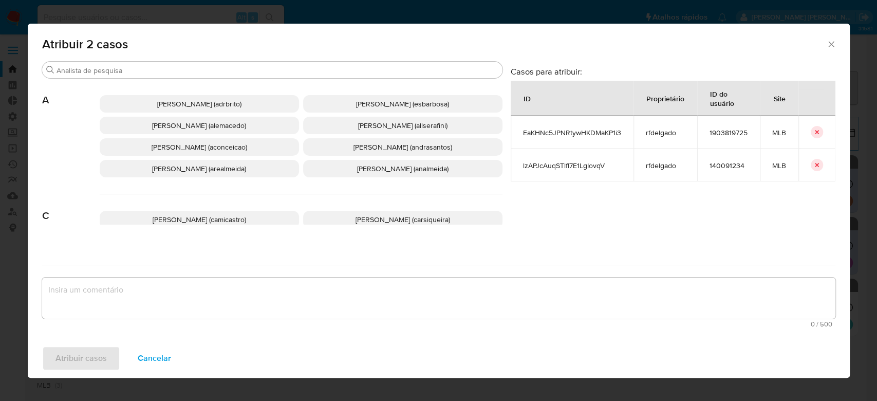
click at [356, 102] on span "Alessandra Da Silva Barbosa (esbarbosa)" at bounding box center [402, 104] width 93 height 10
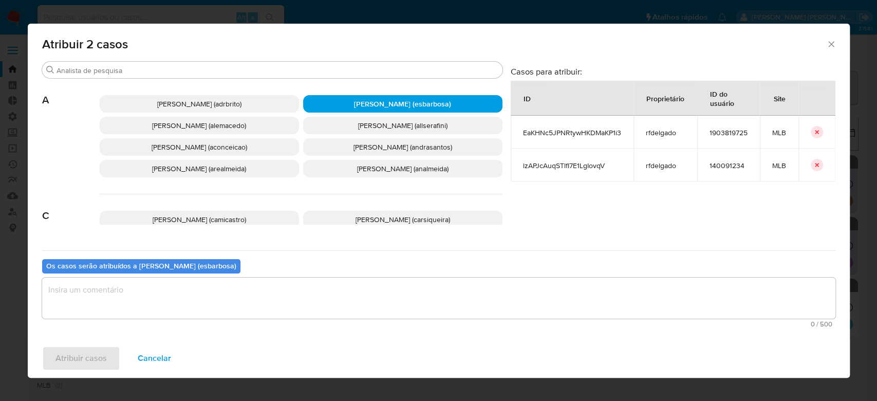
click at [141, 315] on textarea "assign-modal" at bounding box center [438, 297] width 793 height 41
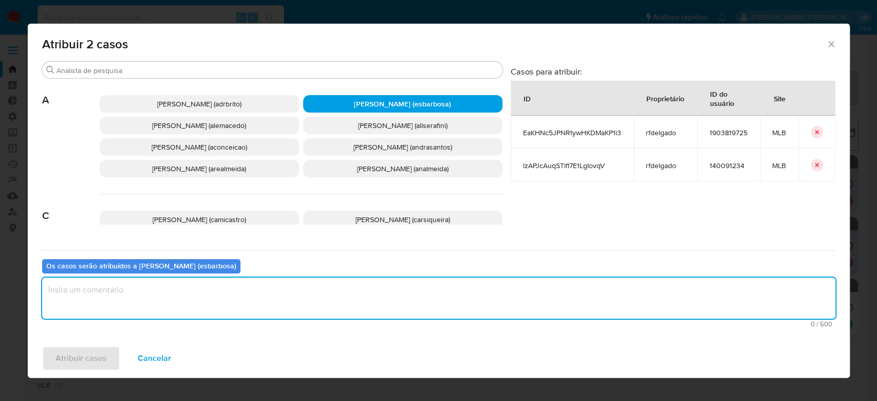
paste textarea "Para tratamento."
type textarea "Para tratamento."
click at [94, 359] on span "Atribuir casos" at bounding box center [80, 358] width 51 height 23
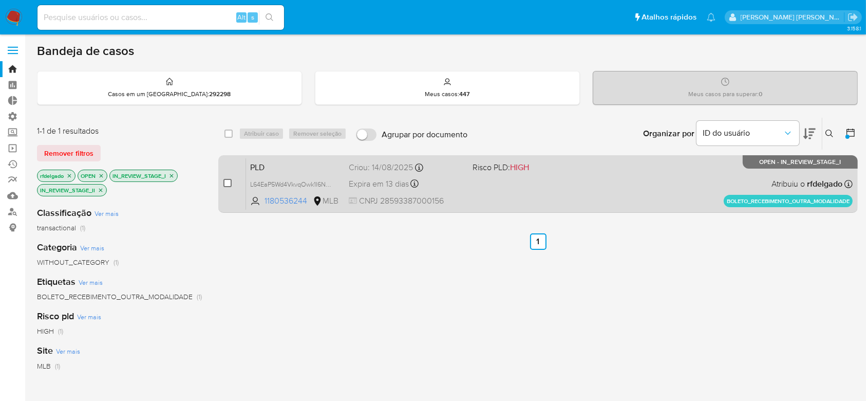
click at [228, 182] on input "checkbox" at bounding box center [227, 183] width 8 height 8
checkbox input "true"
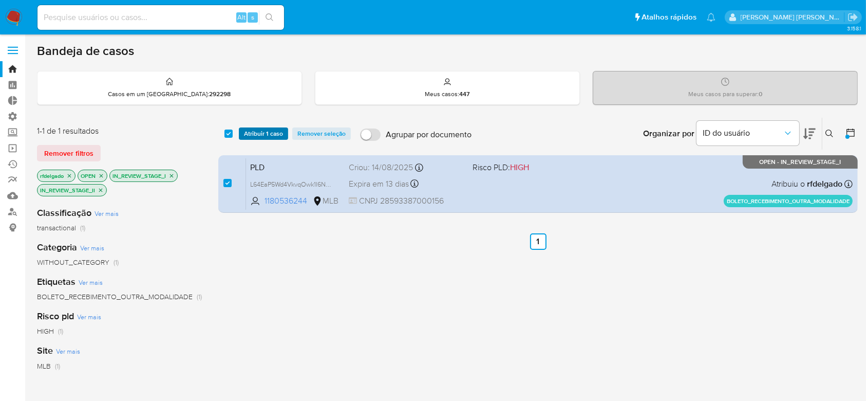
click at [250, 134] on span "Atribuir 1 caso" at bounding box center [263, 133] width 39 height 10
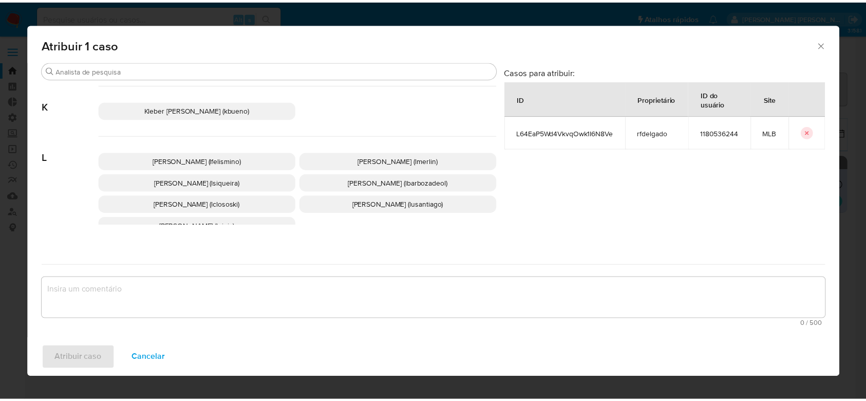
scroll to position [510, 0]
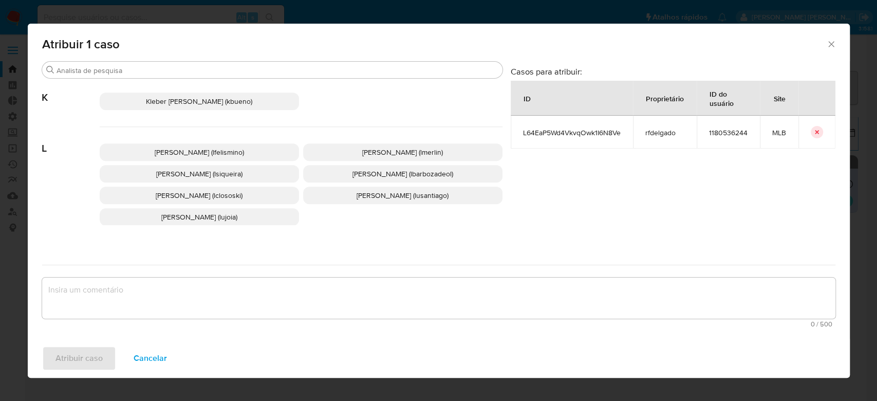
click at [387, 157] on span "Leticia Bento Merlin (lmerlin)" at bounding box center [402, 152] width 81 height 10
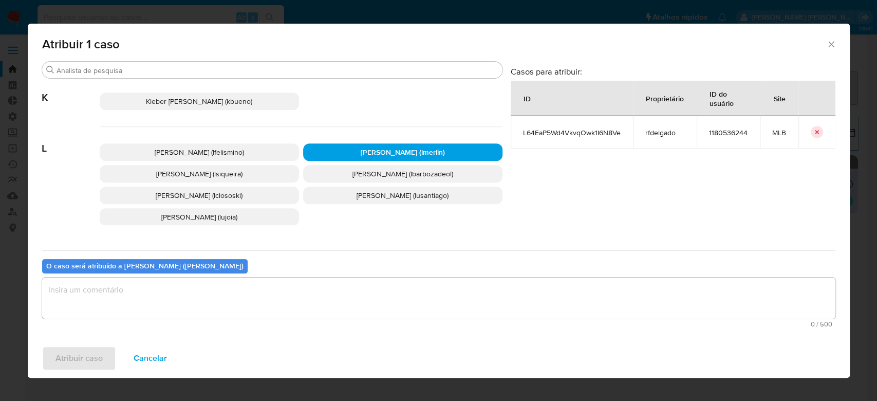
click at [206, 298] on textarea "assign-modal" at bounding box center [438, 297] width 793 height 41
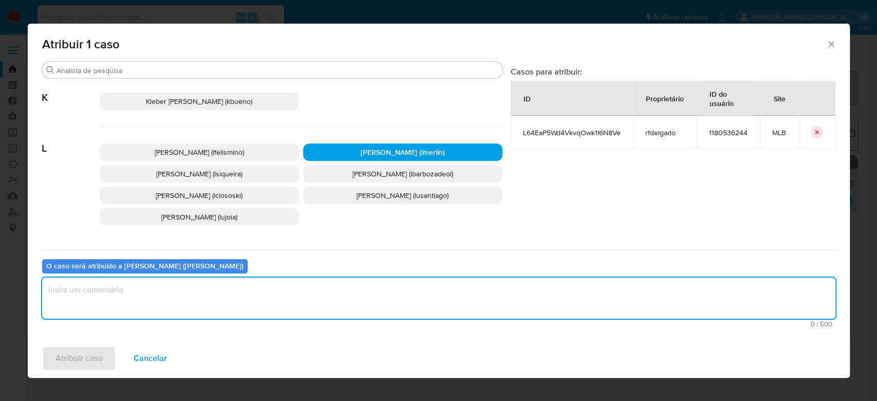
paste textarea "Para tratamento."
type textarea "Para tratamento."
click at [80, 353] on span "Atribuir caso" at bounding box center [78, 358] width 47 height 23
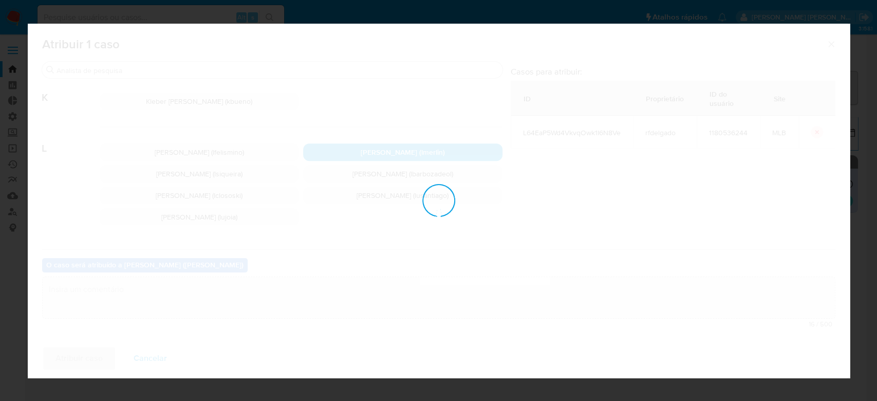
checkbox input "false"
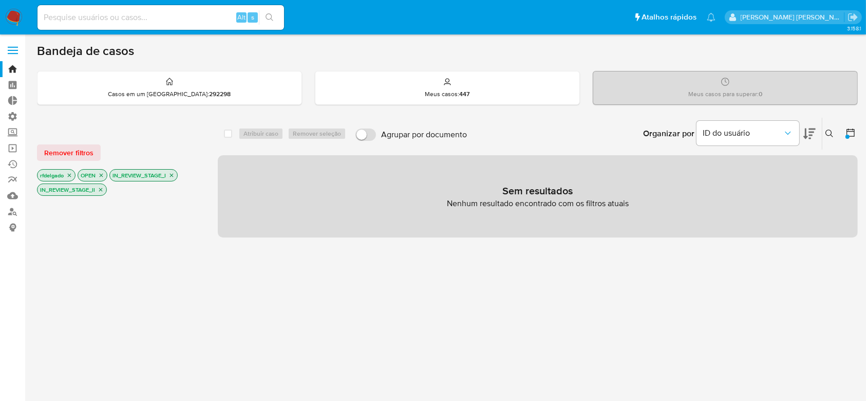
click at [68, 174] on icon "close-filter" at bounding box center [69, 175] width 6 height 6
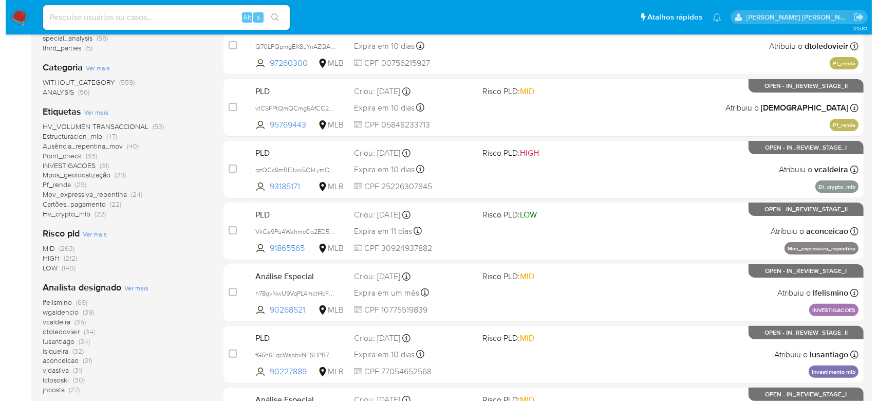
scroll to position [274, 0]
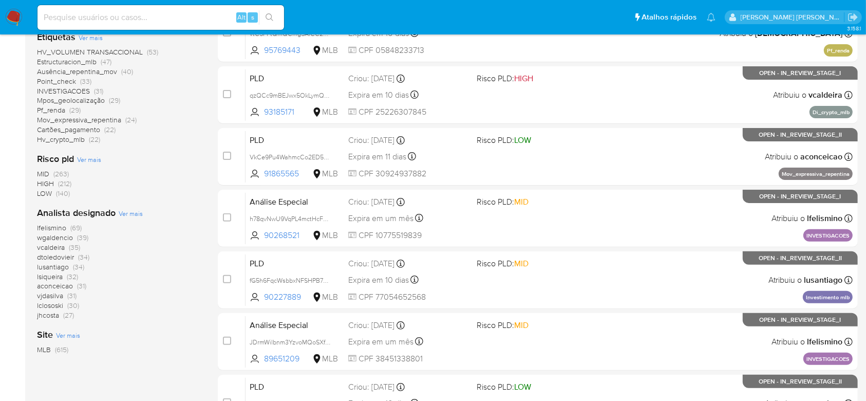
click at [137, 211] on span "Ver mais" at bounding box center [131, 213] width 24 height 9
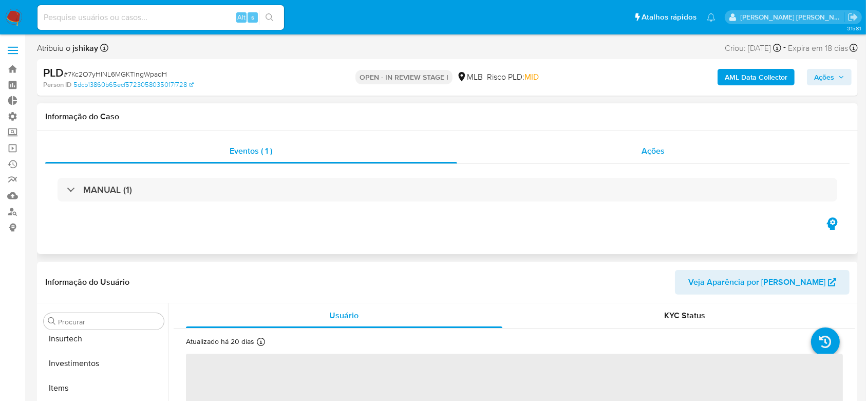
scroll to position [483, 0]
click at [648, 151] on span "Ações" at bounding box center [653, 151] width 23 height 12
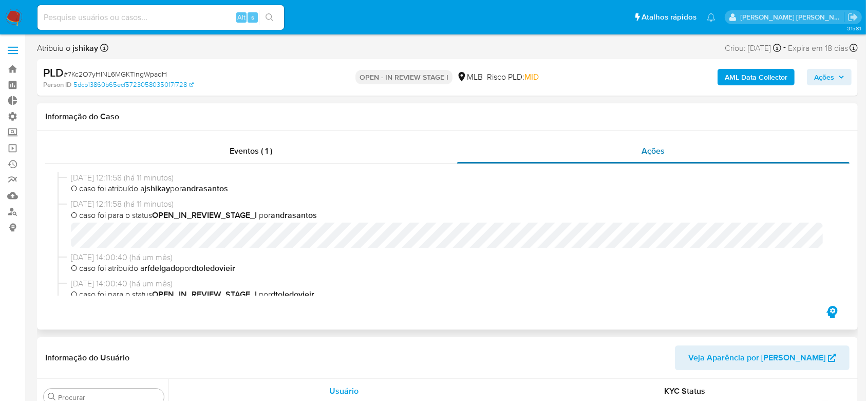
select select "10"
click at [115, 74] on span "# 7Kc2O7yHINL6MGKTlngWpadH" at bounding box center [115, 74] width 103 height 10
copy span "7Kc2O7yHINL6MGKTlngWpadH"
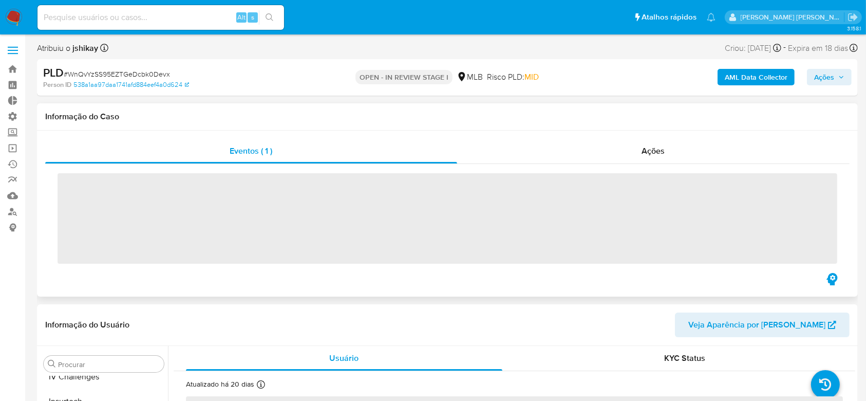
scroll to position [483, 0]
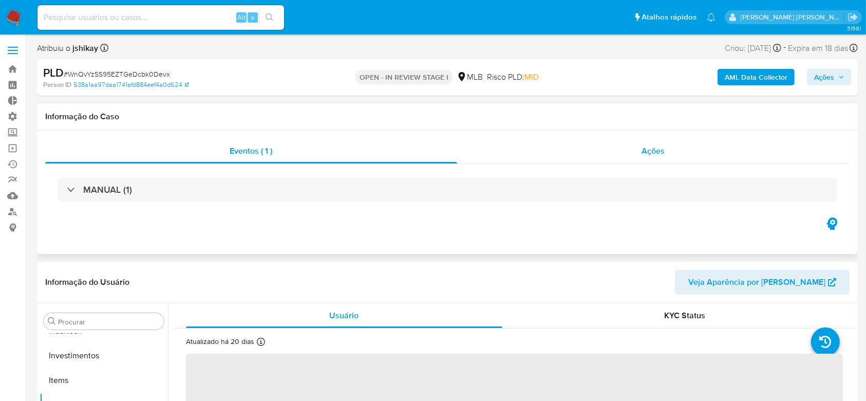
click at [659, 152] on span "Ações" at bounding box center [653, 151] width 23 height 12
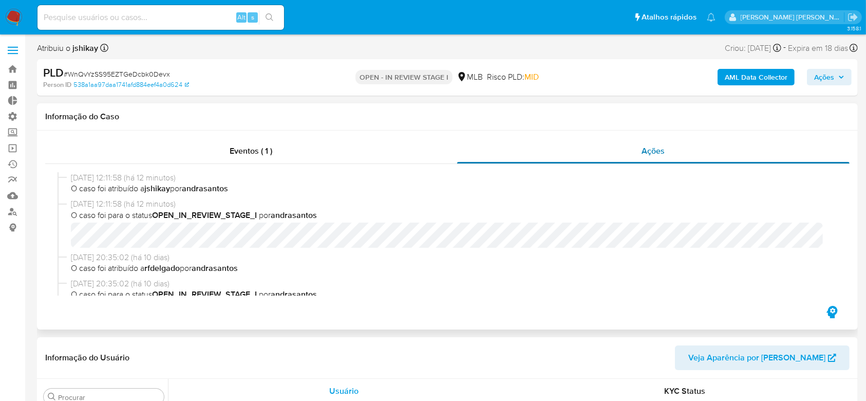
select select "10"
click at [117, 73] on span "# WnQvYzSS95EZTGeDcbk0Devx" at bounding box center [117, 74] width 106 height 10
copy span "WnQvYzSS95EZTGeDcbk0Devx"
